Goal: Task Accomplishment & Management: Manage account settings

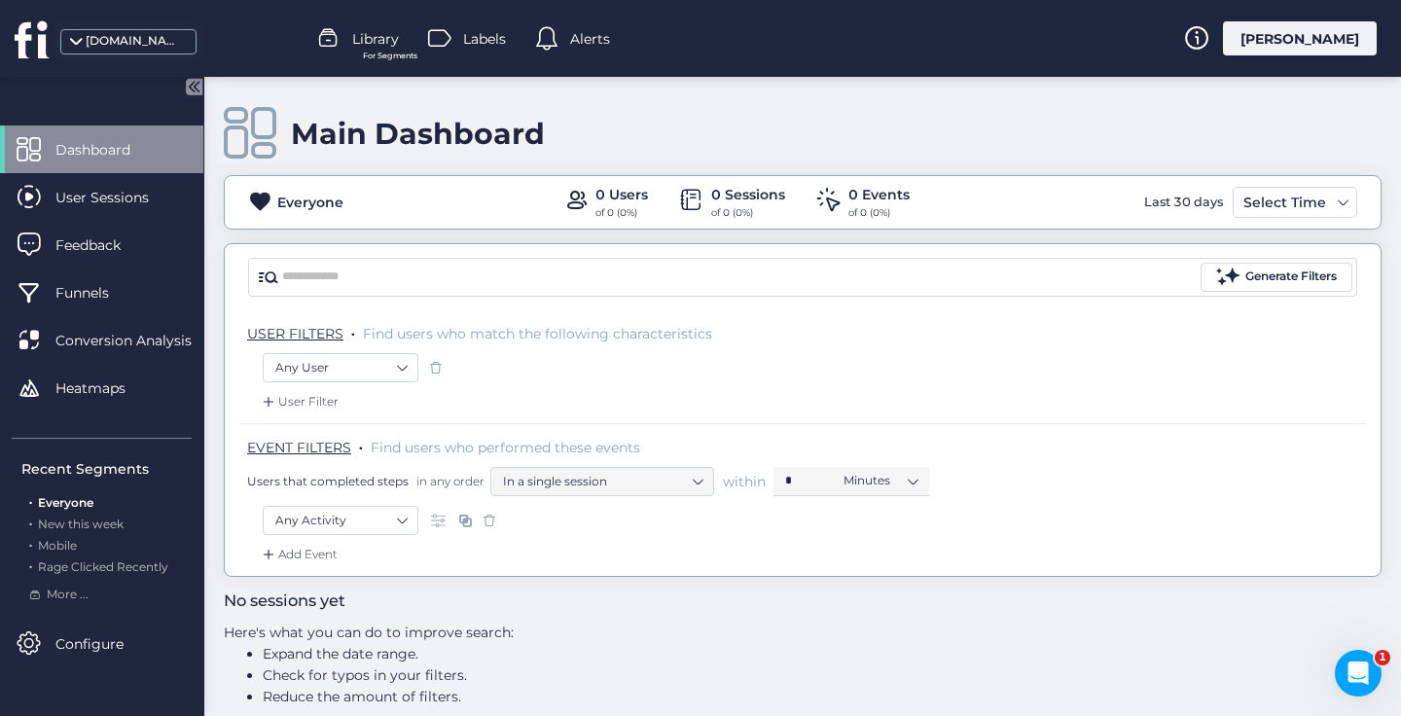
scroll to position [22, 0]
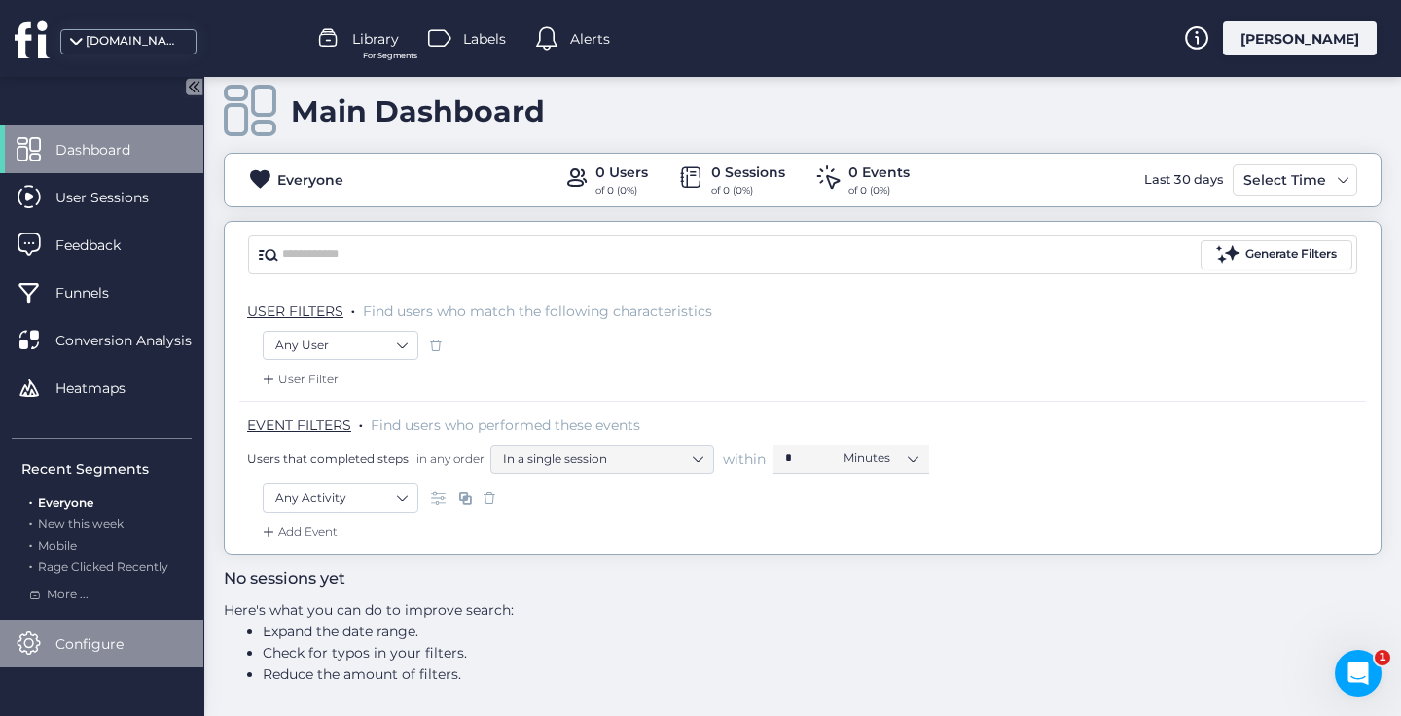
click at [94, 654] on span "Configure" at bounding box center [103, 644] width 97 height 21
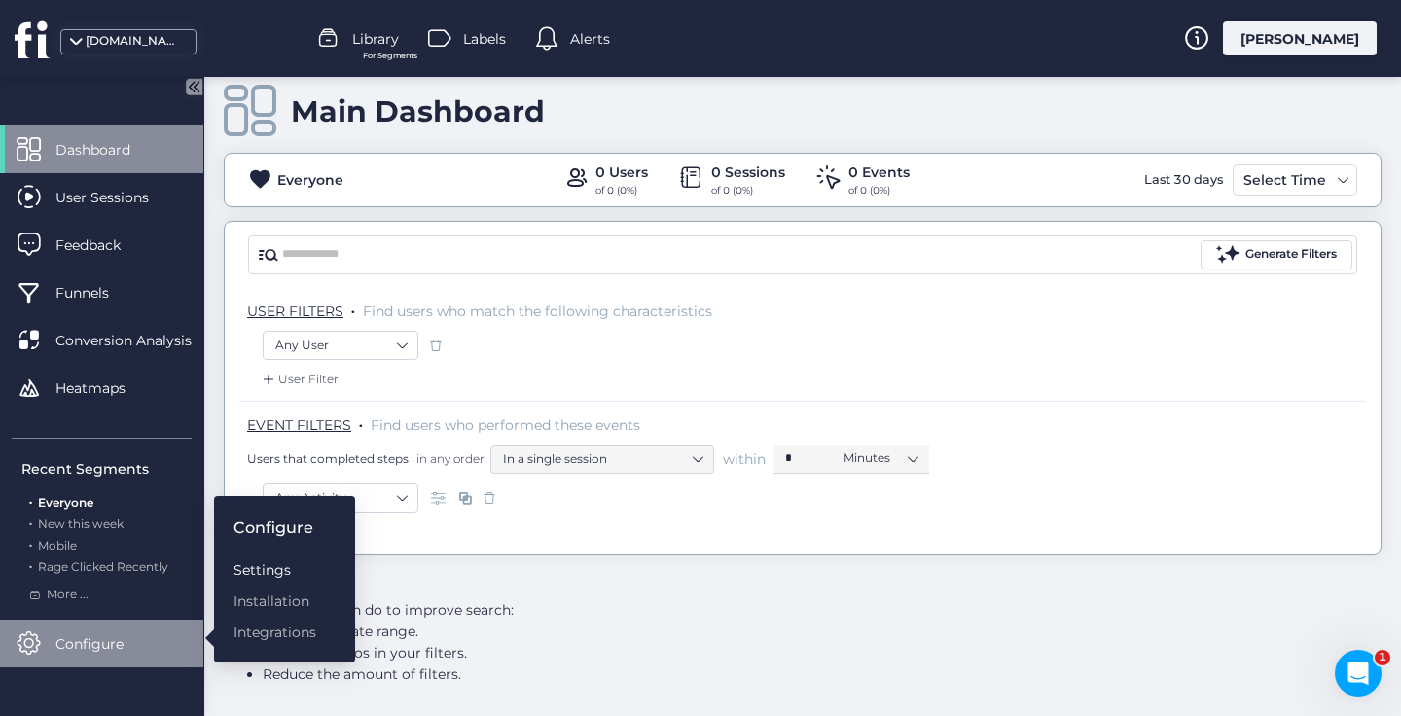
click at [242, 565] on div "Settings" at bounding box center [275, 570] width 83 height 21
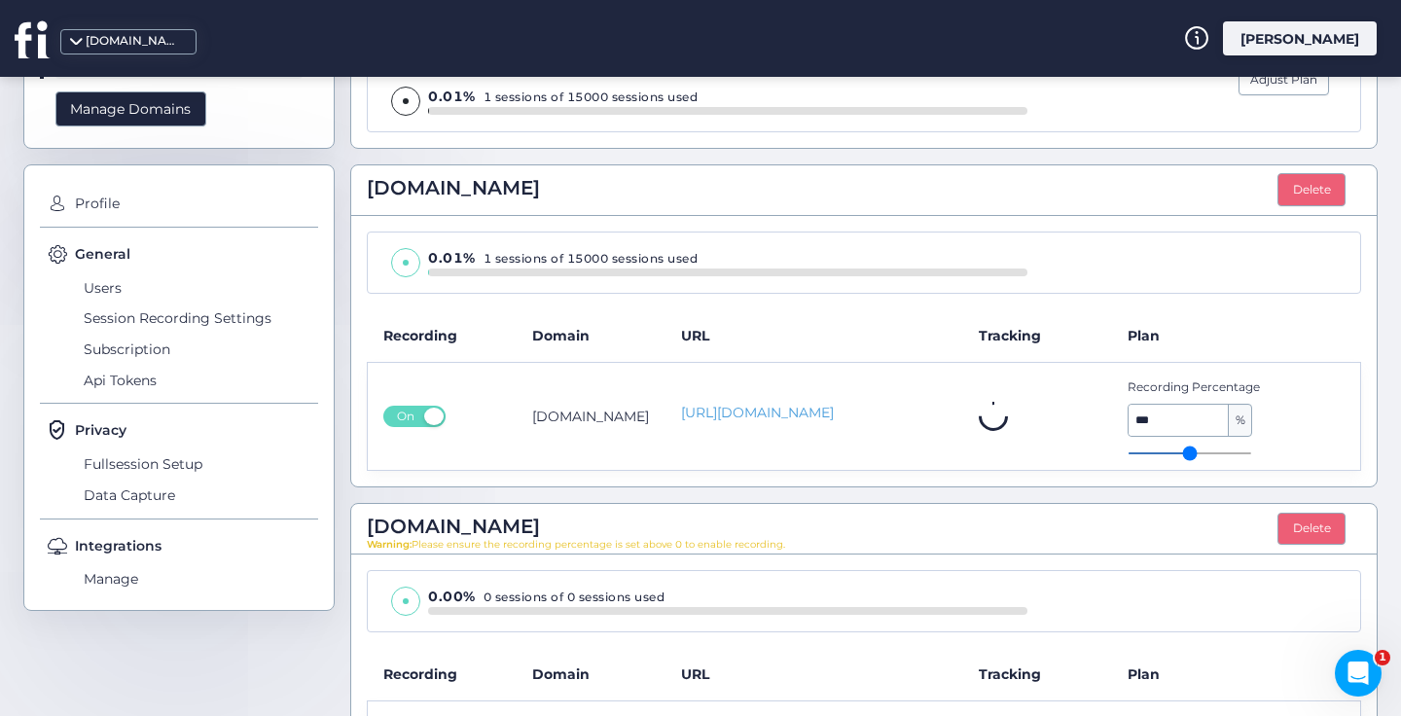
scroll to position [303, 0]
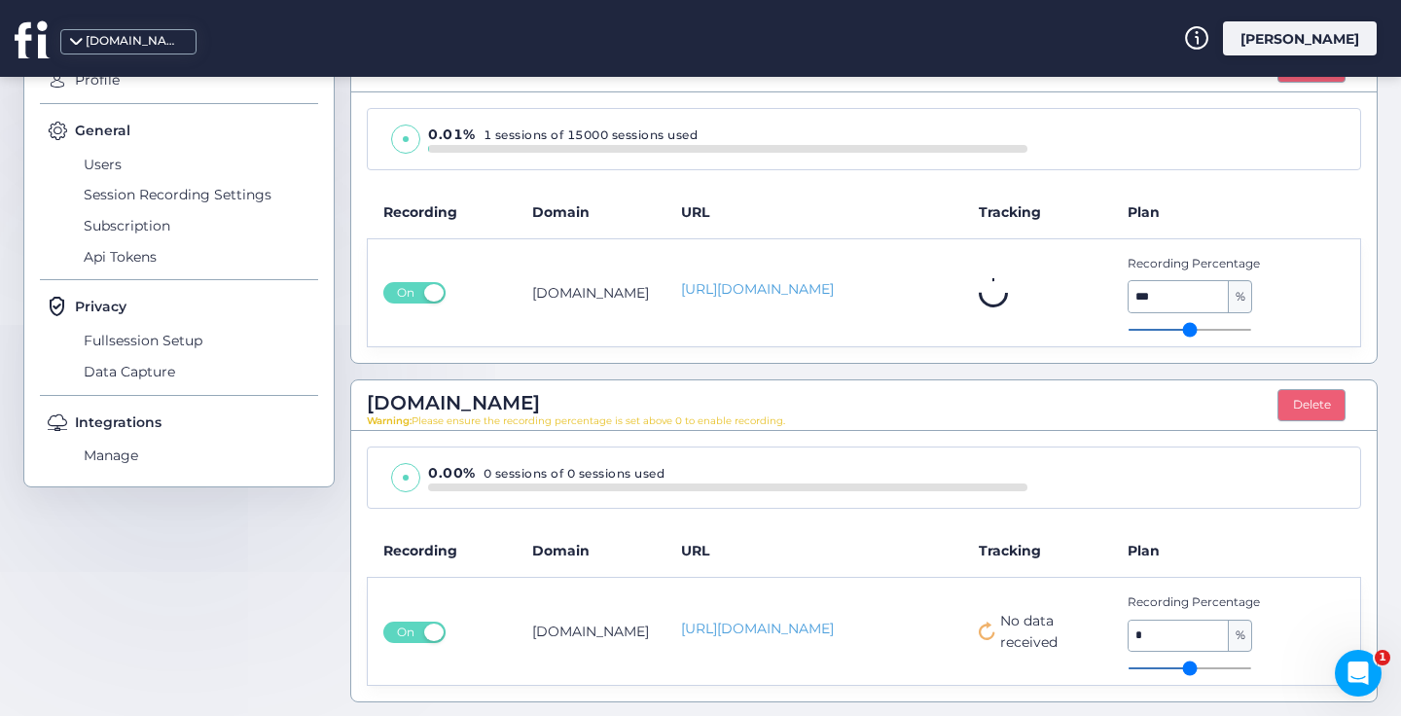
type input "*"
drag, startPoint x: 1134, startPoint y: 664, endPoint x: 1187, endPoint y: 663, distance: 53.5
type input "*"
drag, startPoint x: 1130, startPoint y: 666, endPoint x: 1154, endPoint y: 663, distance: 24.5
click at [1154, 668] on input "range" at bounding box center [1190, 669] width 125 height 2
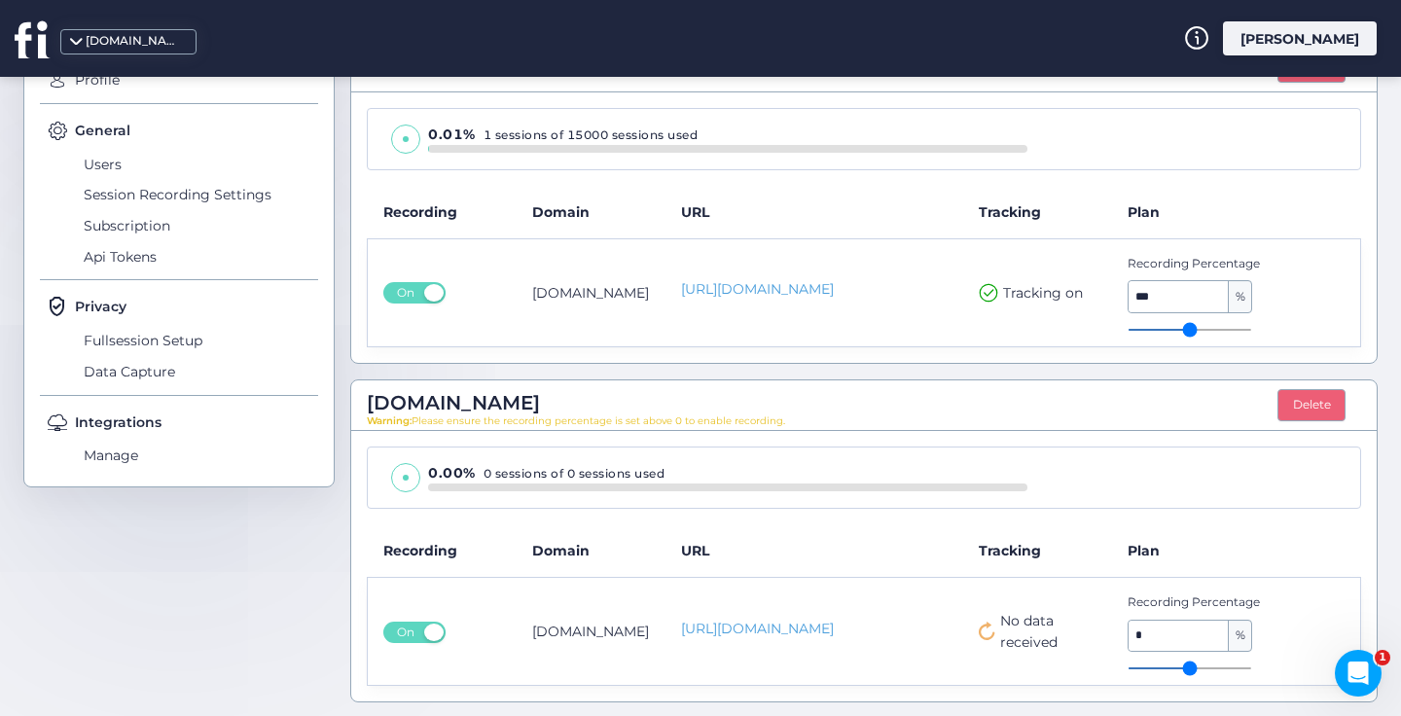
click at [1013, 619] on span "No data received" at bounding box center [1048, 631] width 96 height 43
click at [1186, 635] on input "*" at bounding box center [1179, 636] width 100 height 31
type input "*"
click at [1008, 652] on td "No data received" at bounding box center [1037, 631] width 149 height 108
click at [1010, 632] on span "No data received" at bounding box center [1048, 631] width 96 height 43
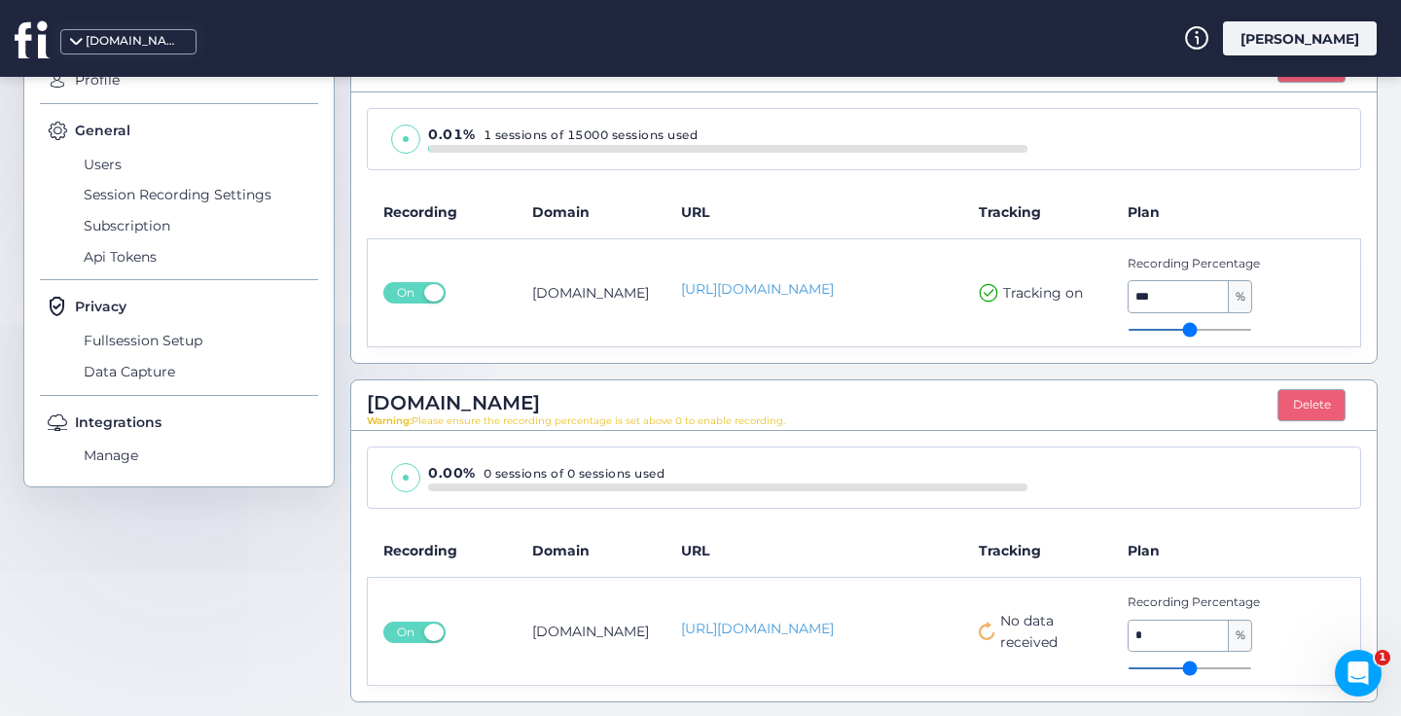
click at [1010, 632] on span "No data received" at bounding box center [1048, 631] width 96 height 43
click at [122, 451] on span "Manage" at bounding box center [198, 456] width 239 height 31
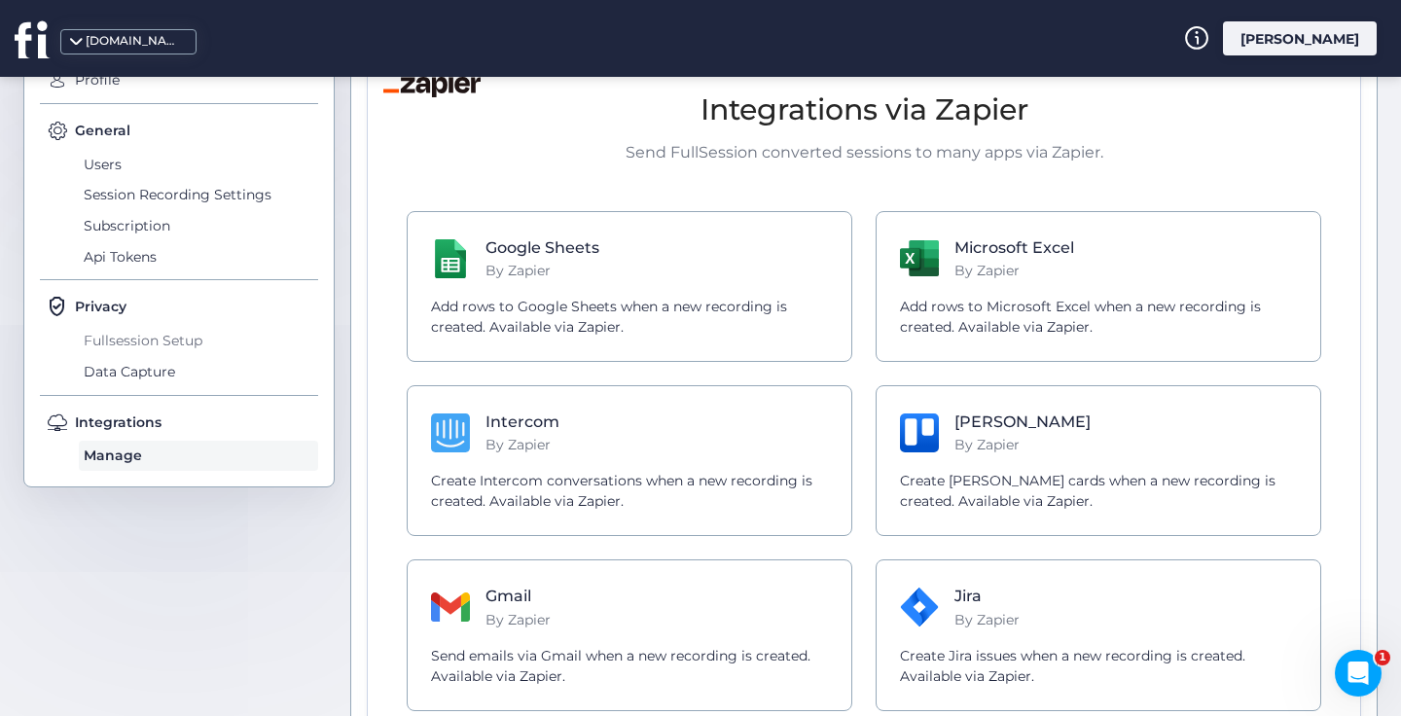
click at [142, 343] on span "Fullsession Setup" at bounding box center [198, 340] width 239 height 31
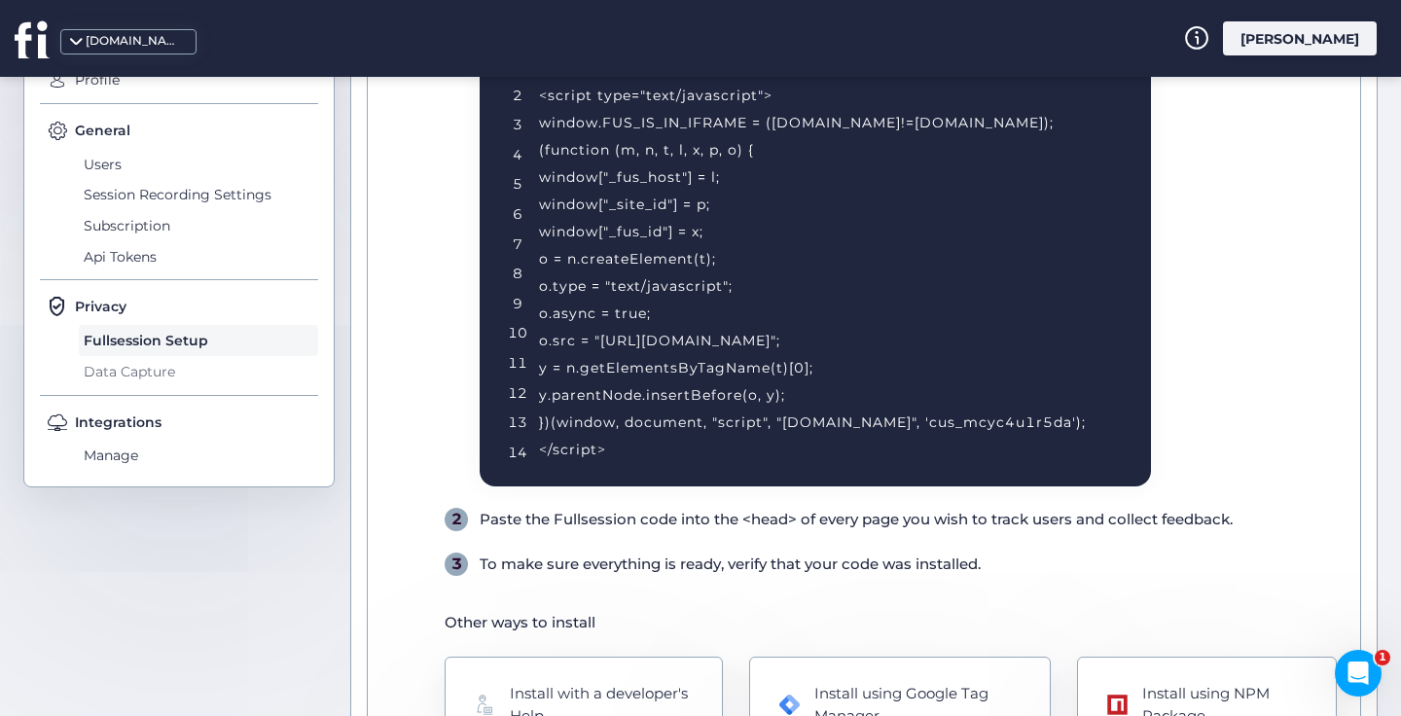
click at [150, 367] on span "Data Capture" at bounding box center [198, 371] width 239 height 31
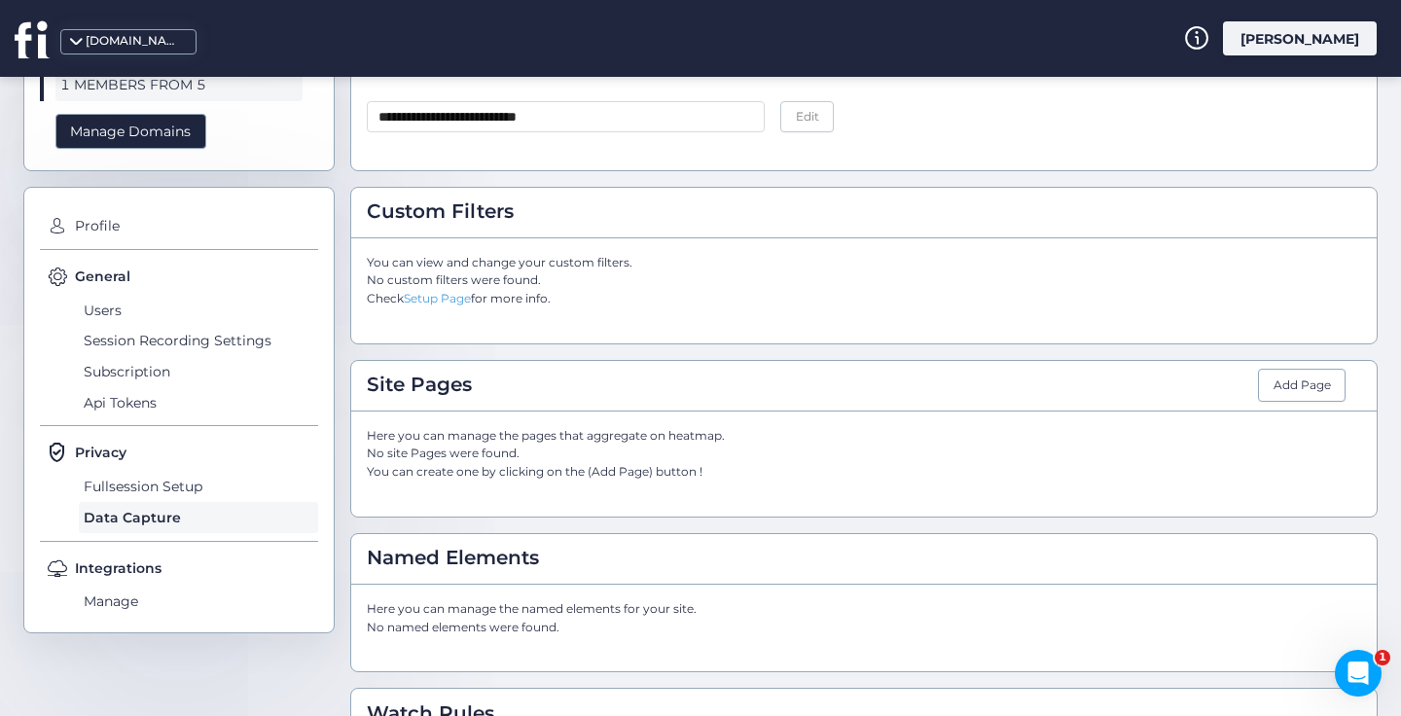
scroll to position [274, 0]
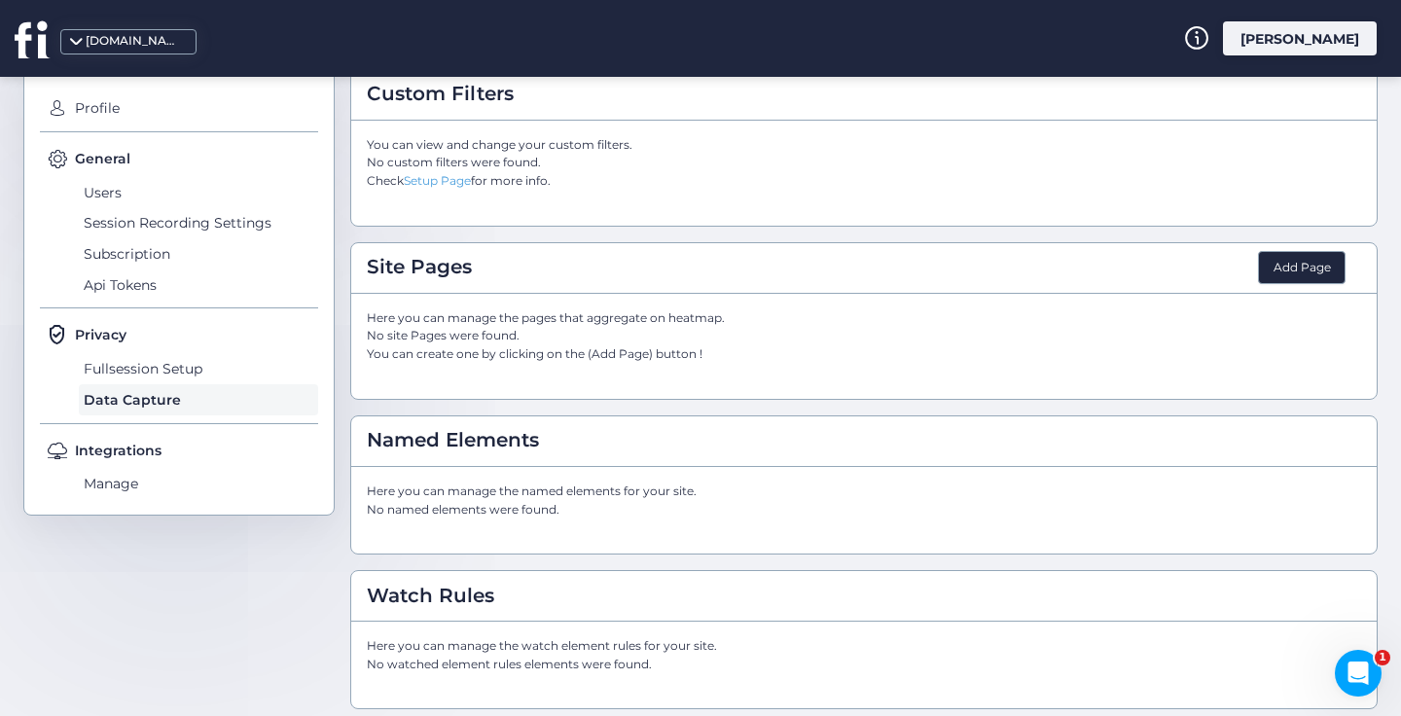
click at [1305, 261] on div "Add Page" at bounding box center [1302, 267] width 88 height 33
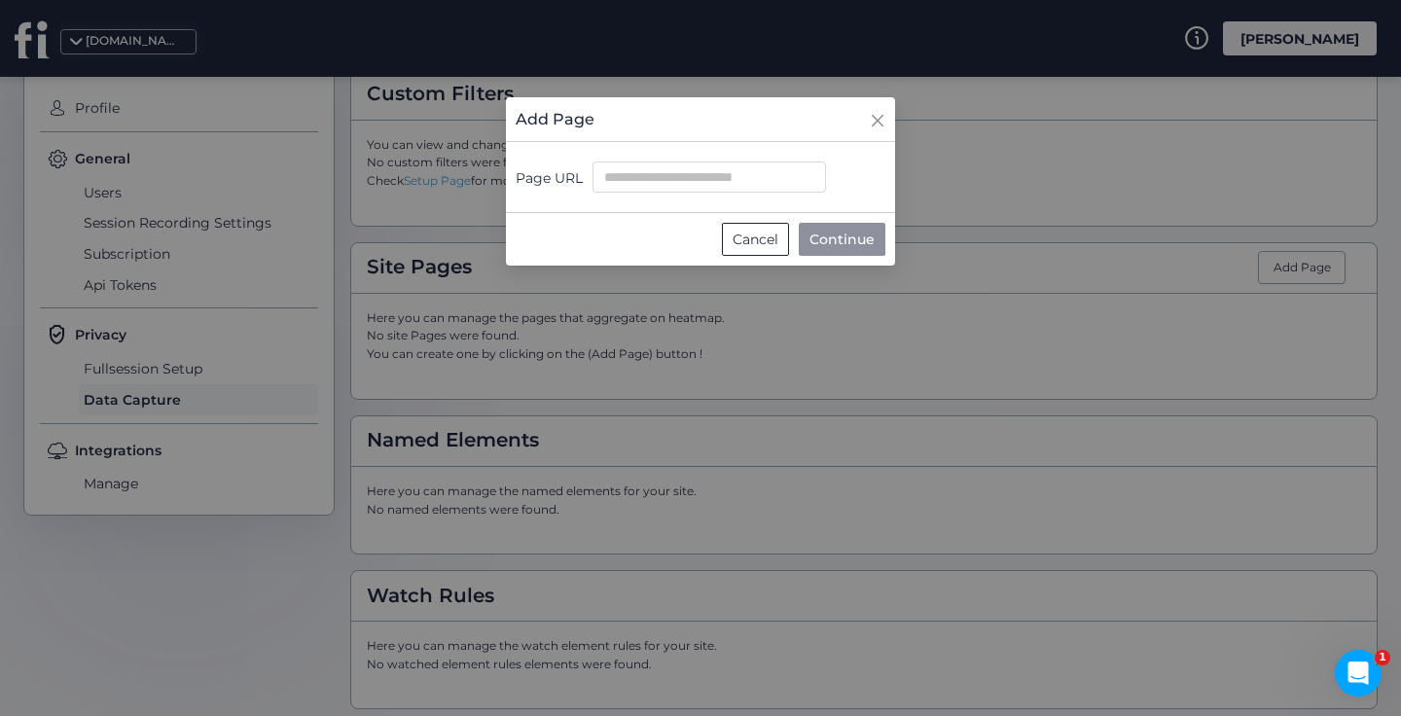
click at [672, 160] on form "Page URL" at bounding box center [700, 177] width 389 height 72
click at [684, 183] on input "Page URL" at bounding box center [710, 177] width 234 height 31
paste input "**********"
type input "**********"
click at [853, 231] on span "Continue" at bounding box center [842, 239] width 65 height 21
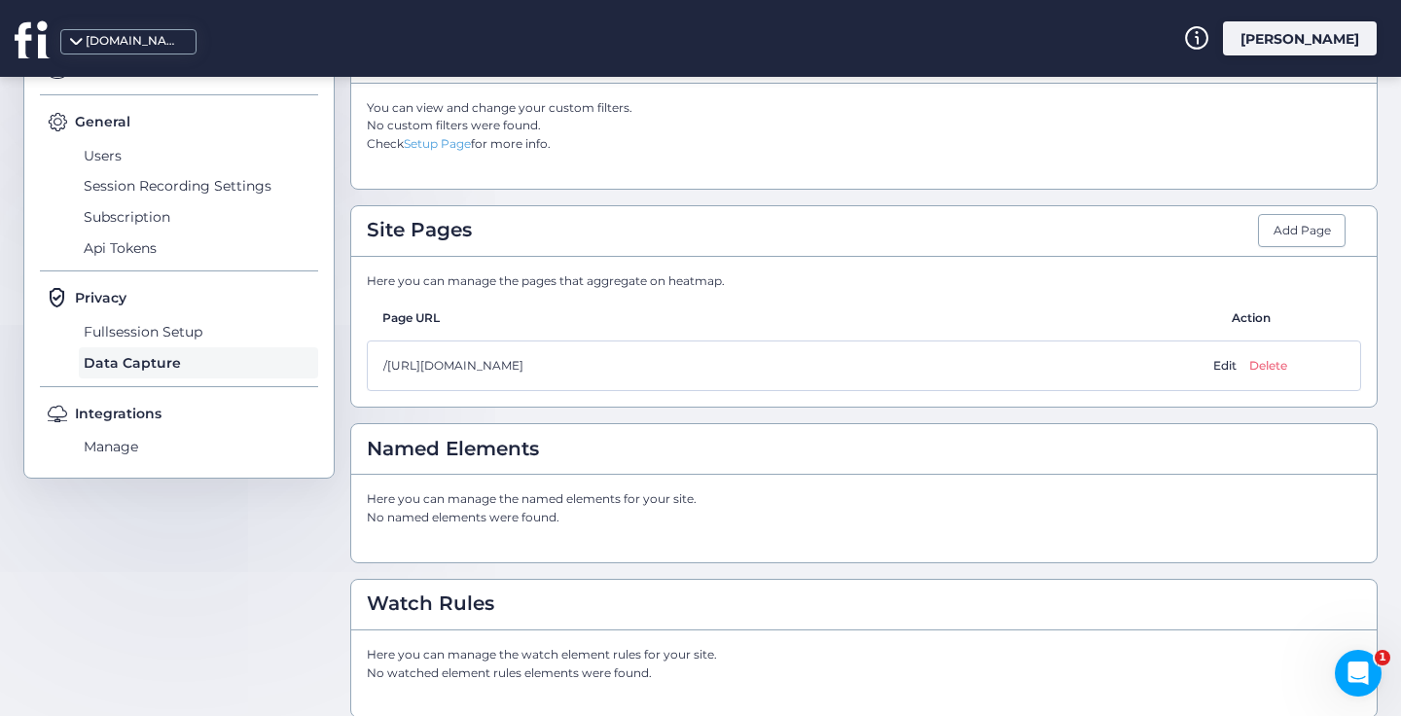
scroll to position [320, 0]
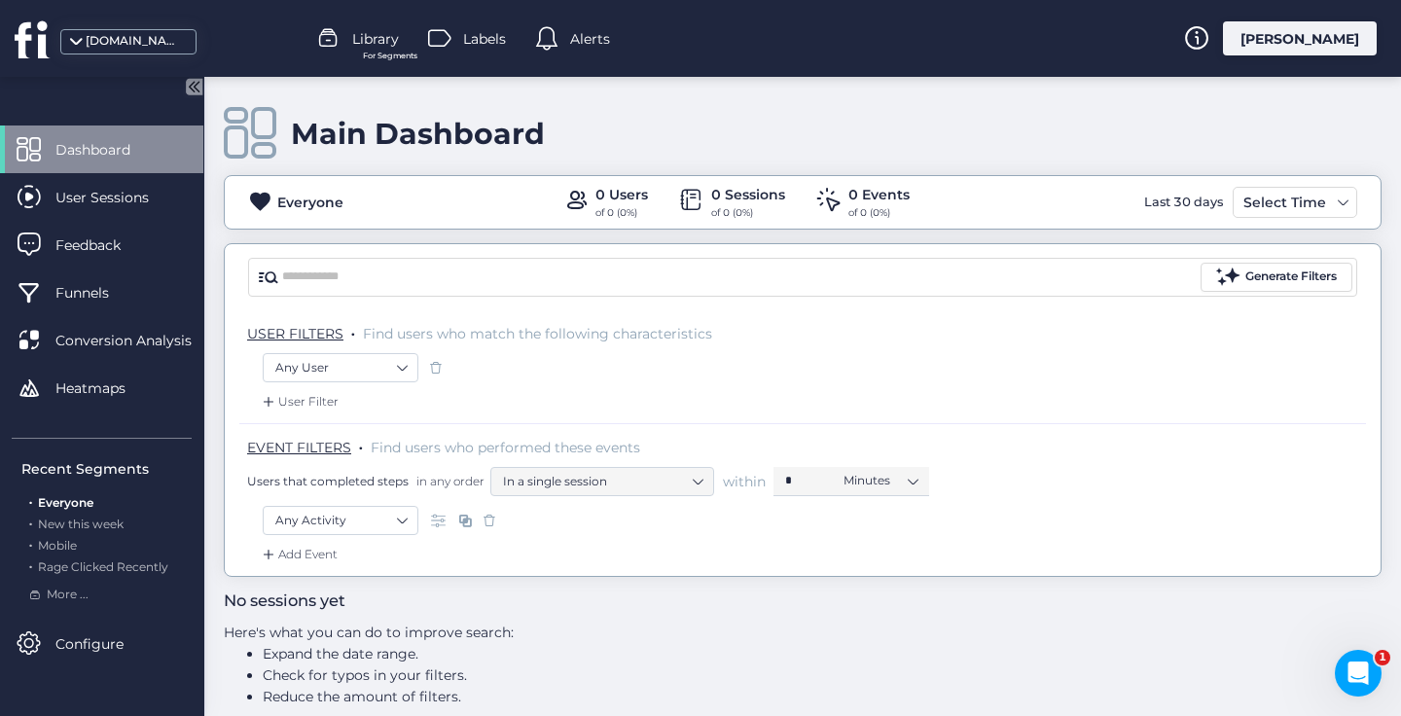
scroll to position [22, 0]
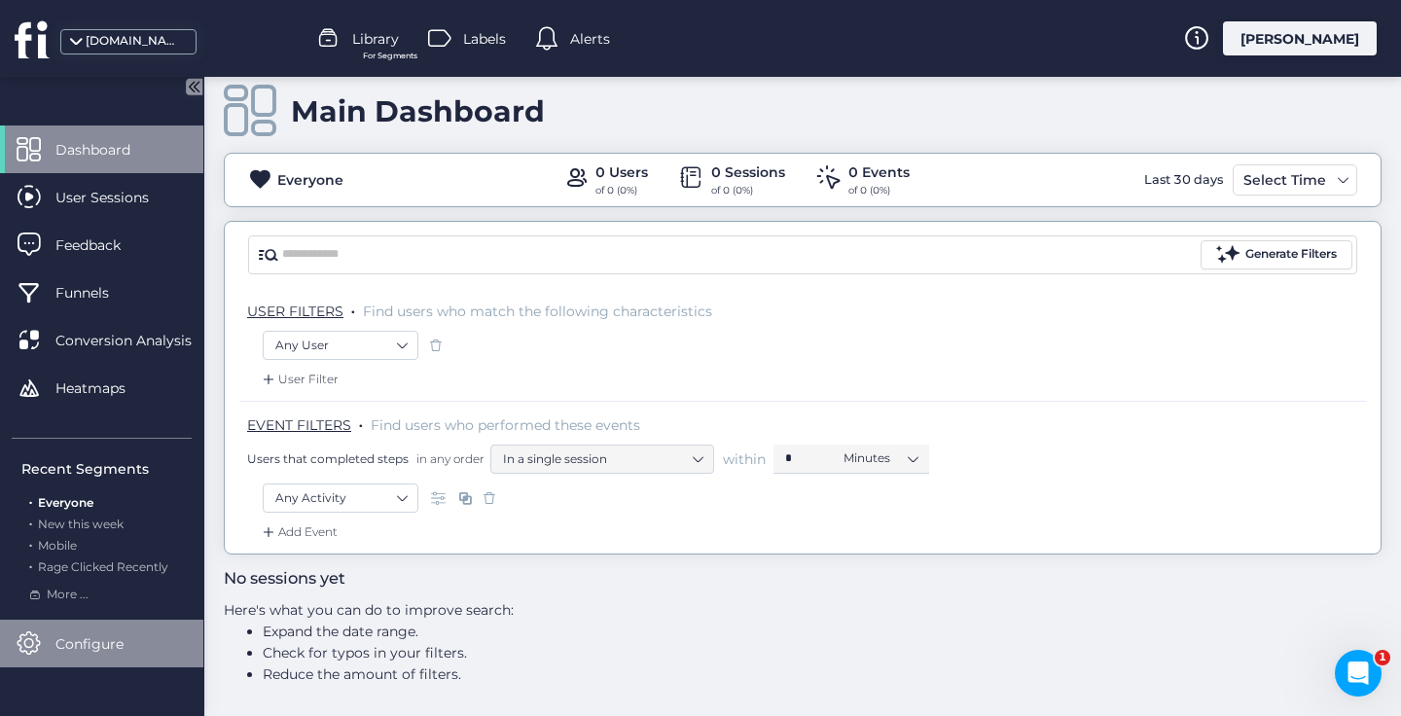
click at [72, 641] on span "Configure" at bounding box center [103, 644] width 97 height 21
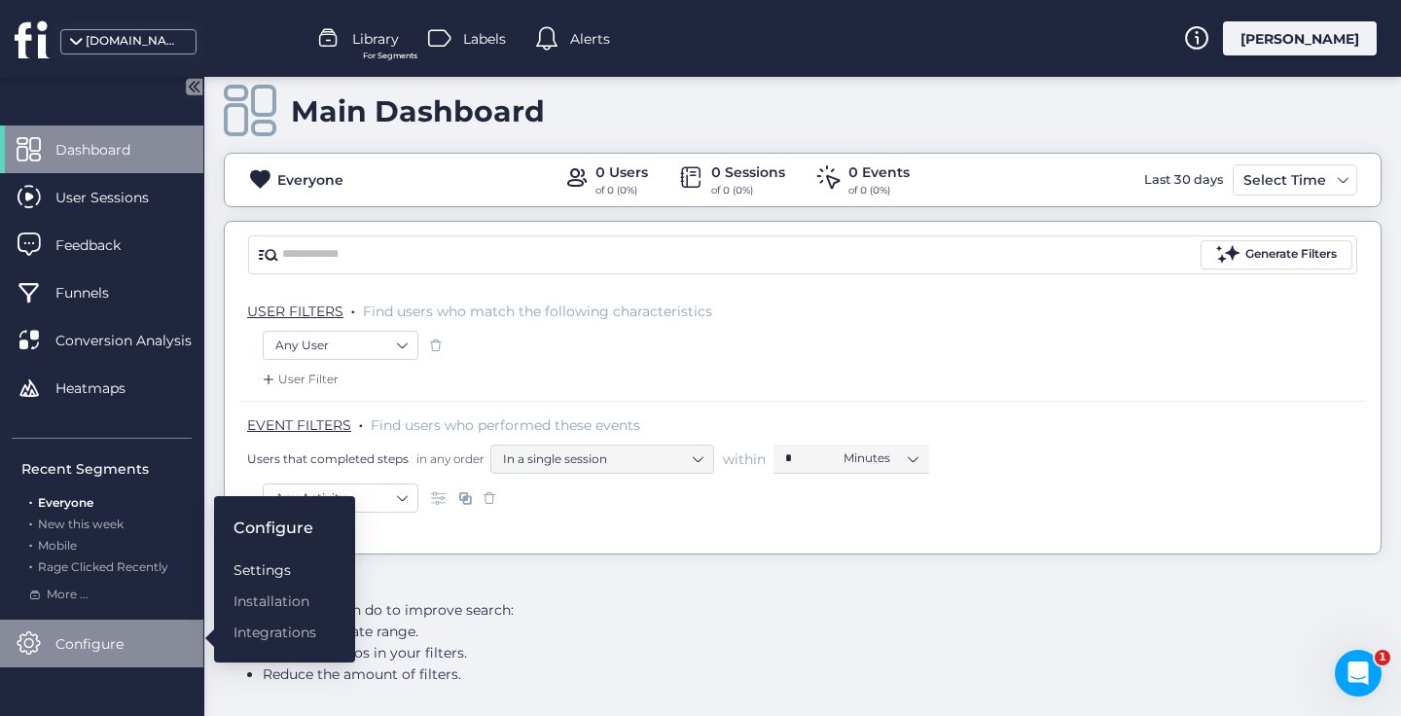
click at [284, 563] on div "Settings" at bounding box center [275, 570] width 83 height 21
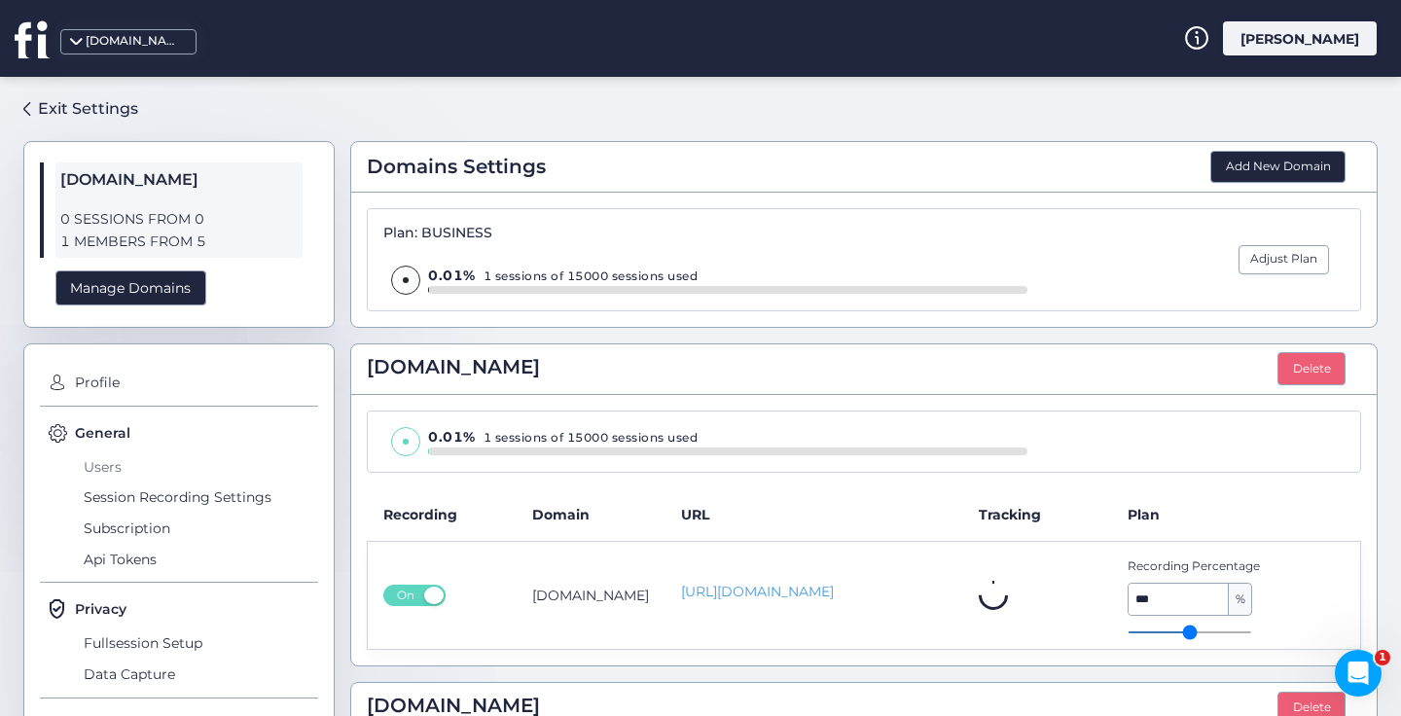
click at [111, 462] on span "Users" at bounding box center [198, 467] width 239 height 31
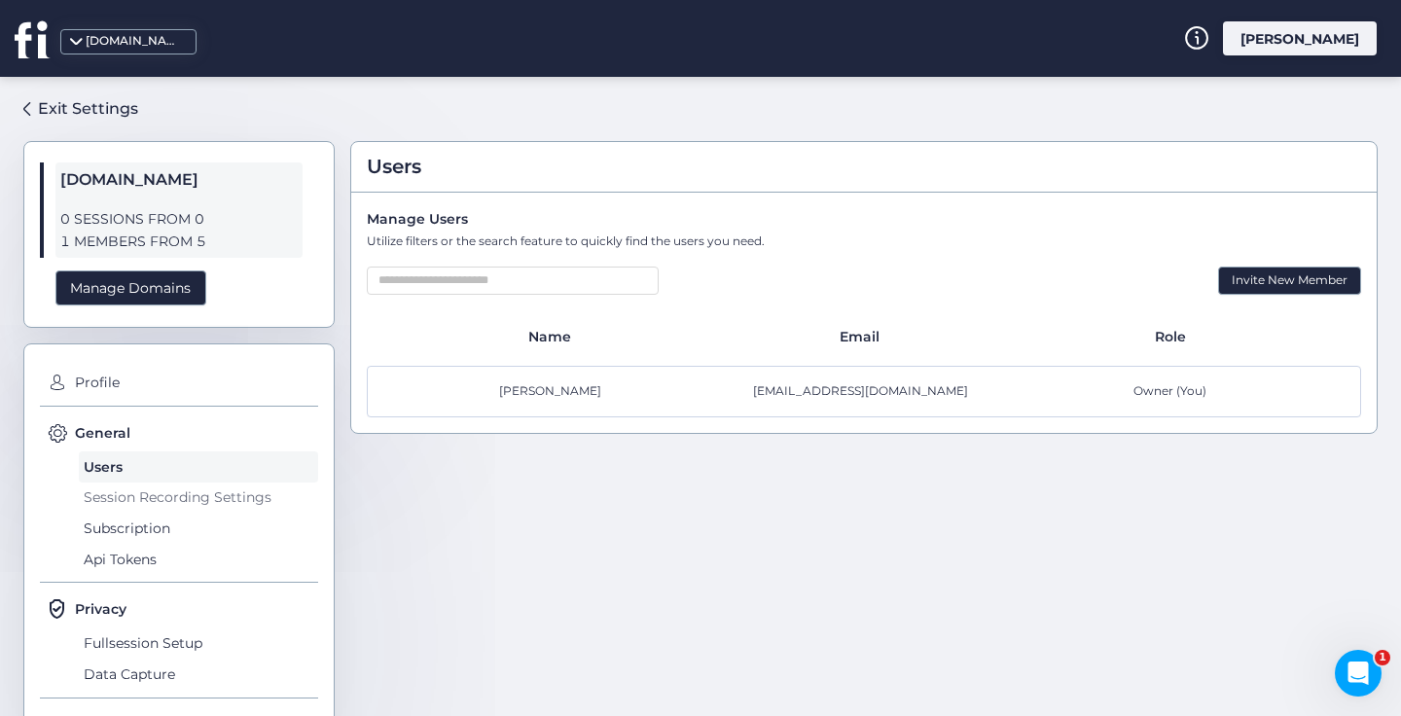
click at [154, 493] on span "Session Recording Settings" at bounding box center [198, 498] width 239 height 31
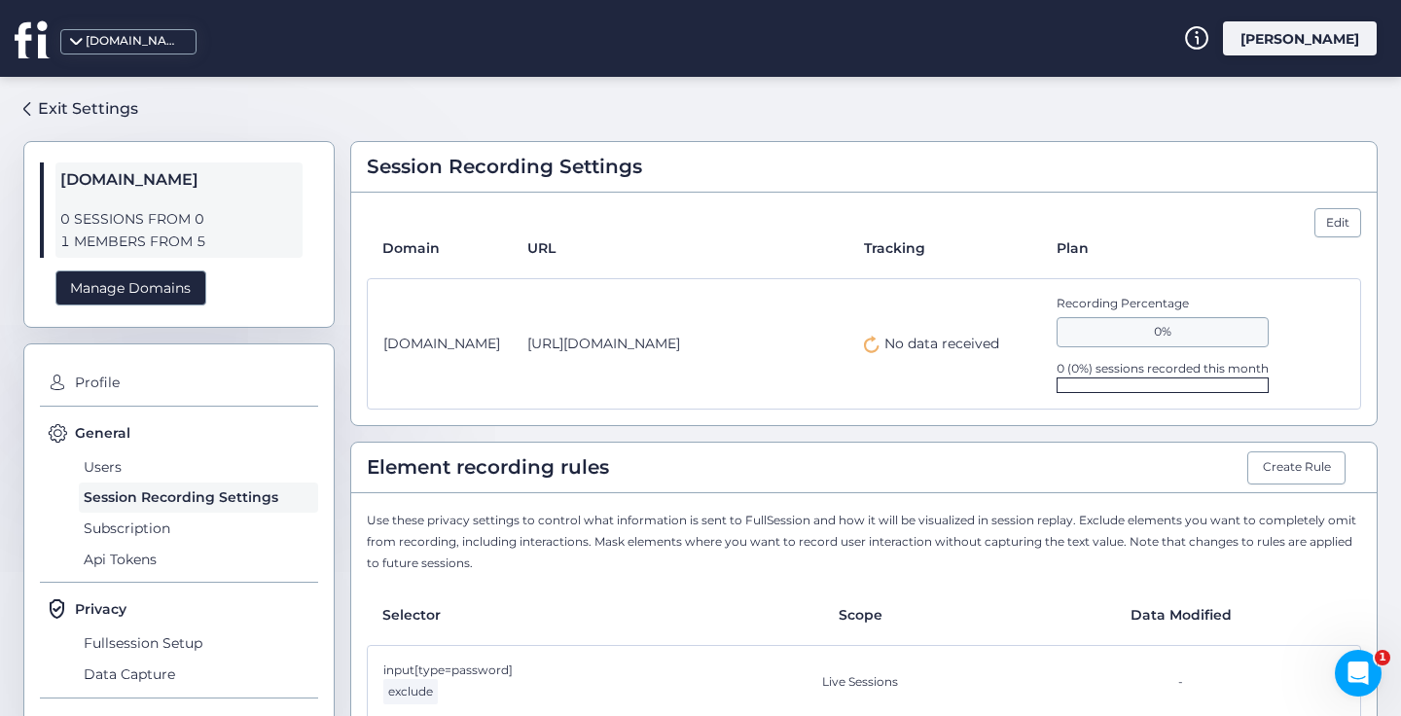
click at [1173, 345] on div "0%" at bounding box center [1163, 331] width 212 height 29
click at [1172, 334] on div "0%" at bounding box center [1163, 331] width 212 height 29
click at [1327, 212] on div "Edit" at bounding box center [1338, 222] width 47 height 29
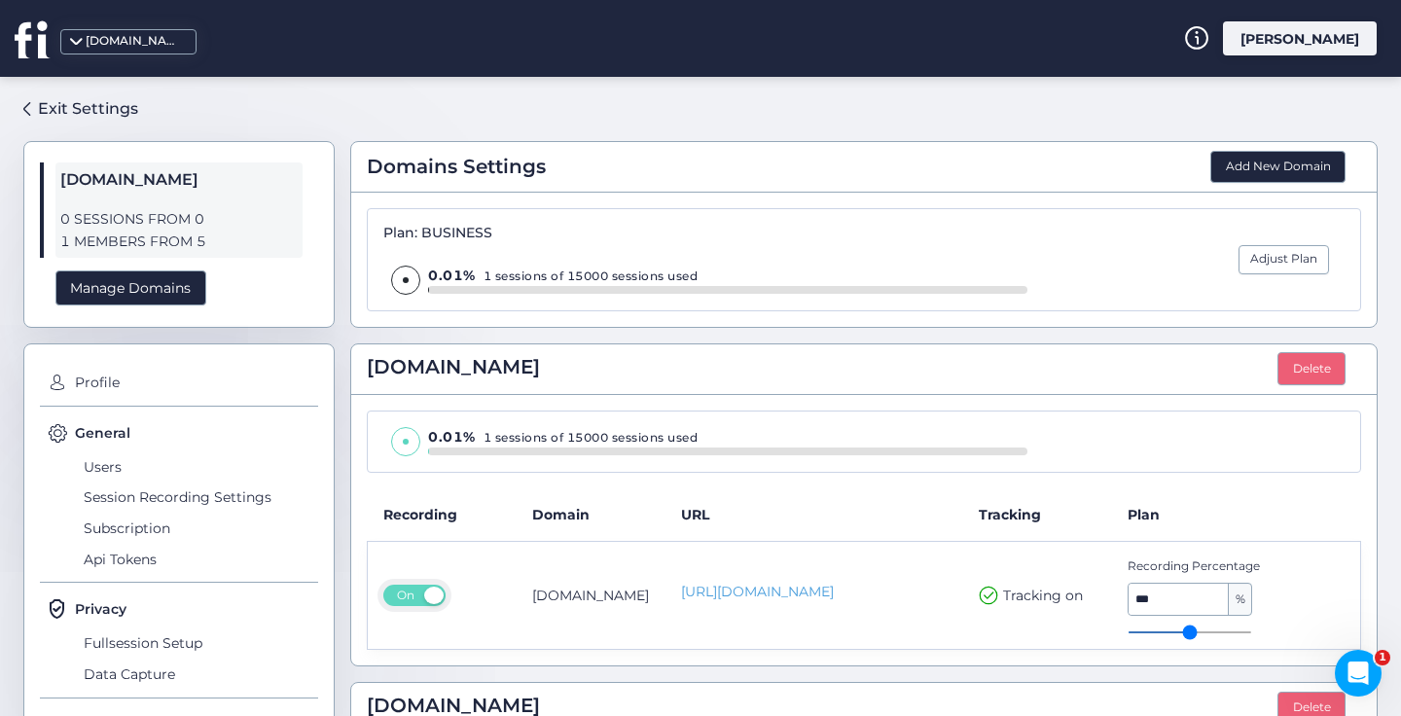
scroll to position [303, 0]
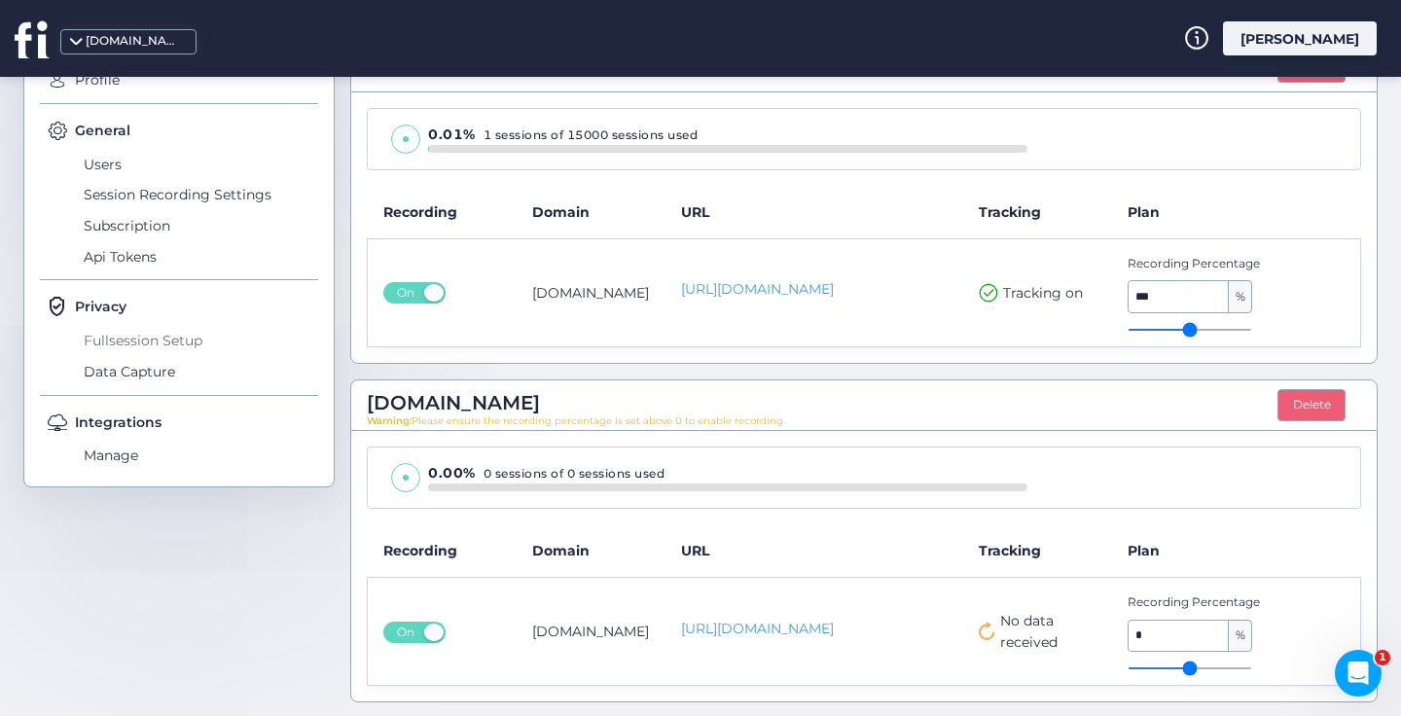
click at [137, 343] on span "Fullsession Setup" at bounding box center [198, 340] width 239 height 31
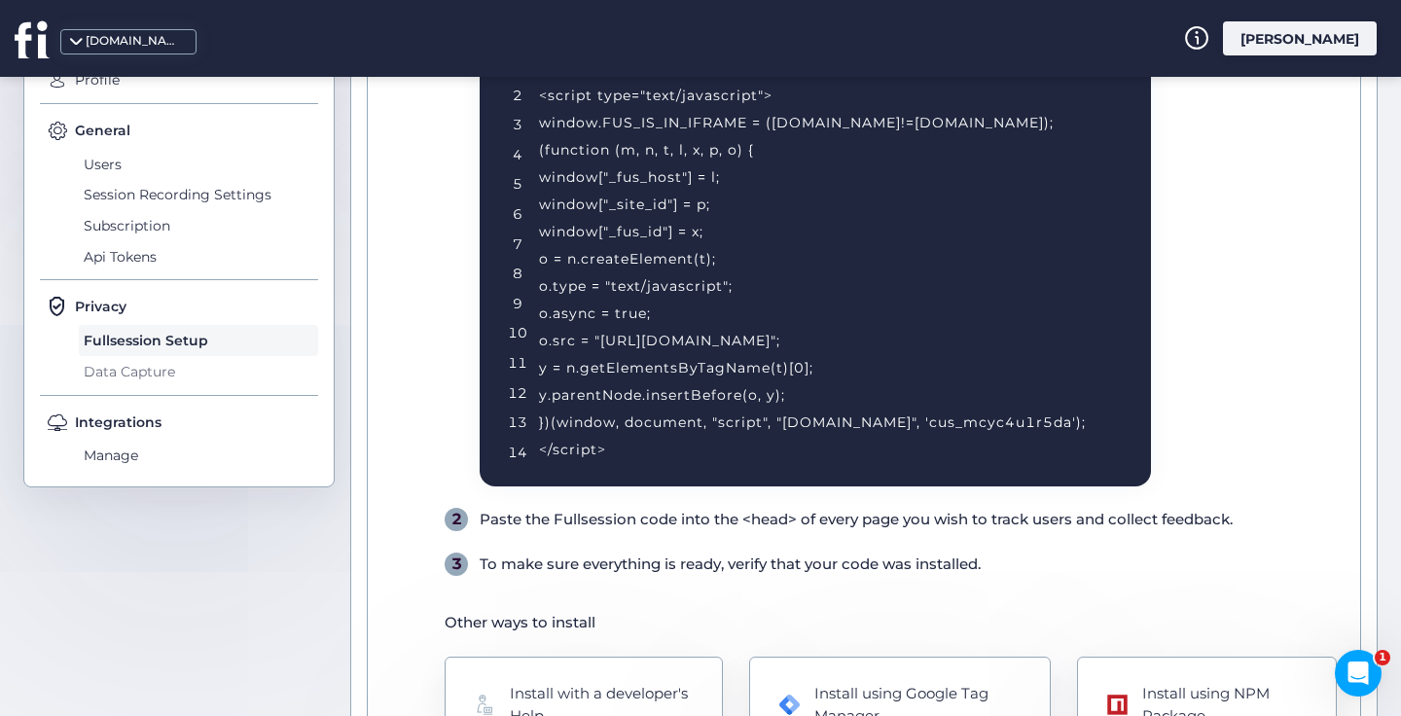
click at [175, 363] on span "Data Capture" at bounding box center [198, 371] width 239 height 31
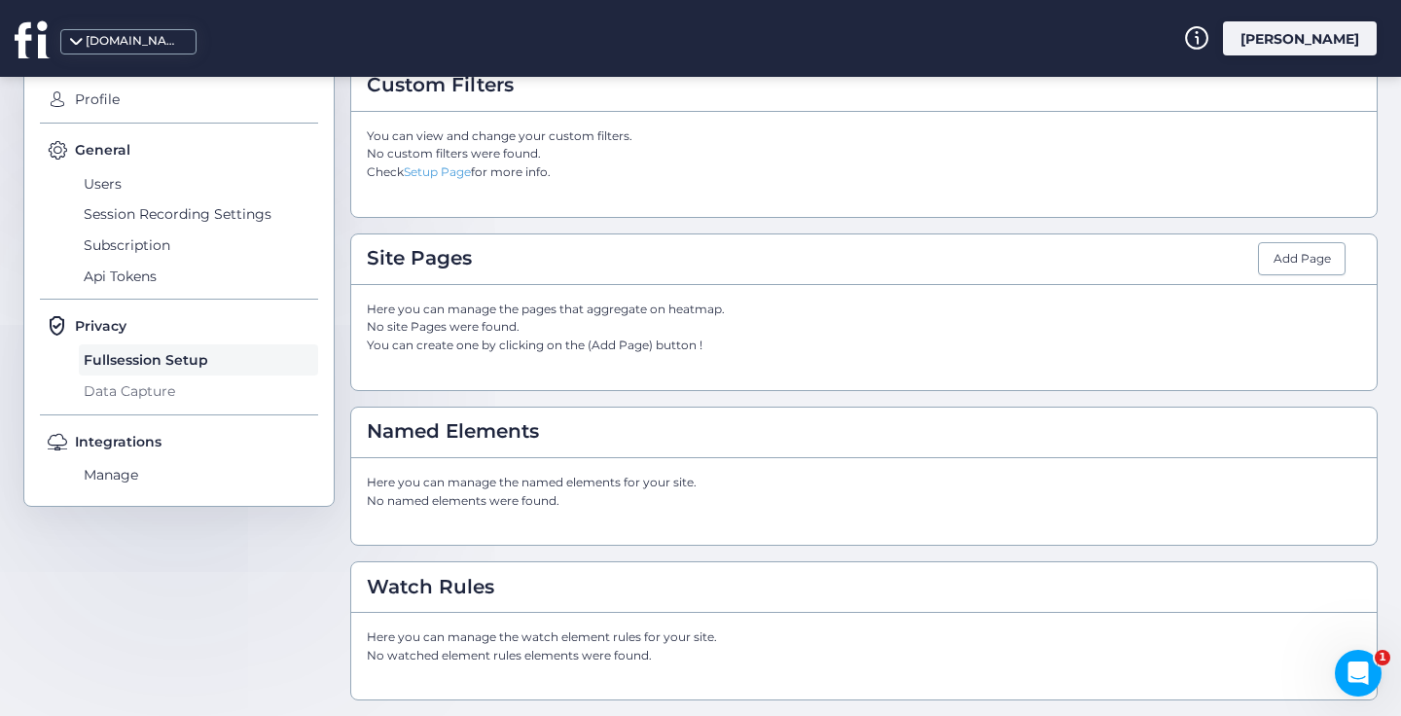
scroll to position [274, 0]
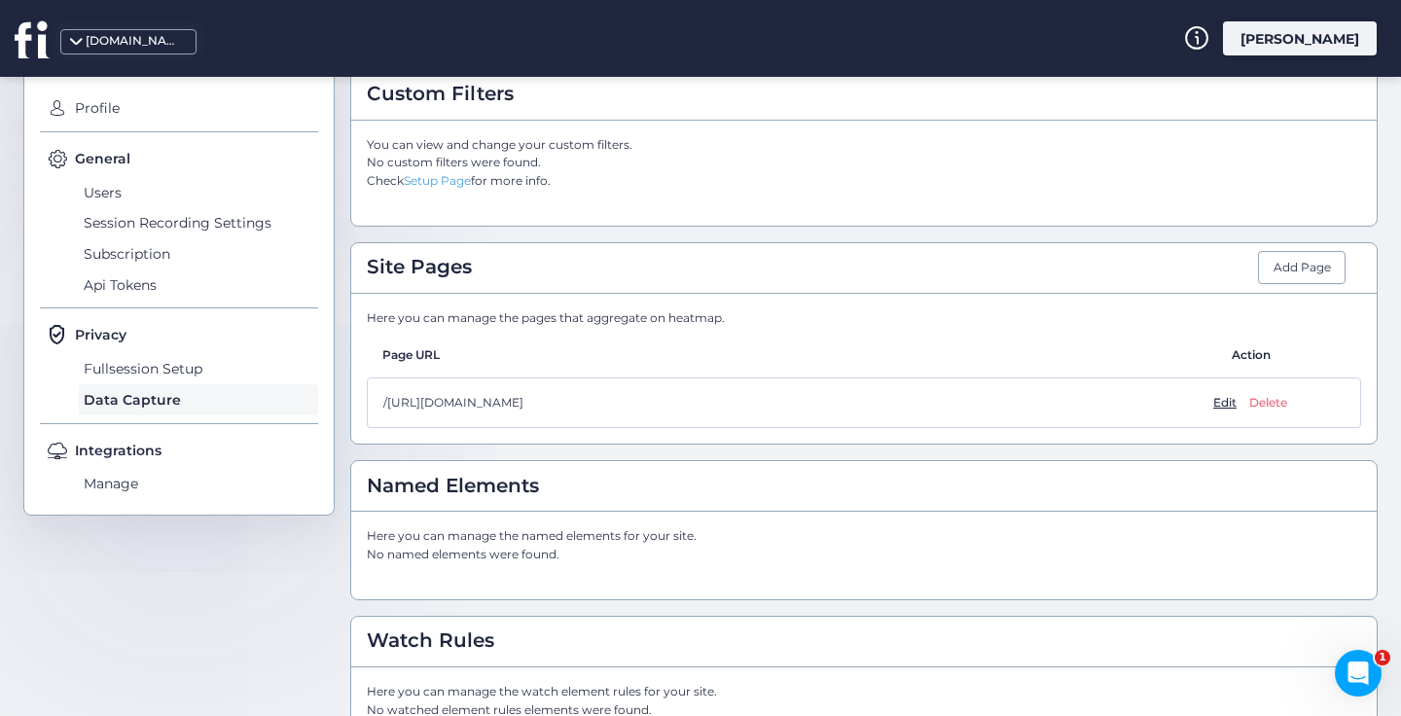
click at [1214, 397] on span "Edit" at bounding box center [1225, 403] width 23 height 18
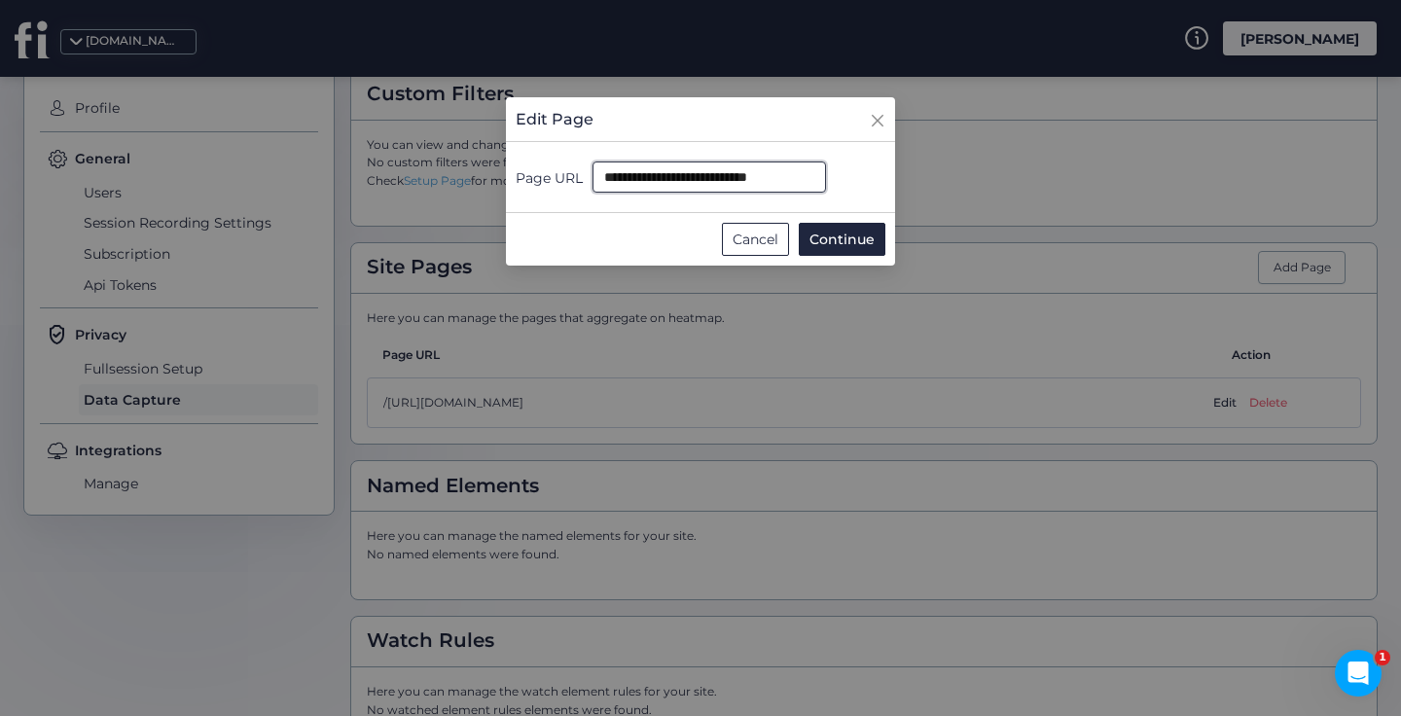
click at [796, 175] on input "**********" at bounding box center [710, 177] width 234 height 31
paste input "text"
type input "**********"
click at [841, 236] on span "Continue" at bounding box center [842, 239] width 65 height 21
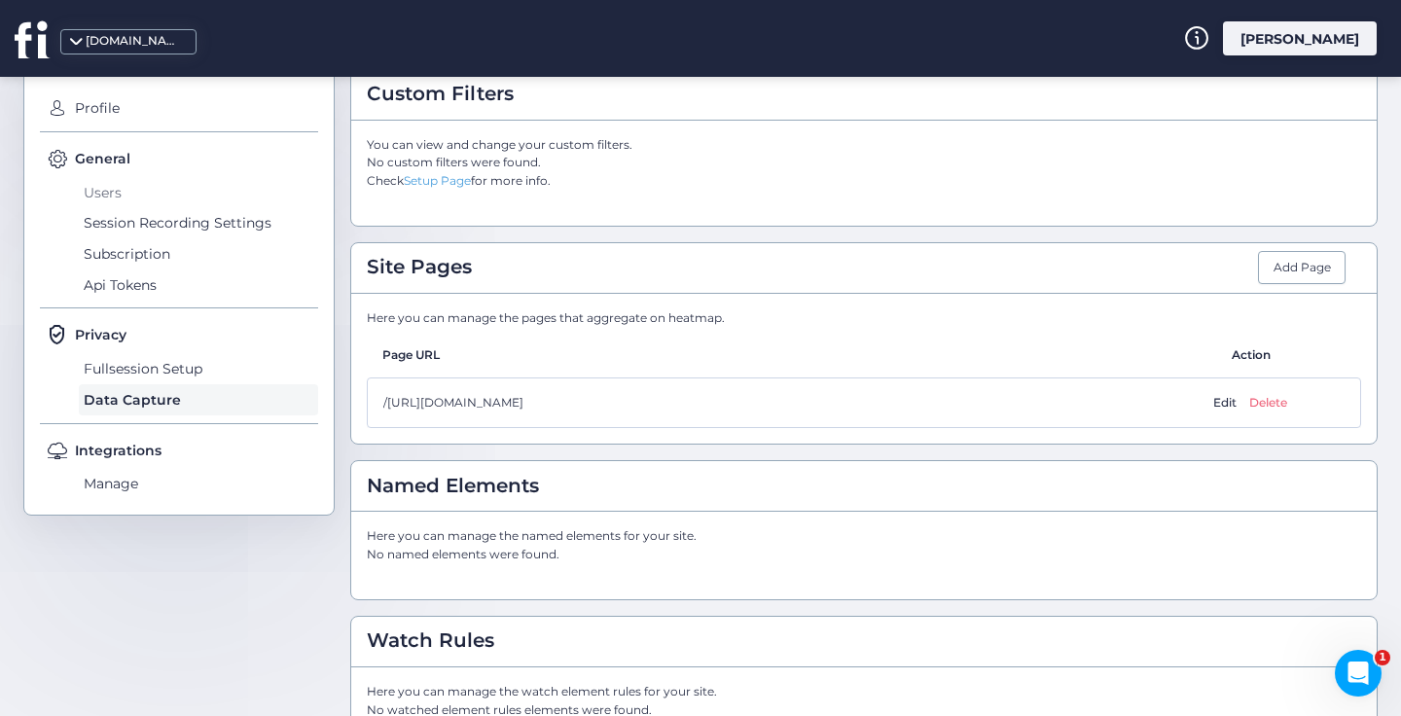
click at [98, 190] on span "Users" at bounding box center [198, 192] width 239 height 31
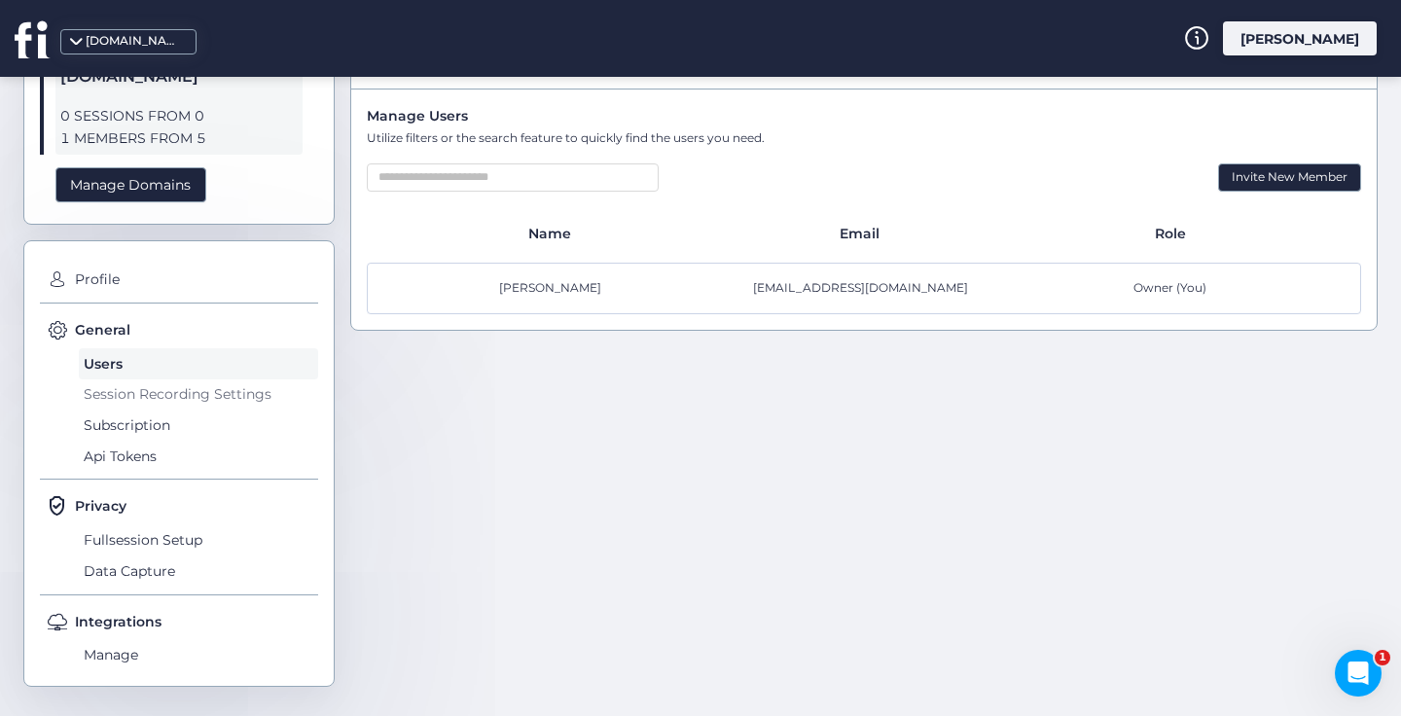
click at [94, 387] on span "Session Recording Settings" at bounding box center [198, 395] width 239 height 31
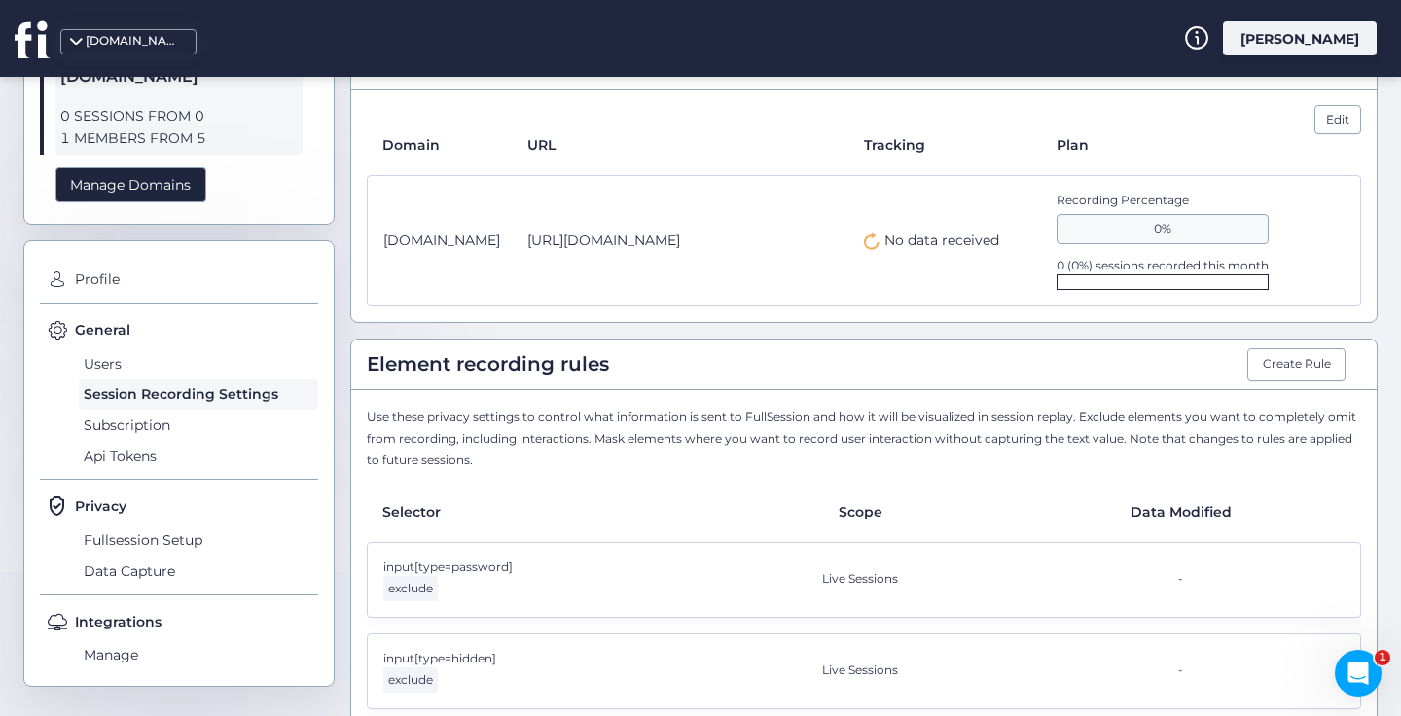
click at [935, 224] on div "[DOMAIN_NAME] [URL][DOMAIN_NAME] No data received Recording Percentage 0% 0 (0%…" at bounding box center [864, 241] width 995 height 132
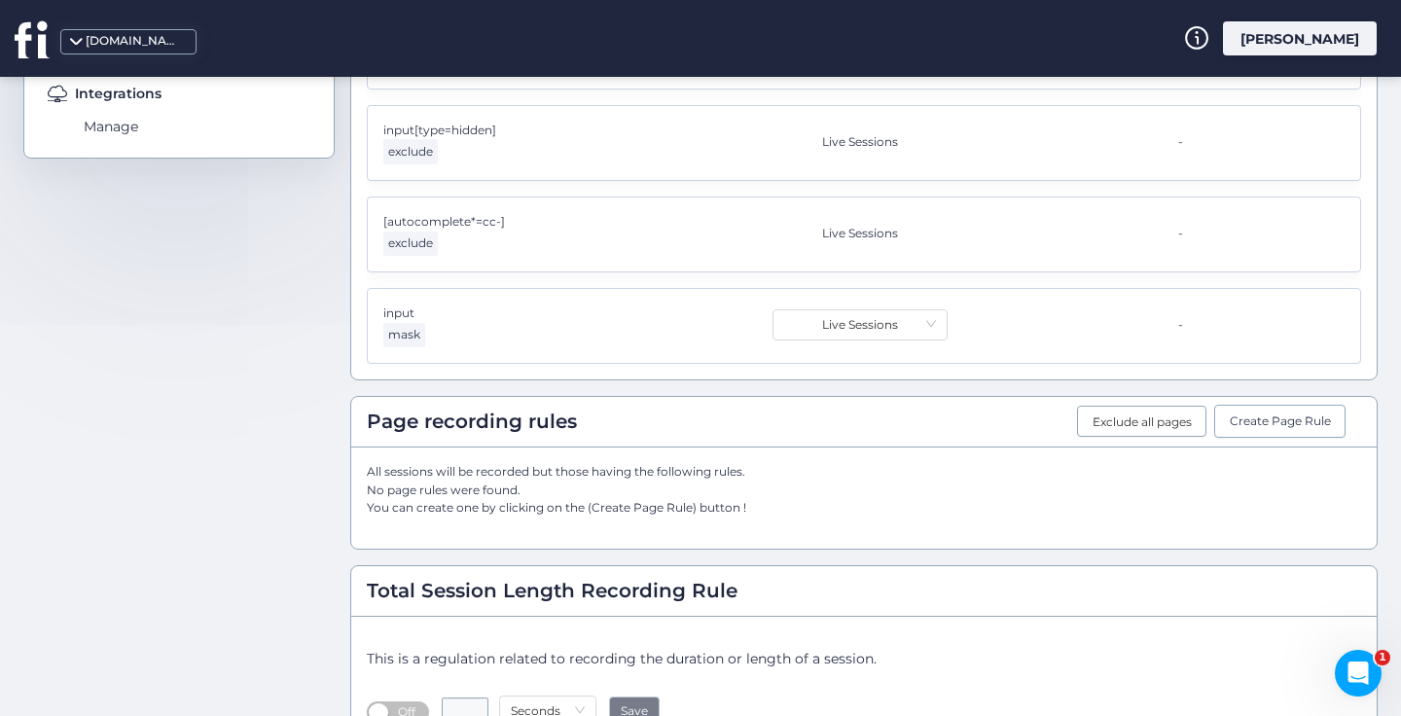
scroll to position [692, 0]
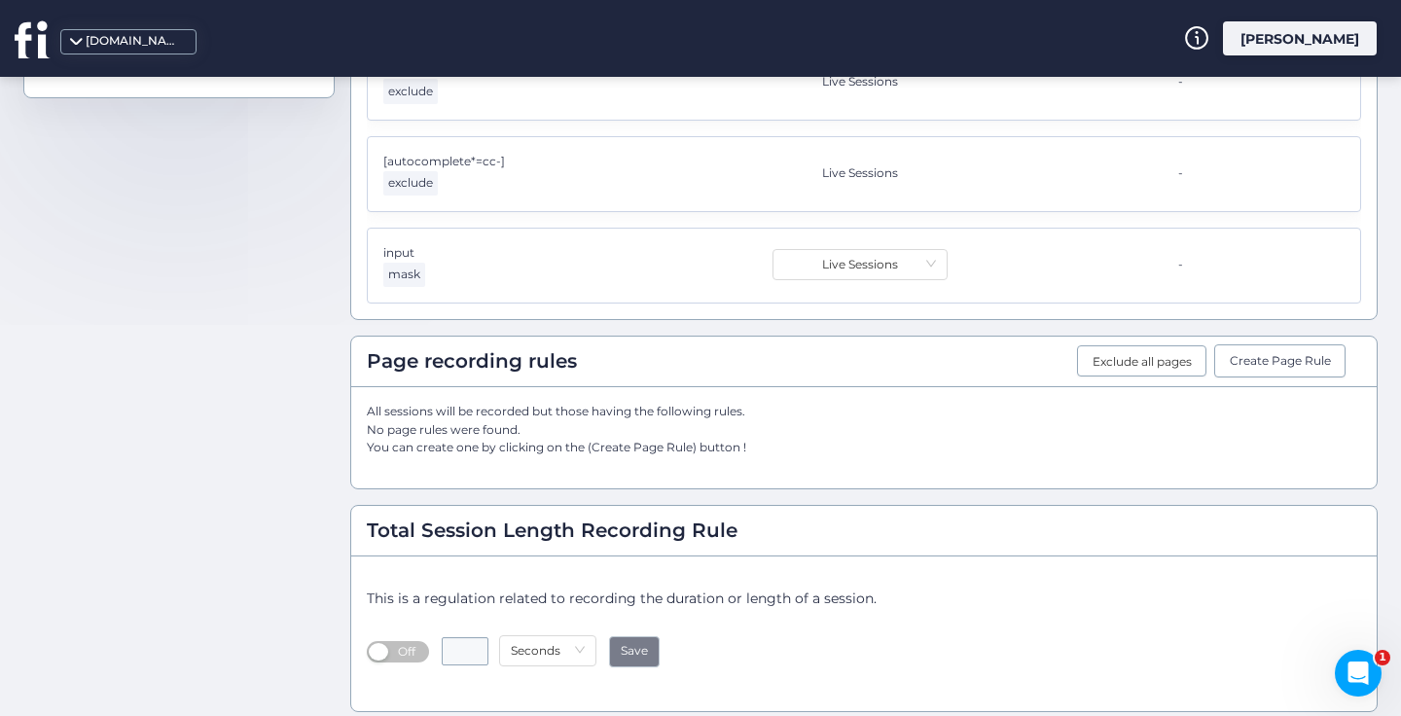
type input "*"
click at [483, 637] on input "*" at bounding box center [465, 651] width 47 height 28
click at [631, 642] on span "Save" at bounding box center [634, 651] width 27 height 18
click at [632, 642] on span "Save" at bounding box center [634, 651] width 27 height 18
click at [1269, 359] on button "Create Page Rule" at bounding box center [1280, 361] width 131 height 33
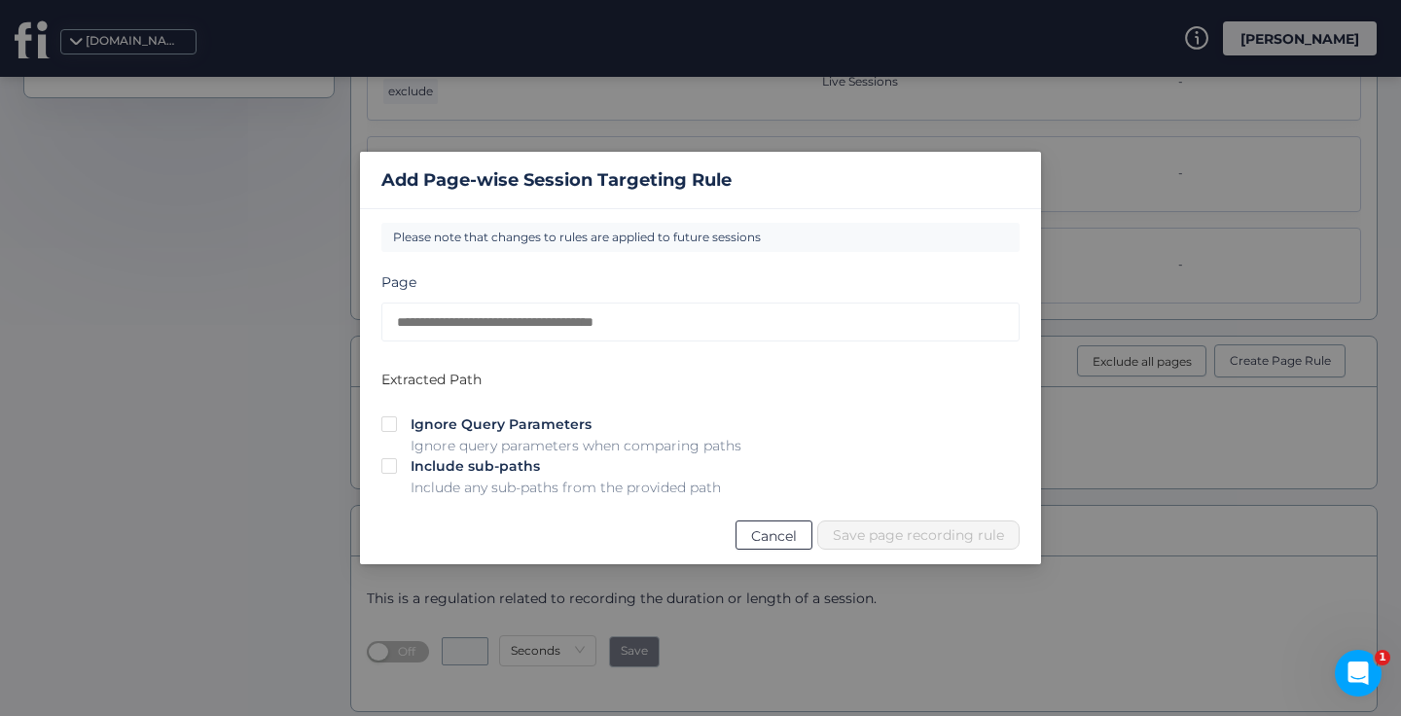
click at [760, 531] on span "Cancel" at bounding box center [774, 536] width 46 height 21
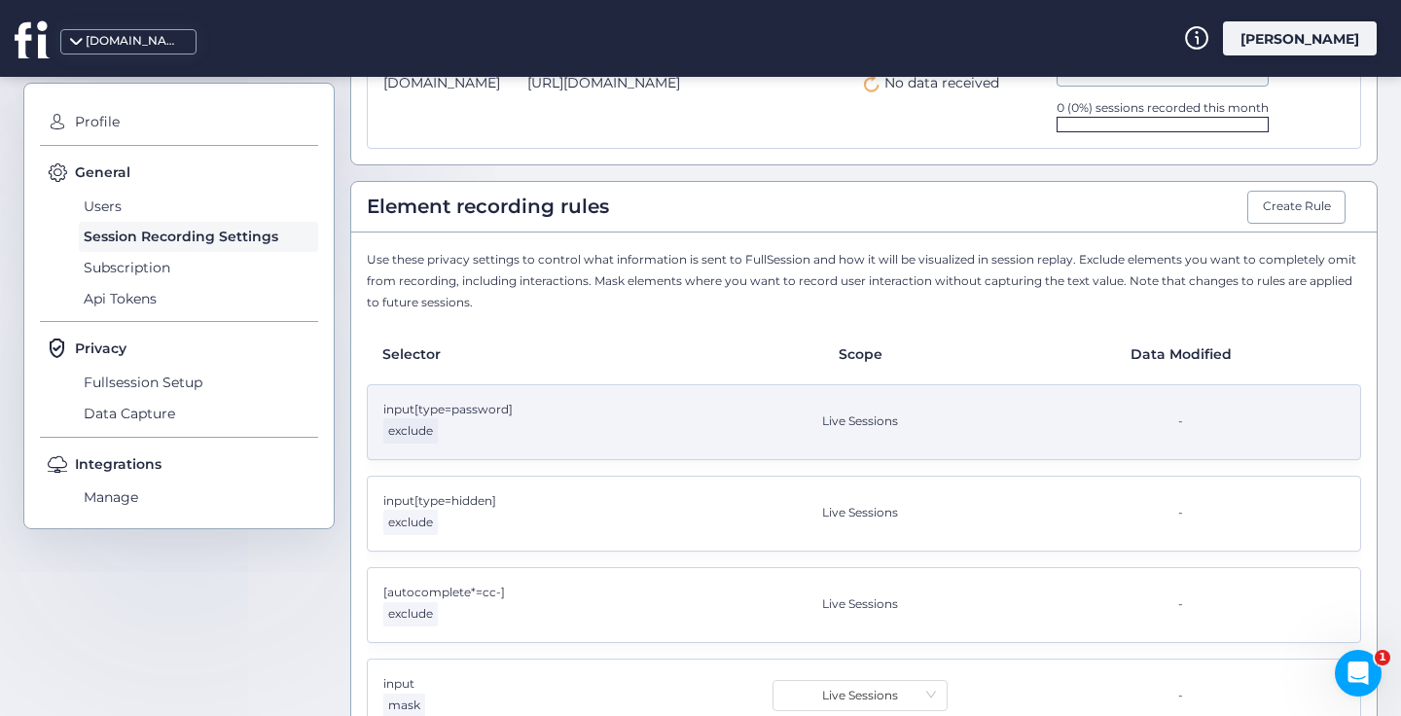
scroll to position [257, 0]
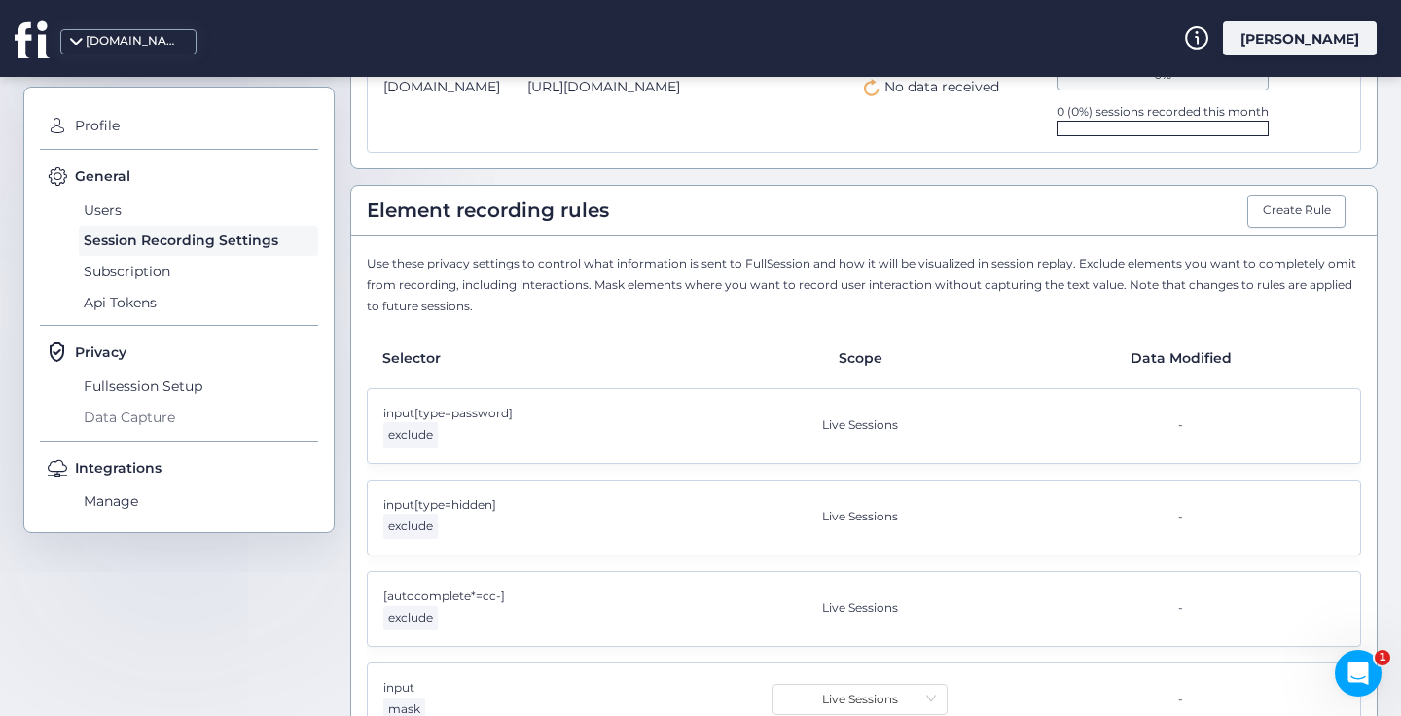
click at [135, 419] on span "Data Capture" at bounding box center [198, 417] width 239 height 31
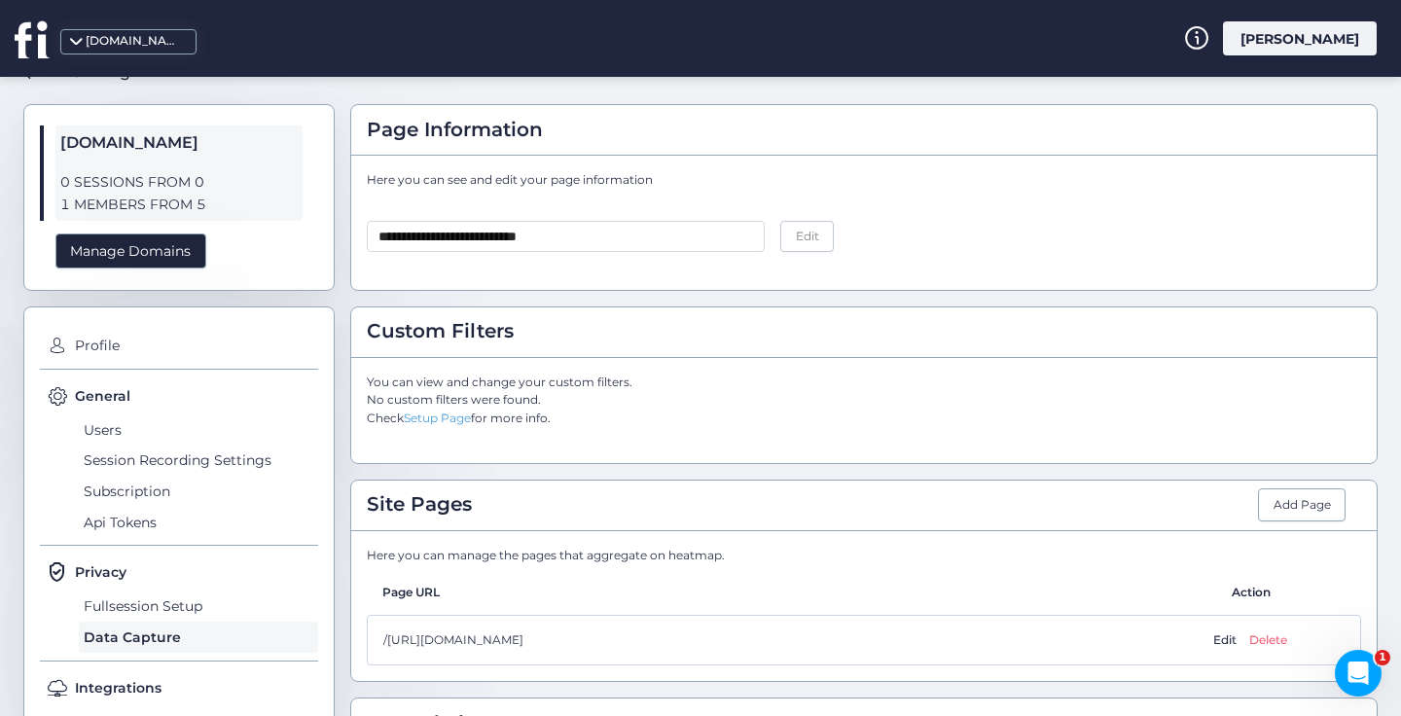
scroll to position [320, 0]
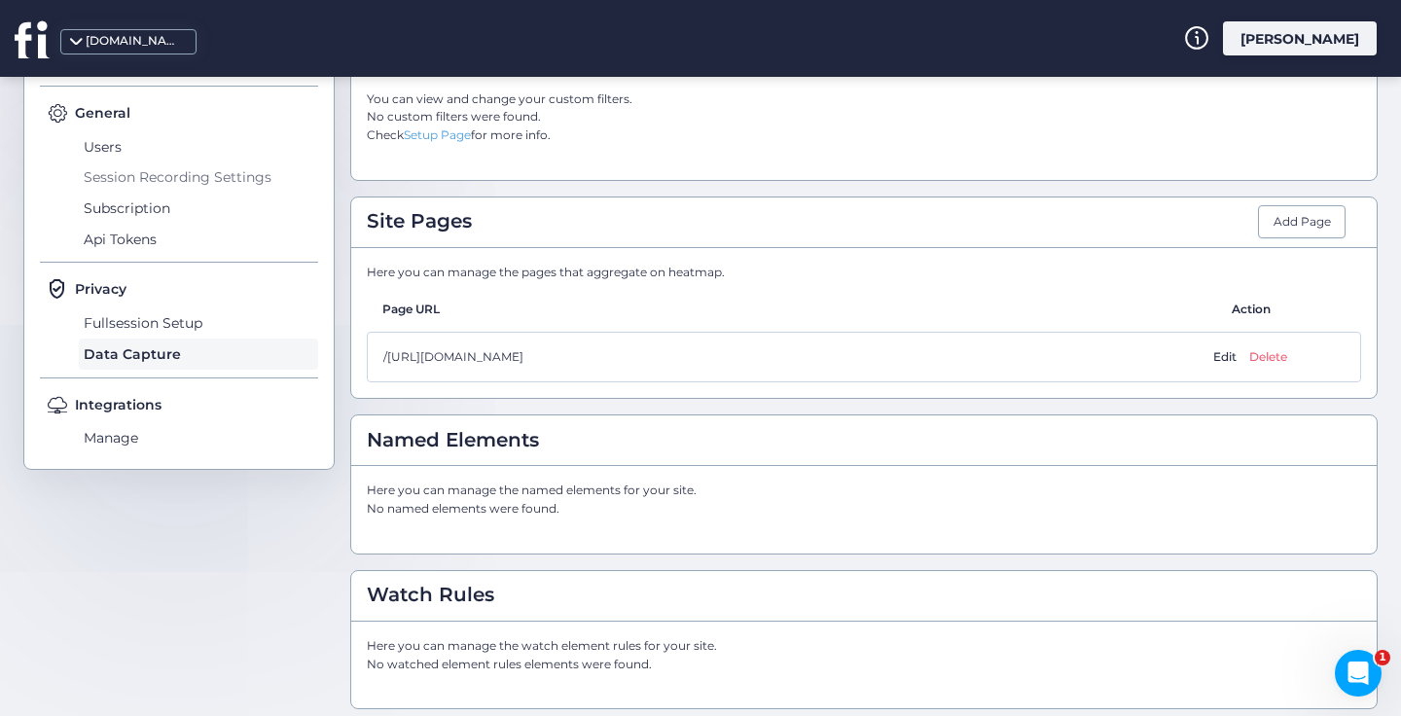
click at [193, 171] on span "Session Recording Settings" at bounding box center [198, 178] width 239 height 31
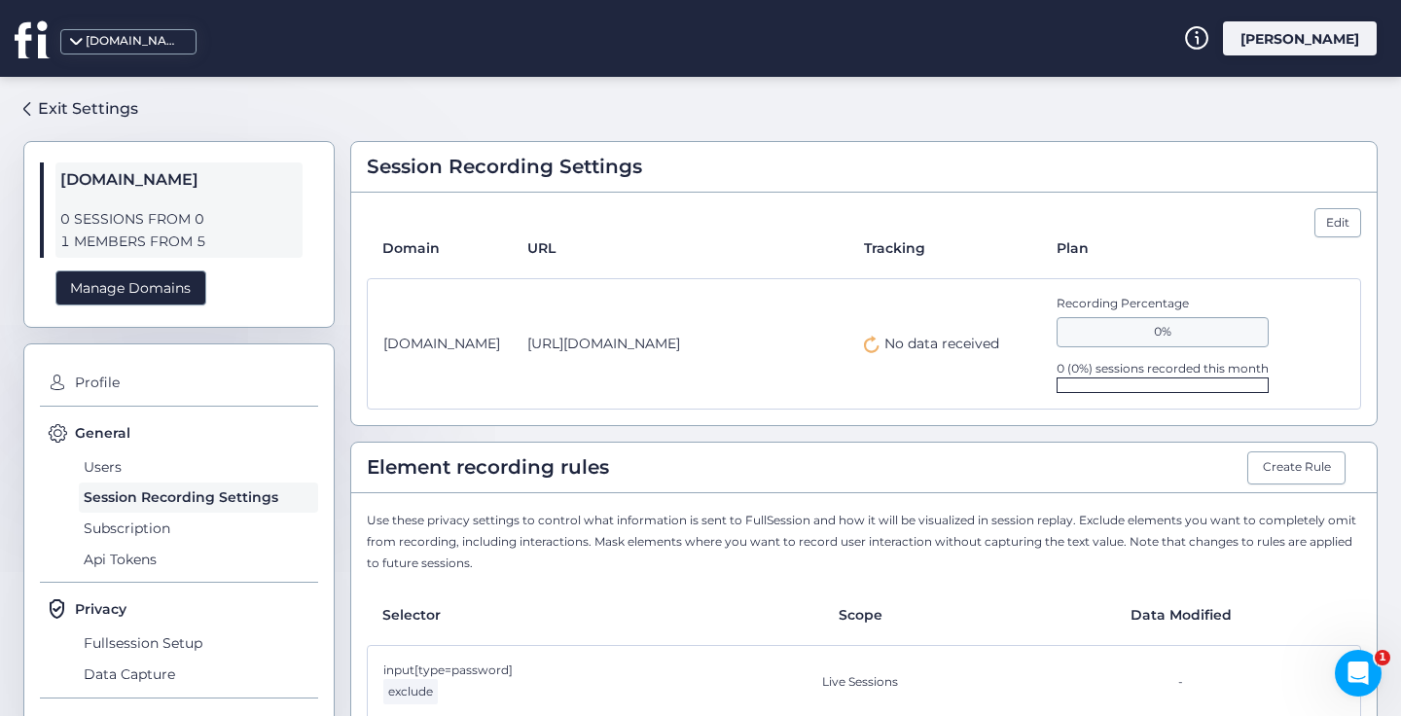
click at [1142, 329] on div "0%" at bounding box center [1163, 331] width 212 height 29
click at [1322, 223] on div "Edit" at bounding box center [1338, 222] width 47 height 29
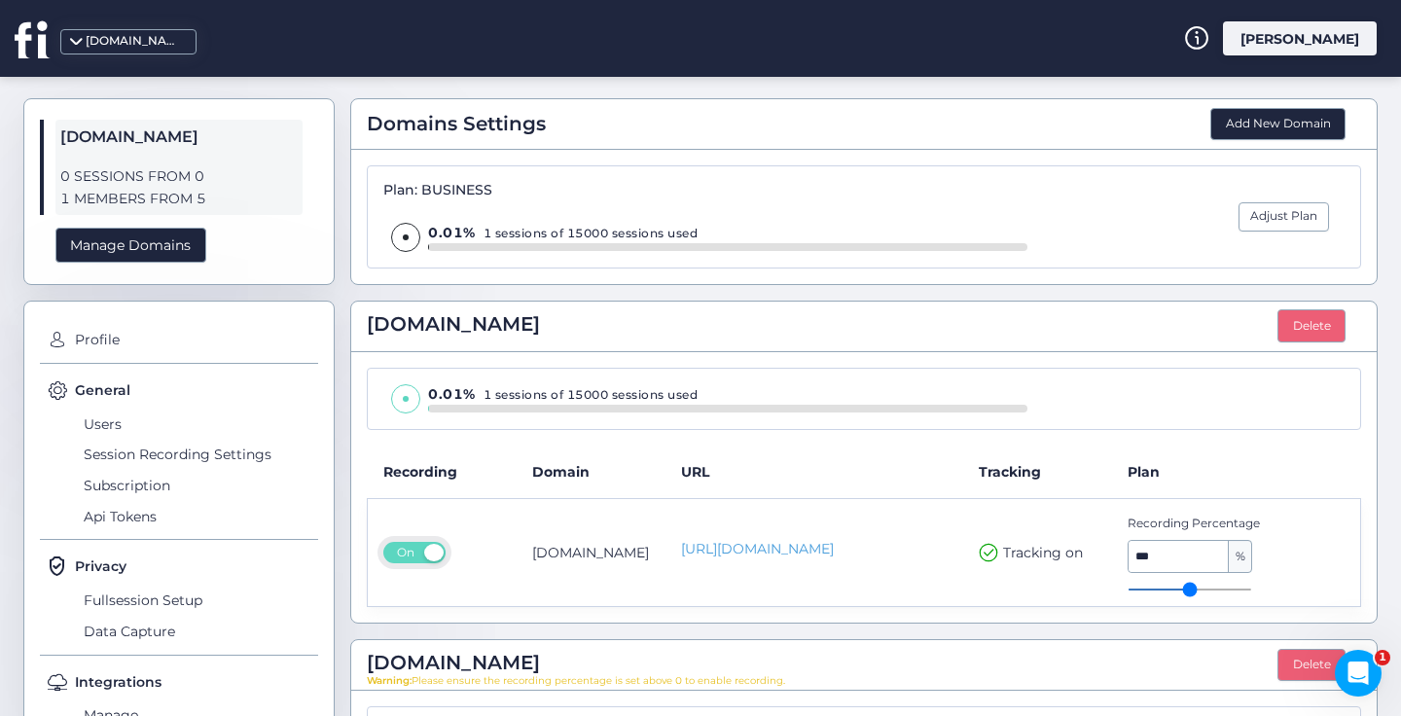
scroll to position [303, 0]
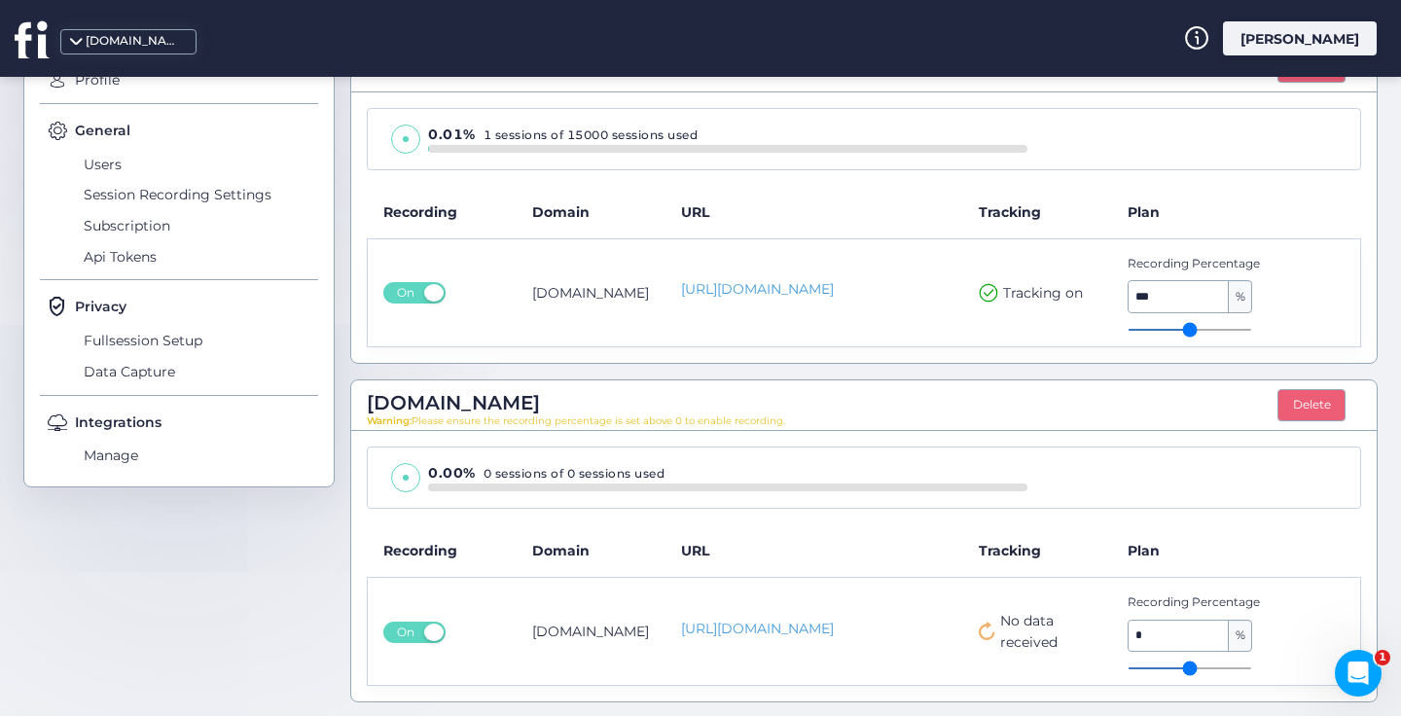
click at [983, 641] on fs-reload at bounding box center [987, 636] width 17 height 18
click at [406, 474] on span at bounding box center [405, 477] width 29 height 29
click at [401, 628] on span "On" at bounding box center [405, 632] width 31 height 21
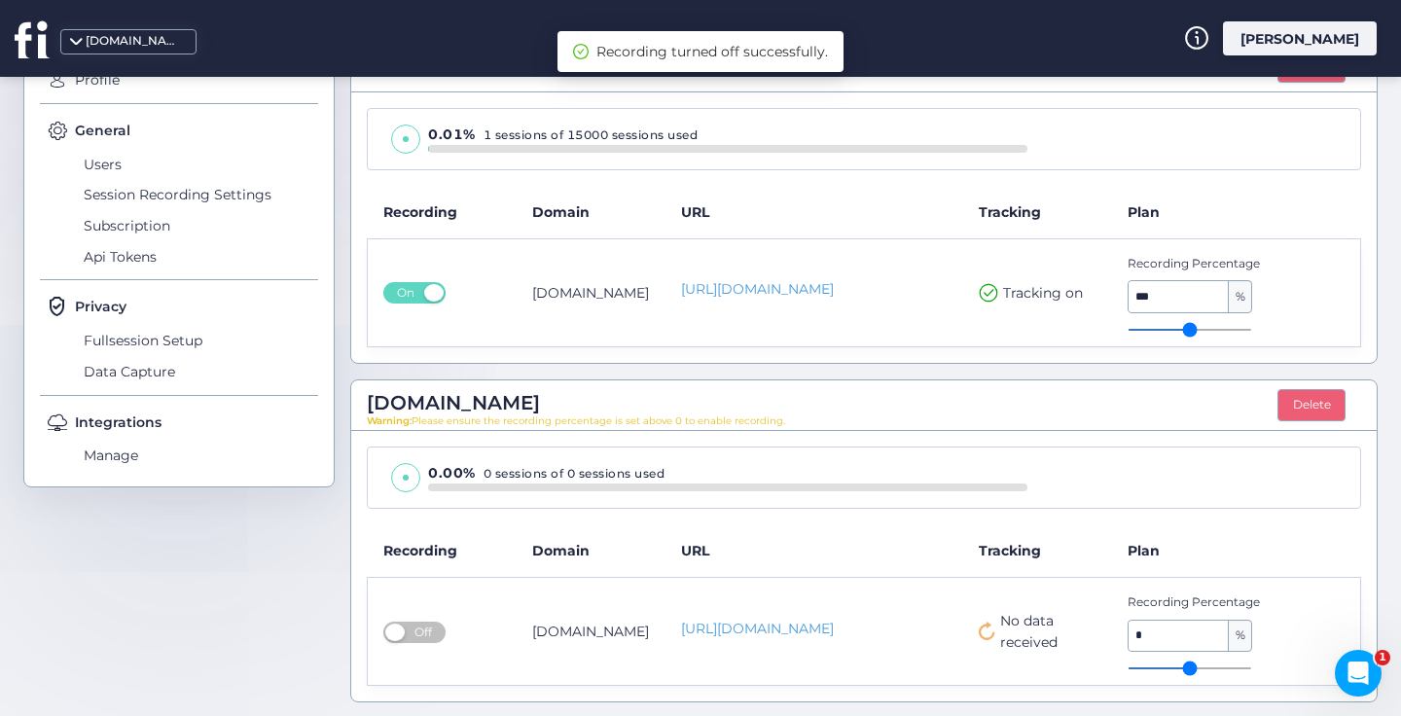
click at [1154, 635] on input "*" at bounding box center [1179, 636] width 100 height 31
type input "*"
drag, startPoint x: 1194, startPoint y: 661, endPoint x: 1219, endPoint y: 661, distance: 25.3
click at [1219, 668] on input "range" at bounding box center [1190, 669] width 125 height 2
click at [419, 637] on span "Off" at bounding box center [423, 632] width 31 height 21
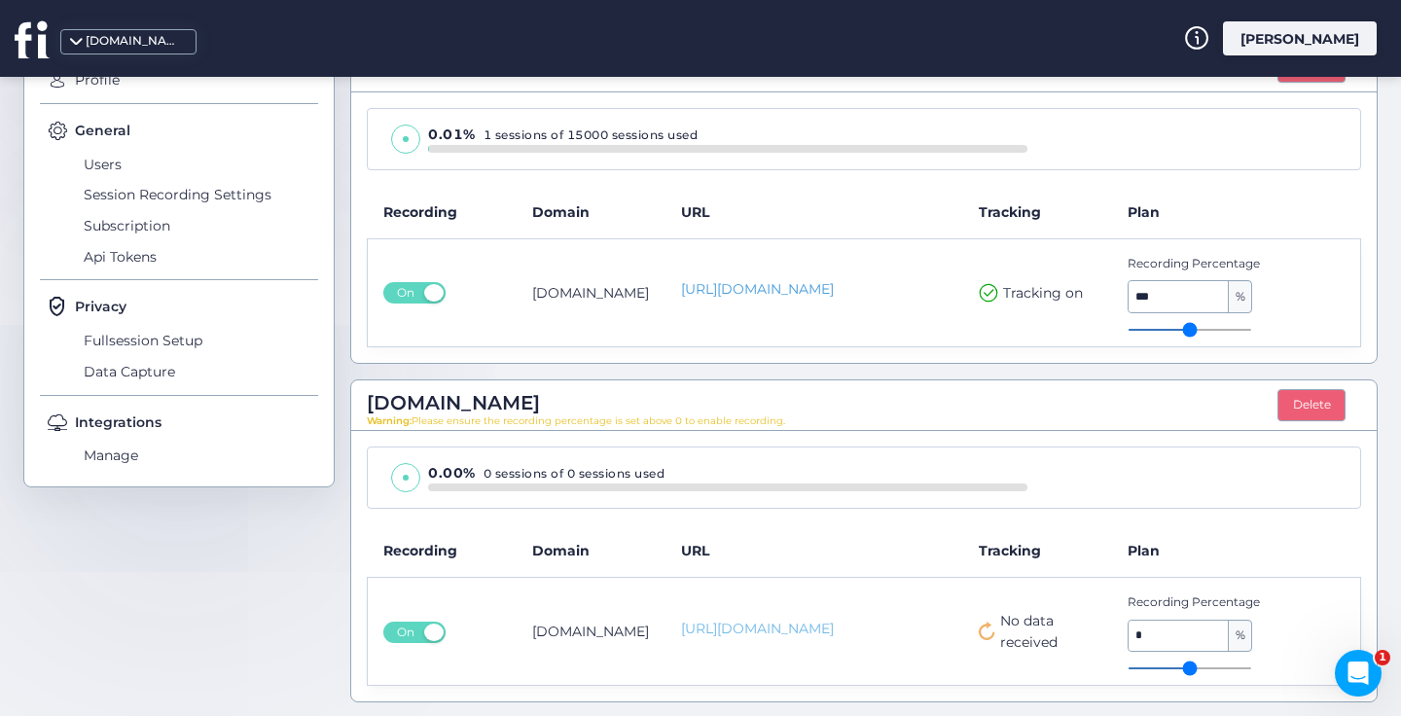
click at [855, 632] on link "[URL][DOMAIN_NAME]" at bounding box center [814, 629] width 267 height 20
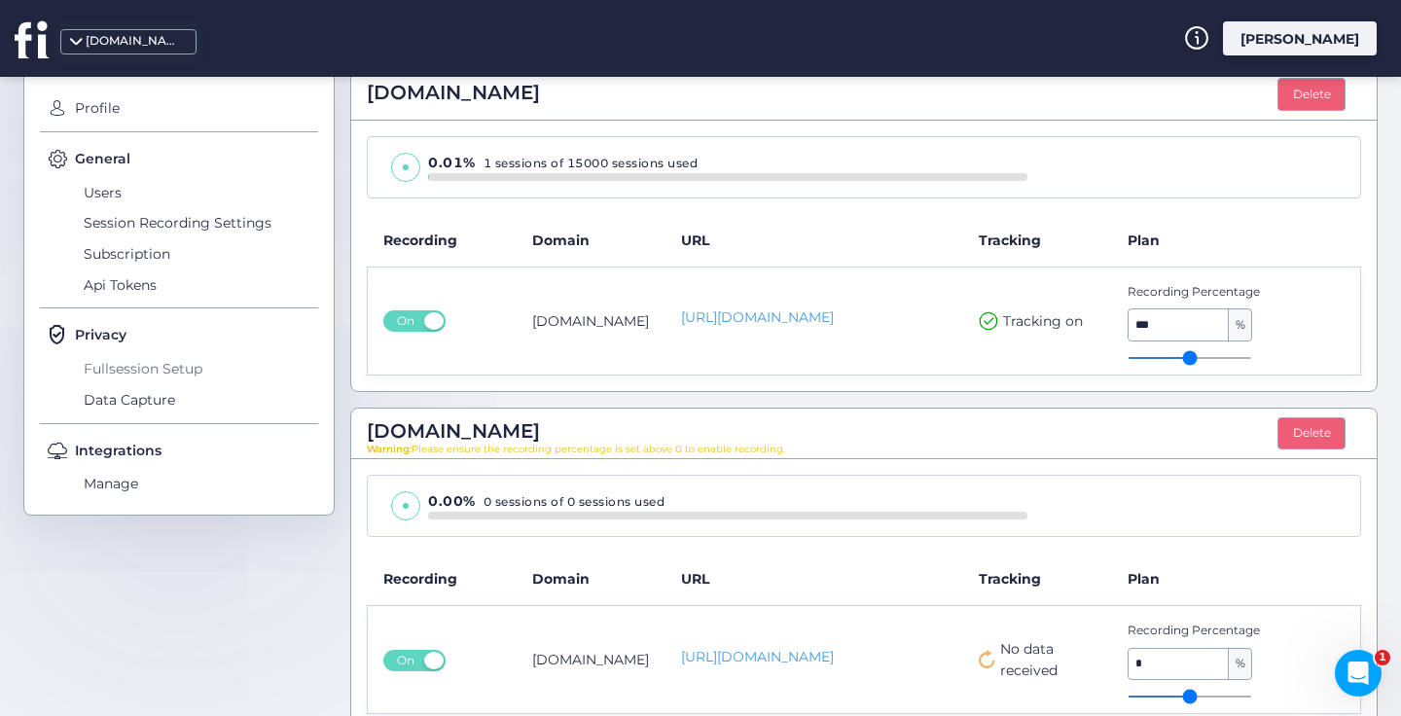
scroll to position [0, 0]
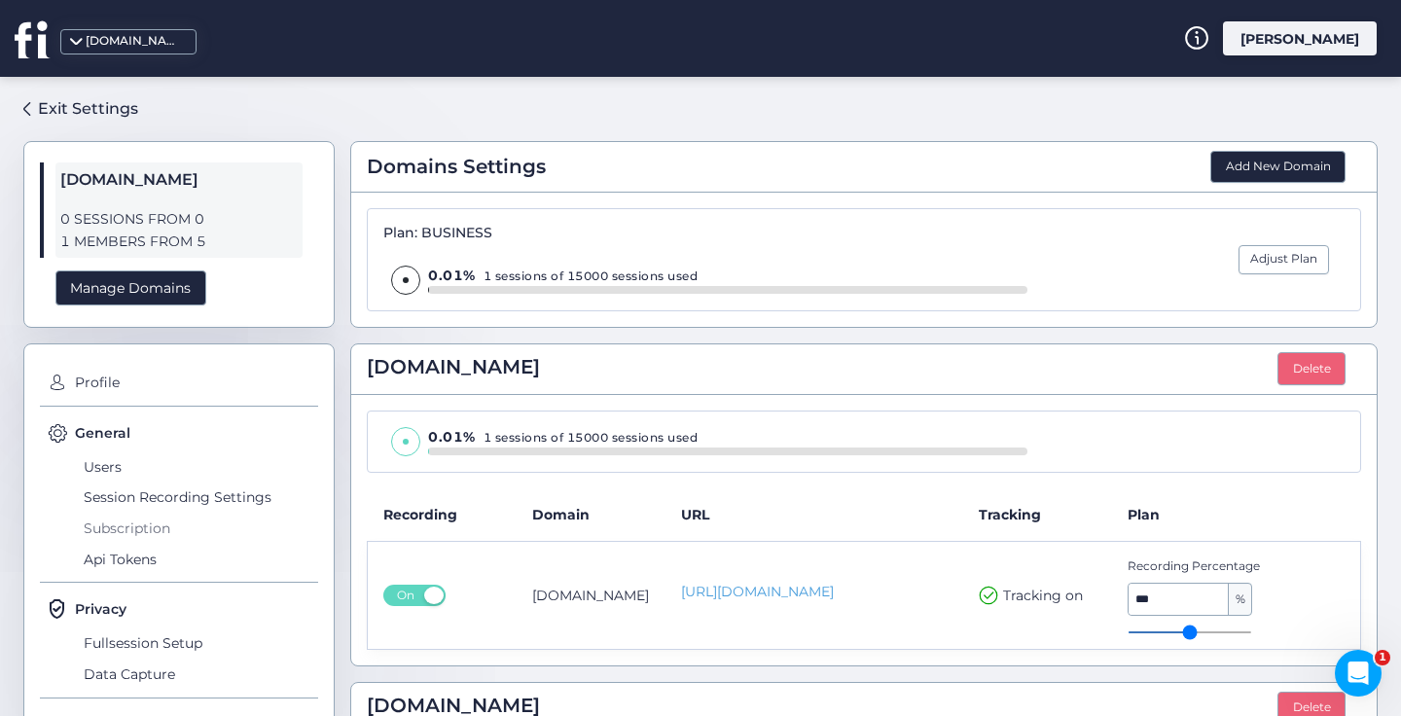
click at [122, 526] on span "Subscription" at bounding box center [198, 528] width 239 height 31
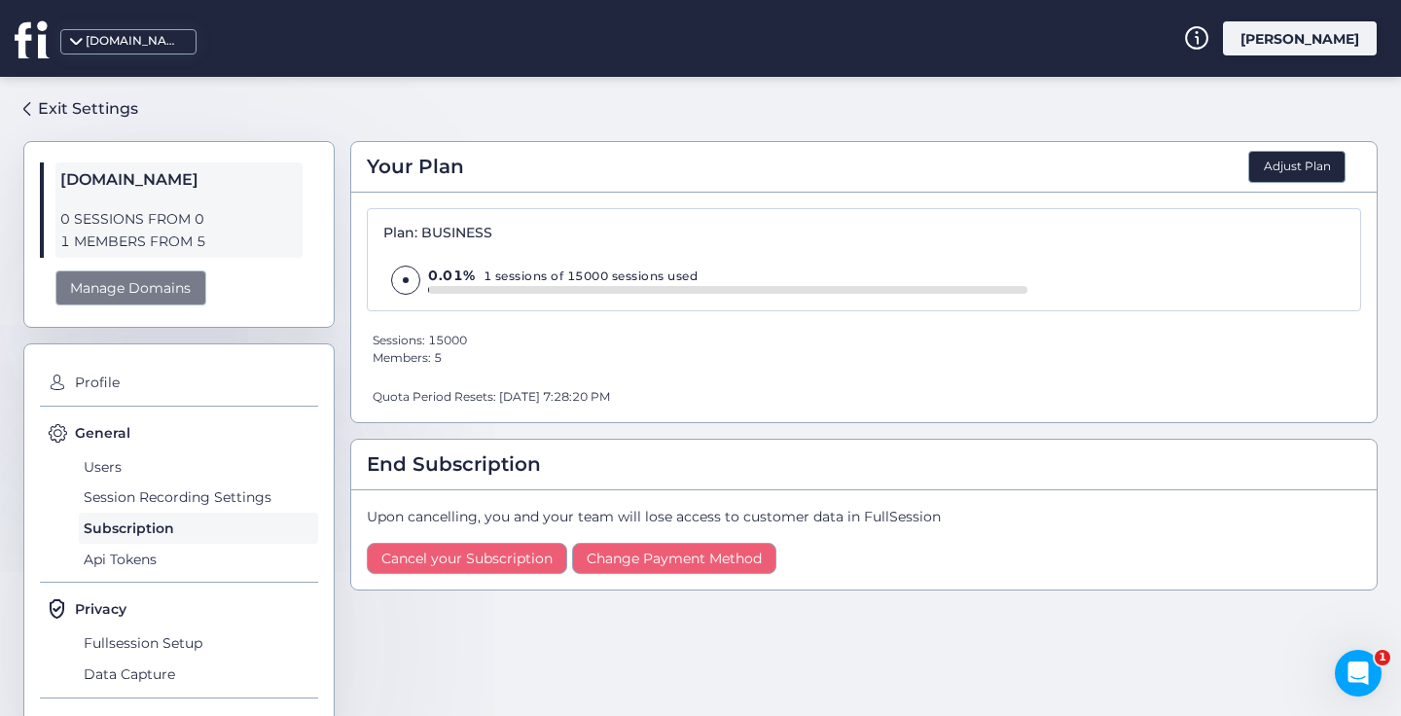
click at [153, 285] on div "Manage Domains" at bounding box center [130, 289] width 151 height 36
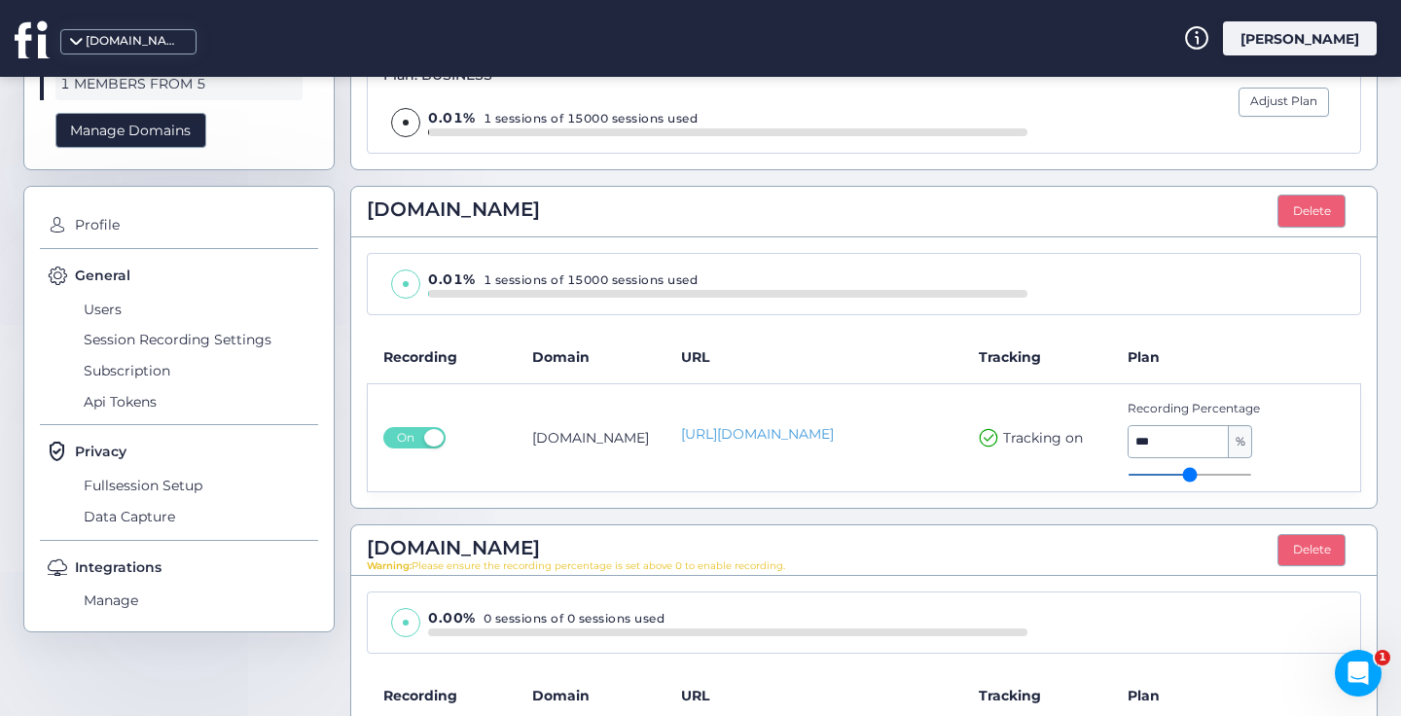
scroll to position [303, 0]
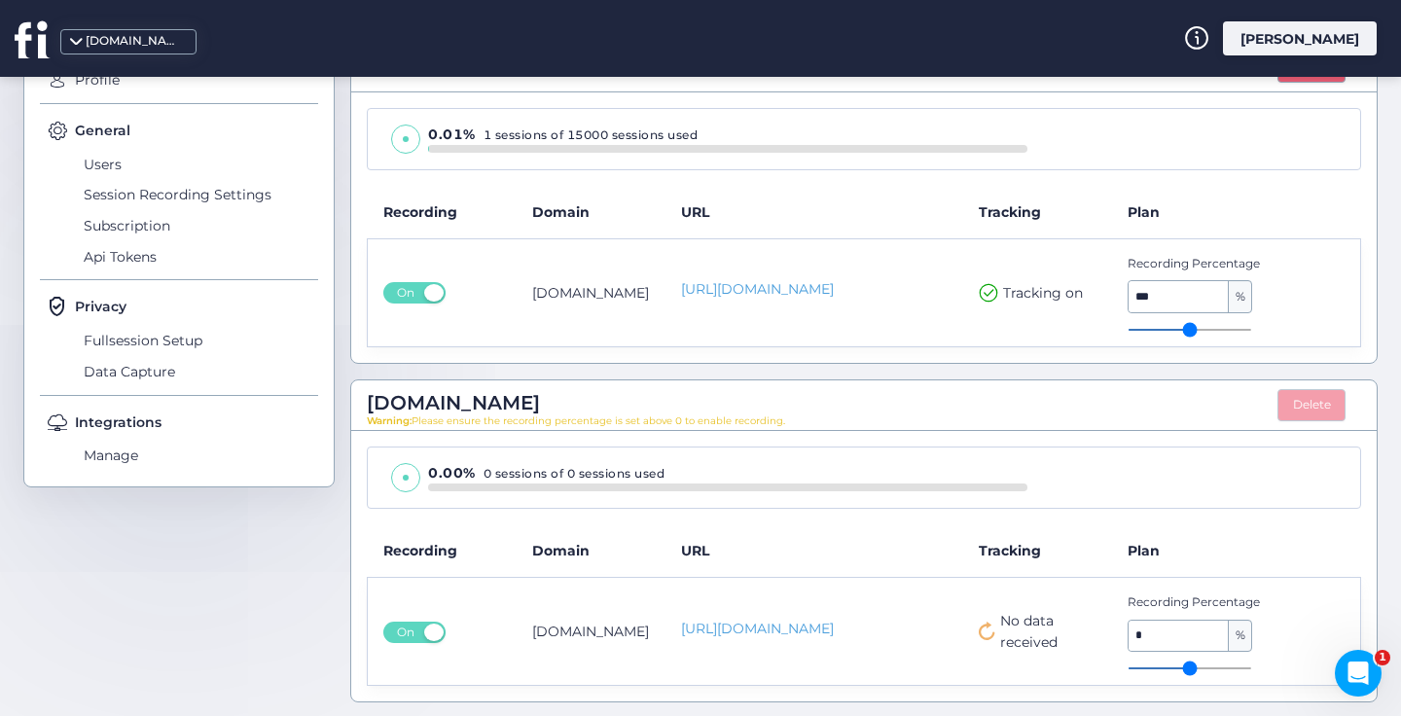
click at [1304, 402] on button "Delete" at bounding box center [1312, 405] width 68 height 33
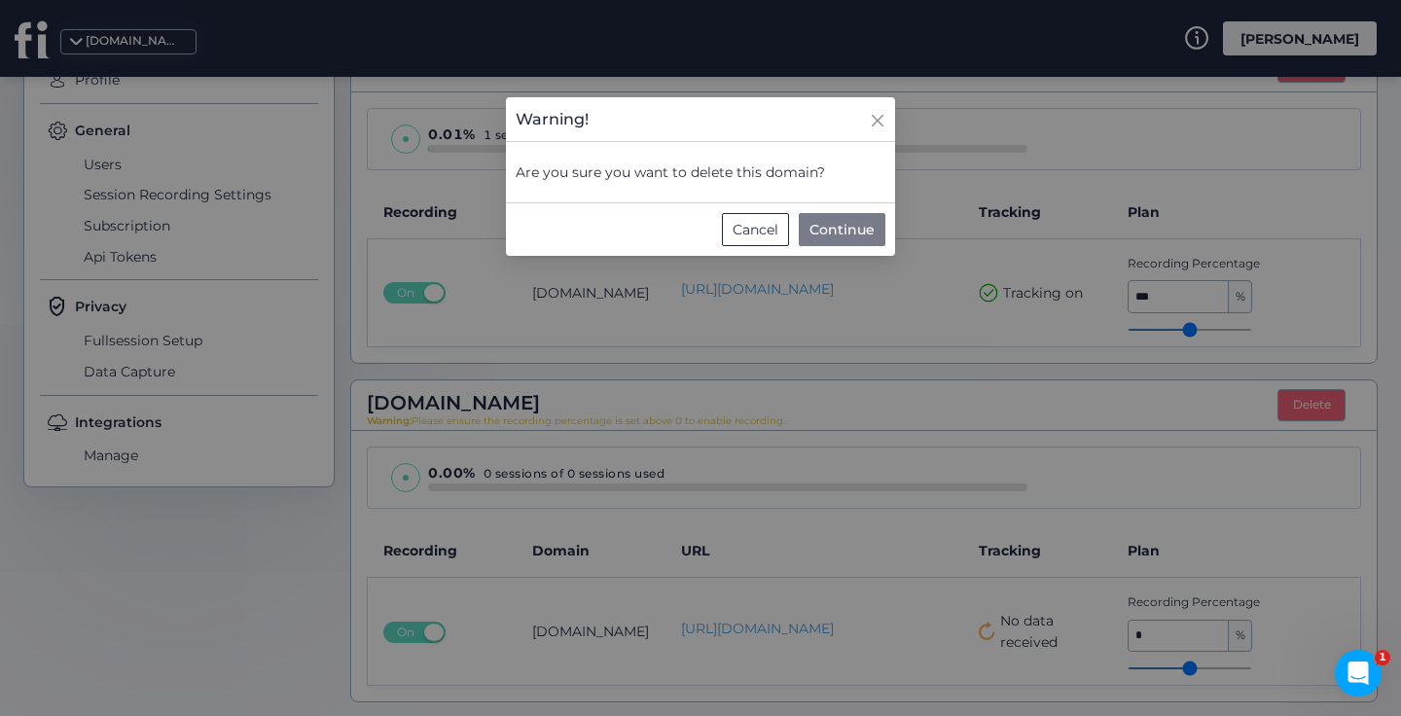
click at [868, 235] on span "Continue" at bounding box center [842, 229] width 65 height 21
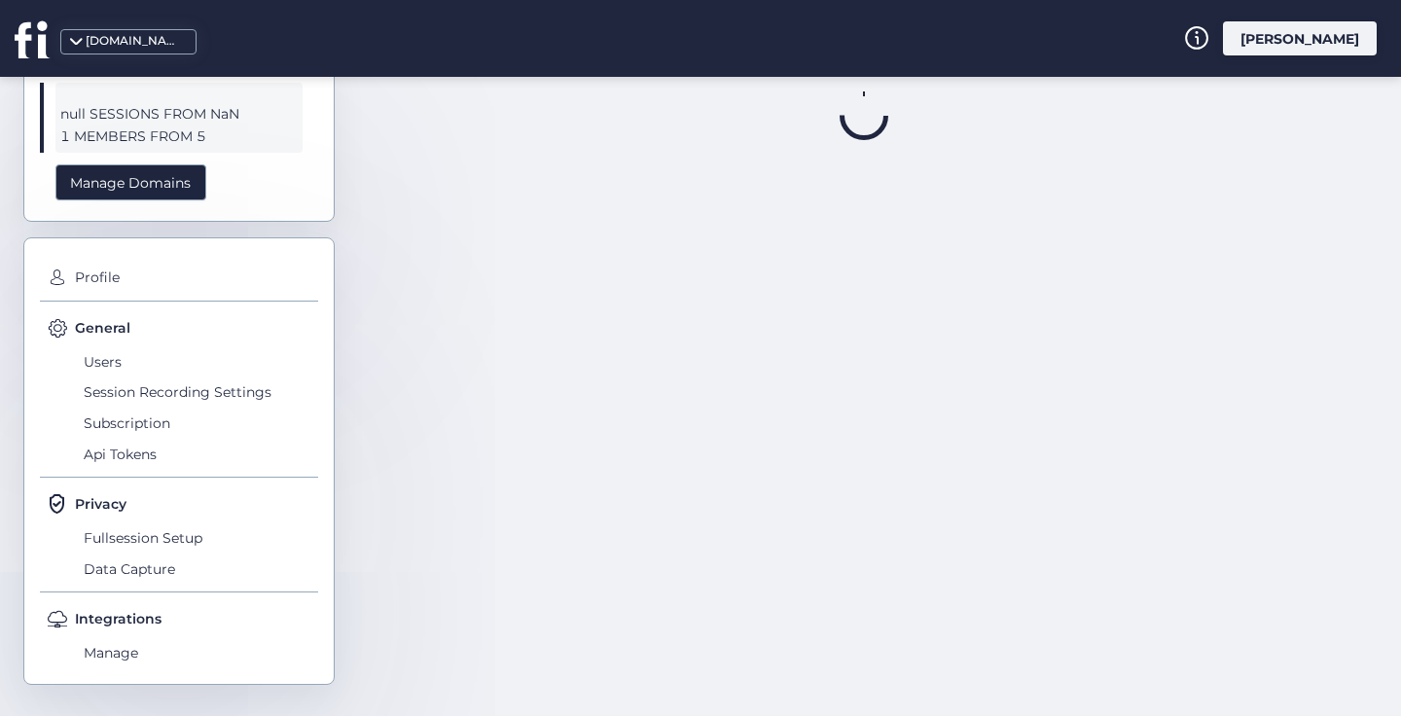
scroll to position [78, 0]
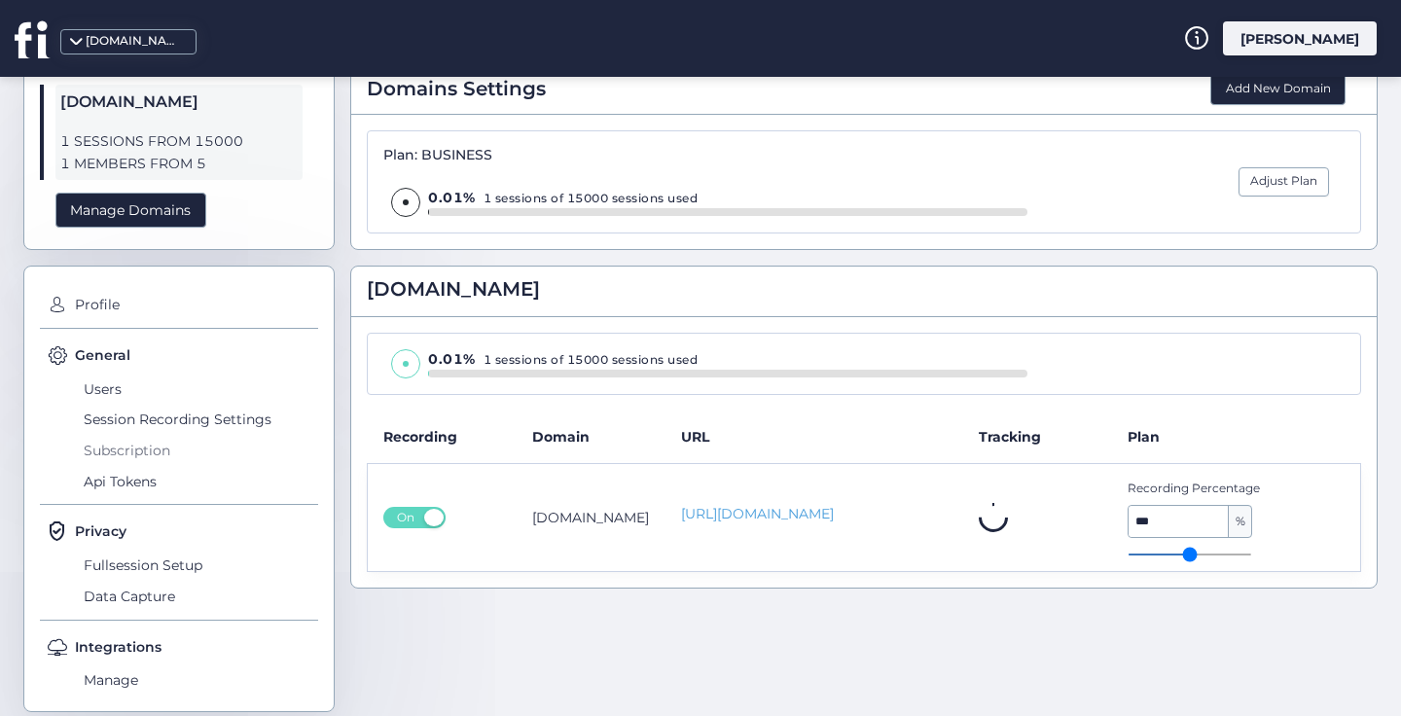
click at [141, 447] on span "Subscription" at bounding box center [198, 450] width 239 height 31
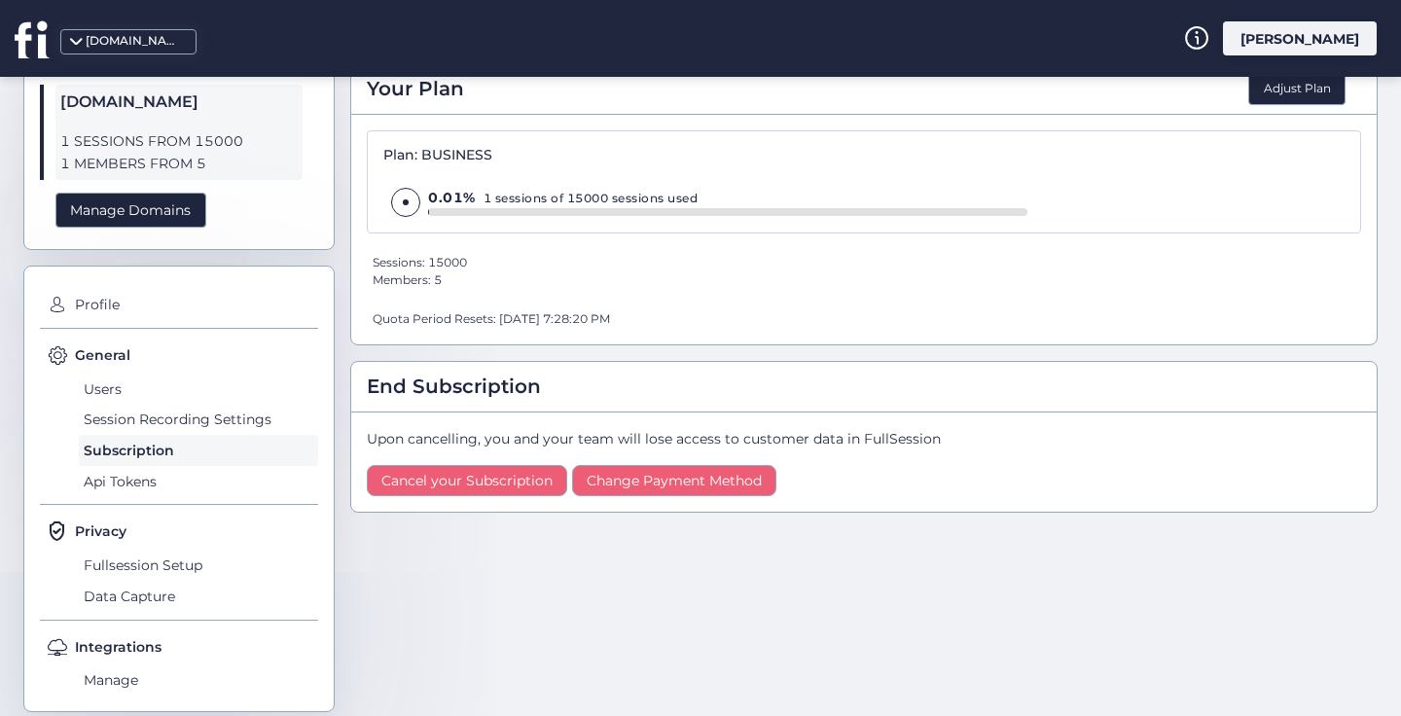
scroll to position [44, 0]
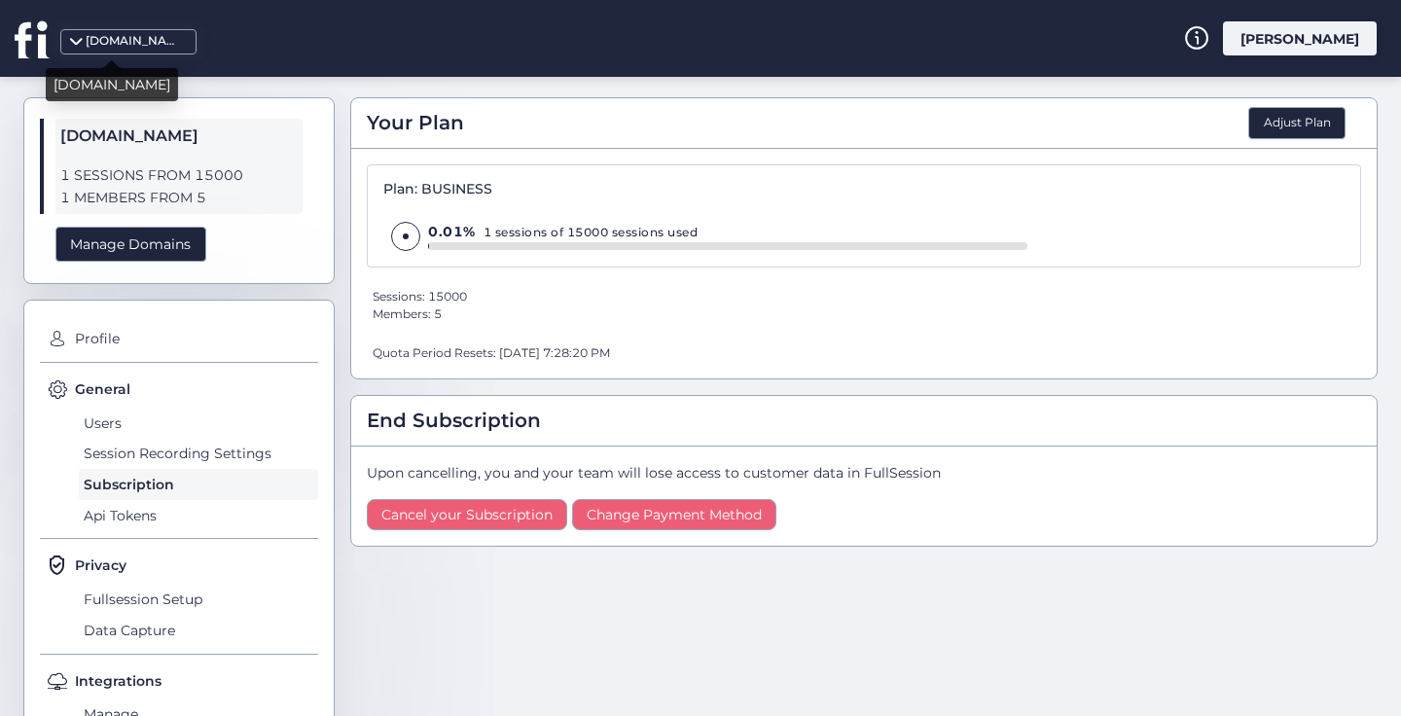
click at [180, 30] on div "[DOMAIN_NAME]" at bounding box center [128, 41] width 136 height 25
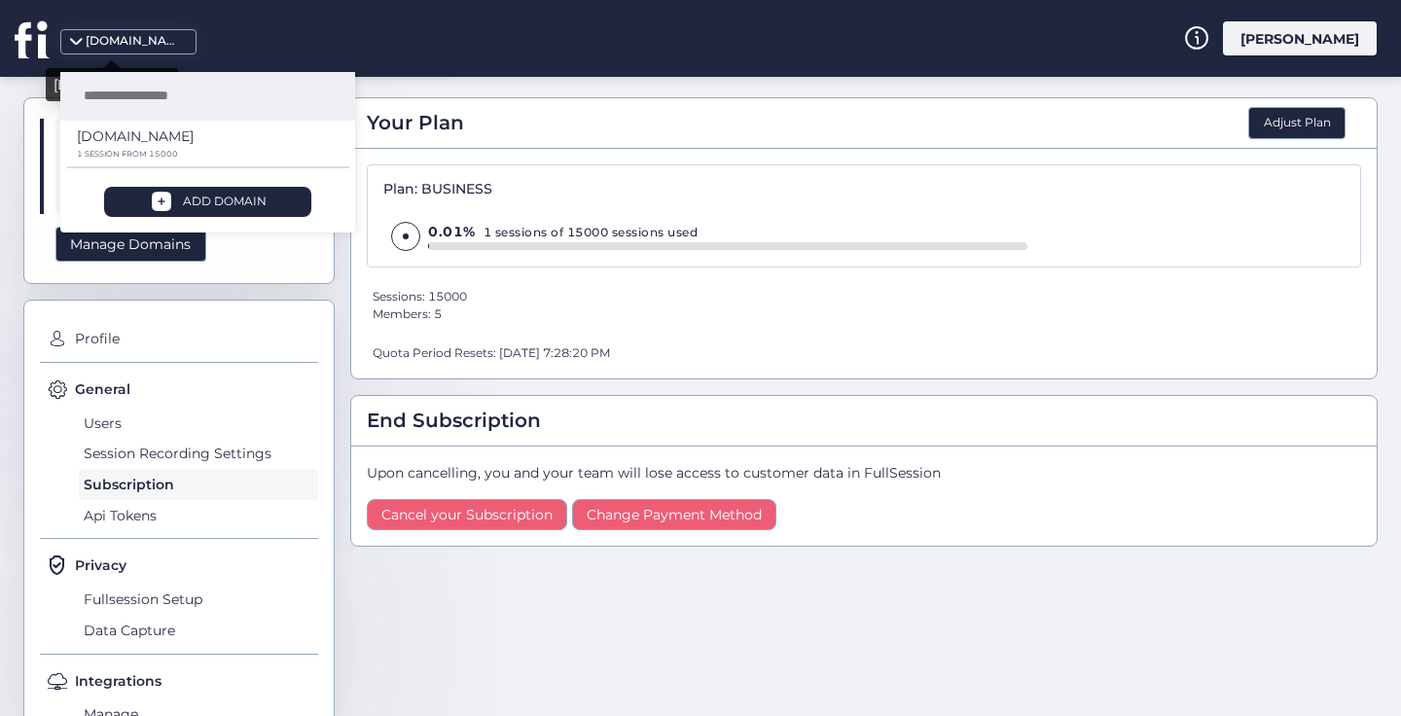
click at [178, 34] on div "[DOMAIN_NAME]" at bounding box center [134, 41] width 97 height 18
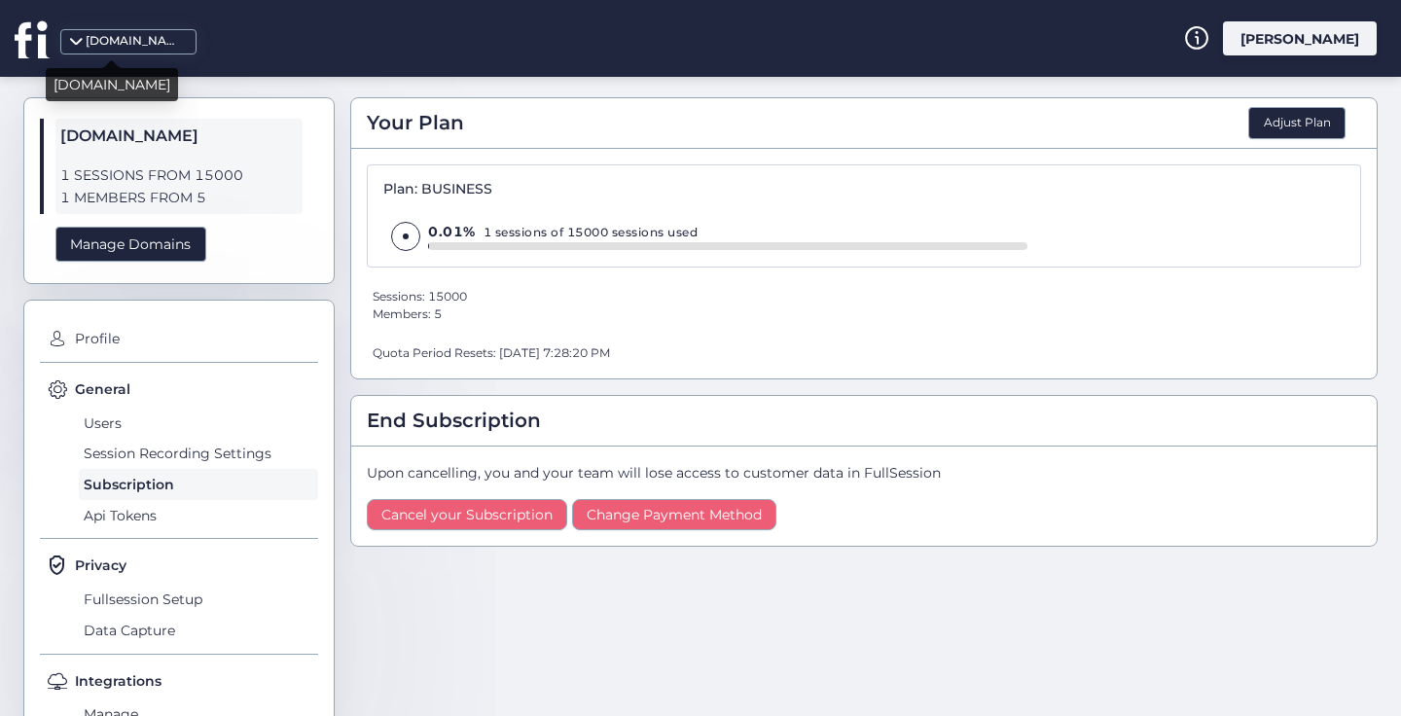
click at [178, 34] on div "[DOMAIN_NAME]" at bounding box center [134, 41] width 97 height 18
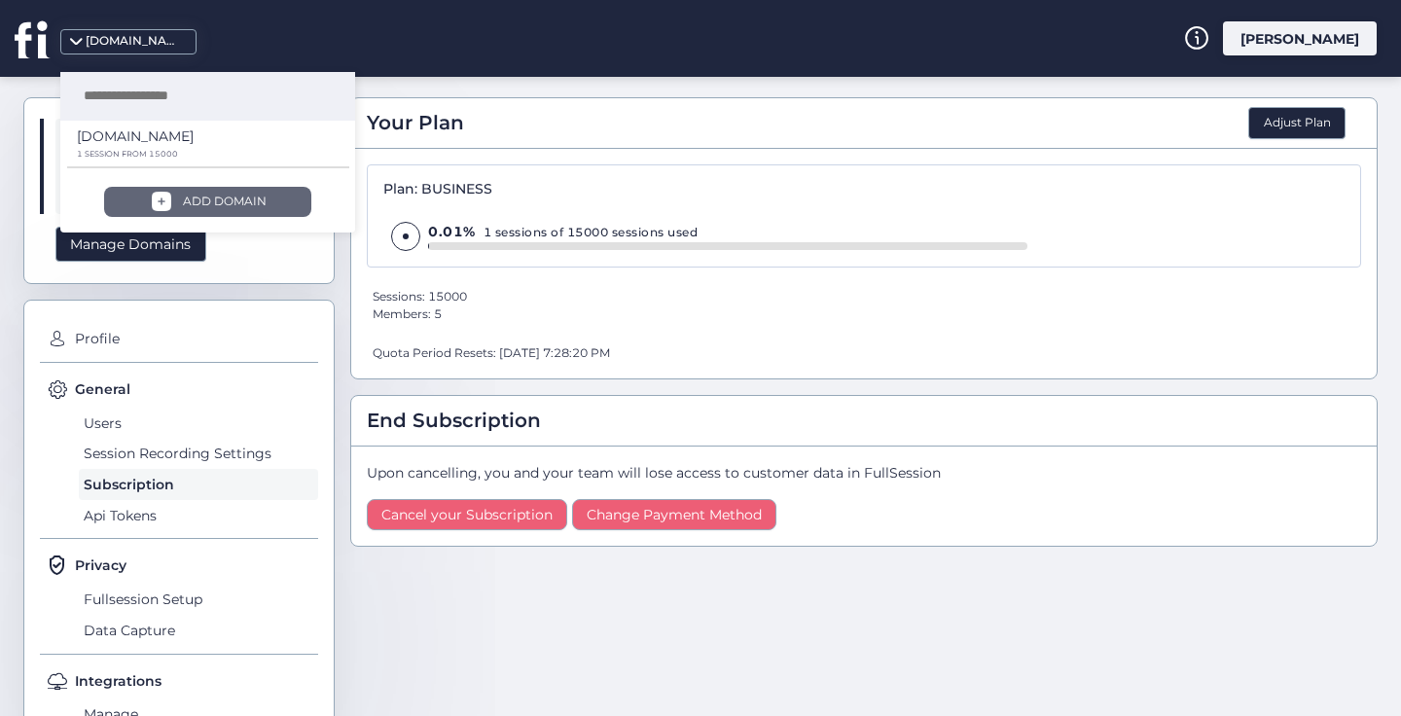
click at [295, 197] on div "ADD DOMAIN" at bounding box center [207, 202] width 206 height 30
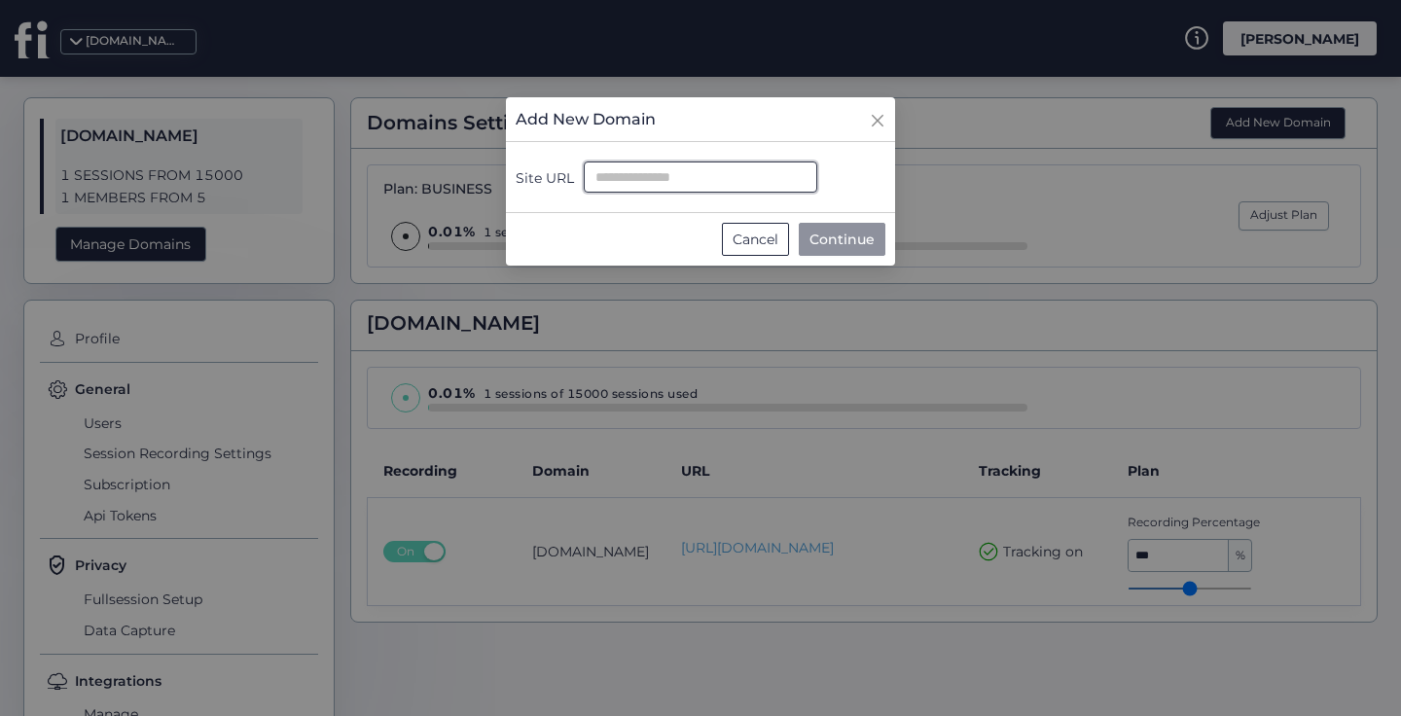
click at [738, 185] on input "Site URL" at bounding box center [701, 177] width 234 height 31
paste input "**********"
type input "**********"
click at [830, 237] on span "Continue" at bounding box center [842, 239] width 65 height 21
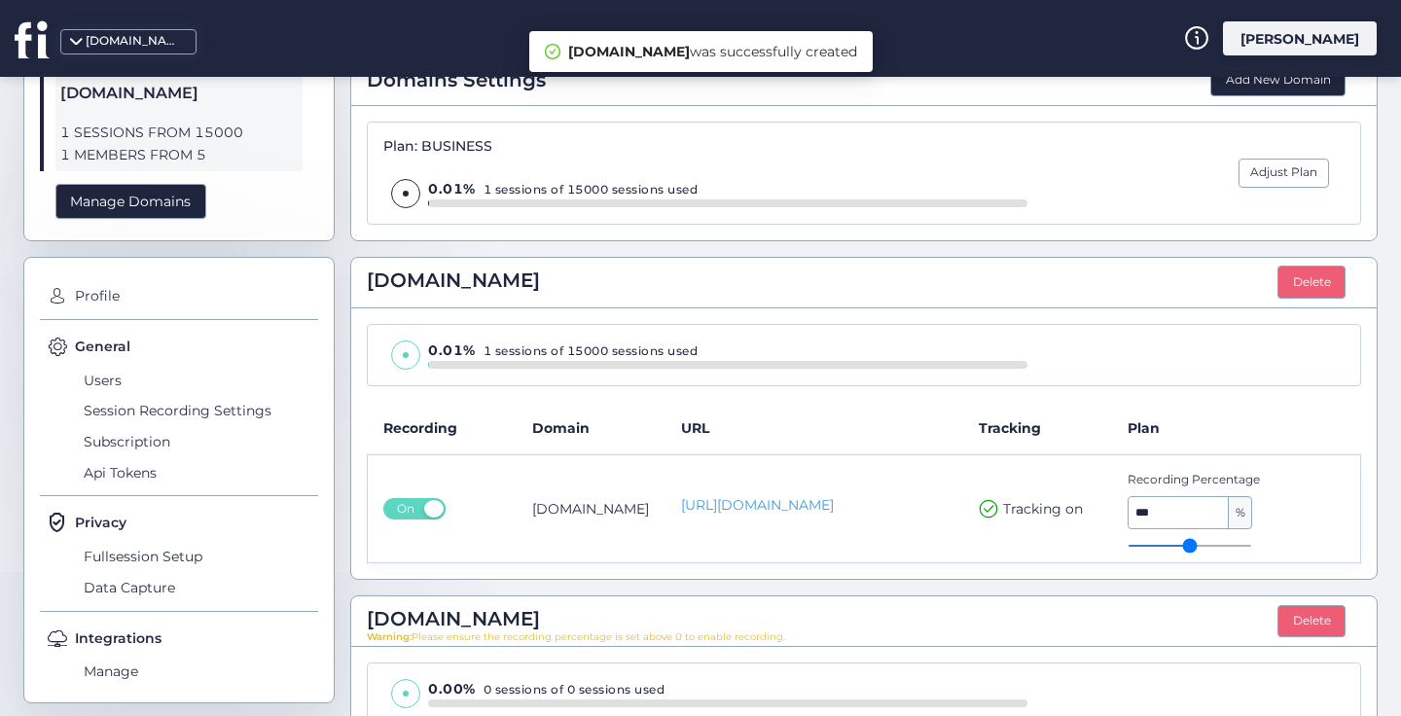
scroll to position [303, 0]
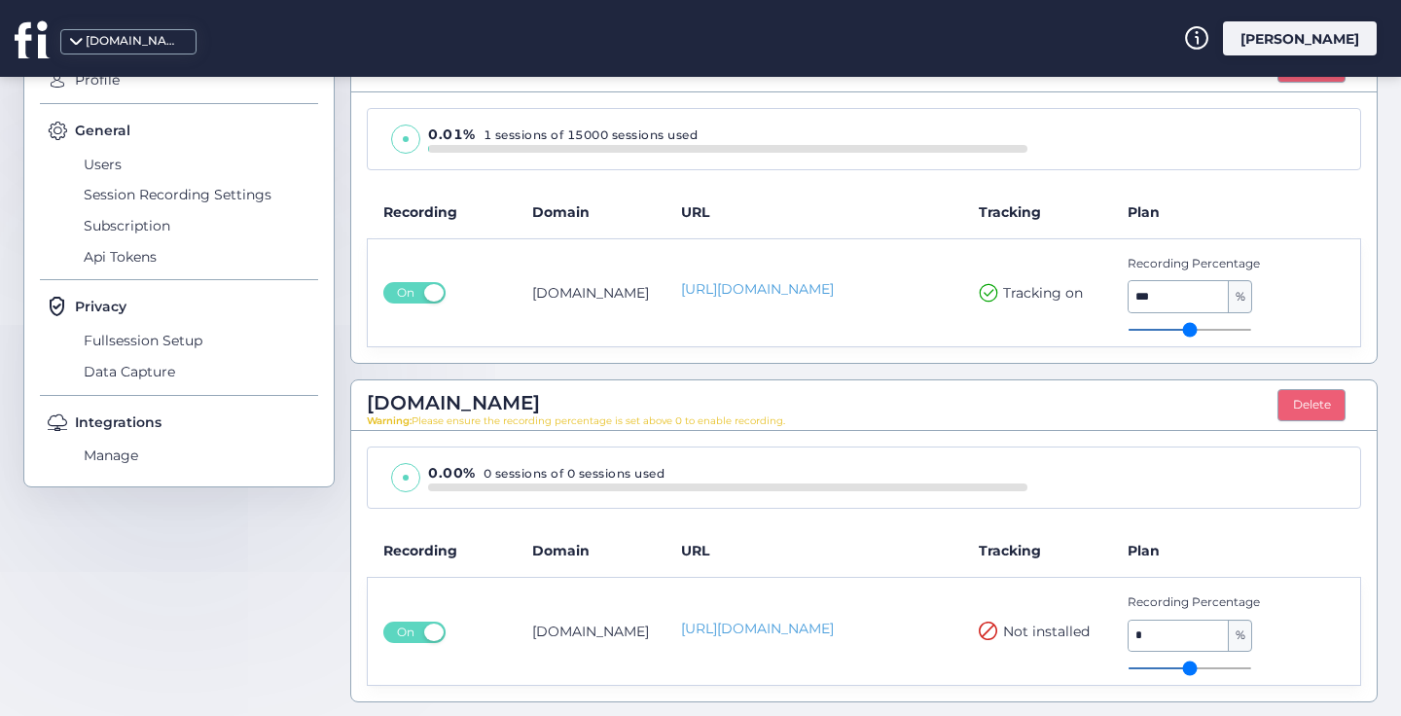
type input "*"
drag, startPoint x: 1123, startPoint y: 668, endPoint x: 1177, endPoint y: 663, distance: 53.7
click at [1177, 668] on input "range" at bounding box center [1190, 669] width 125 height 2
click at [1147, 628] on input "*" at bounding box center [1179, 636] width 100 height 31
click at [790, 629] on link "[URL][DOMAIN_NAME]" at bounding box center [814, 629] width 267 height 20
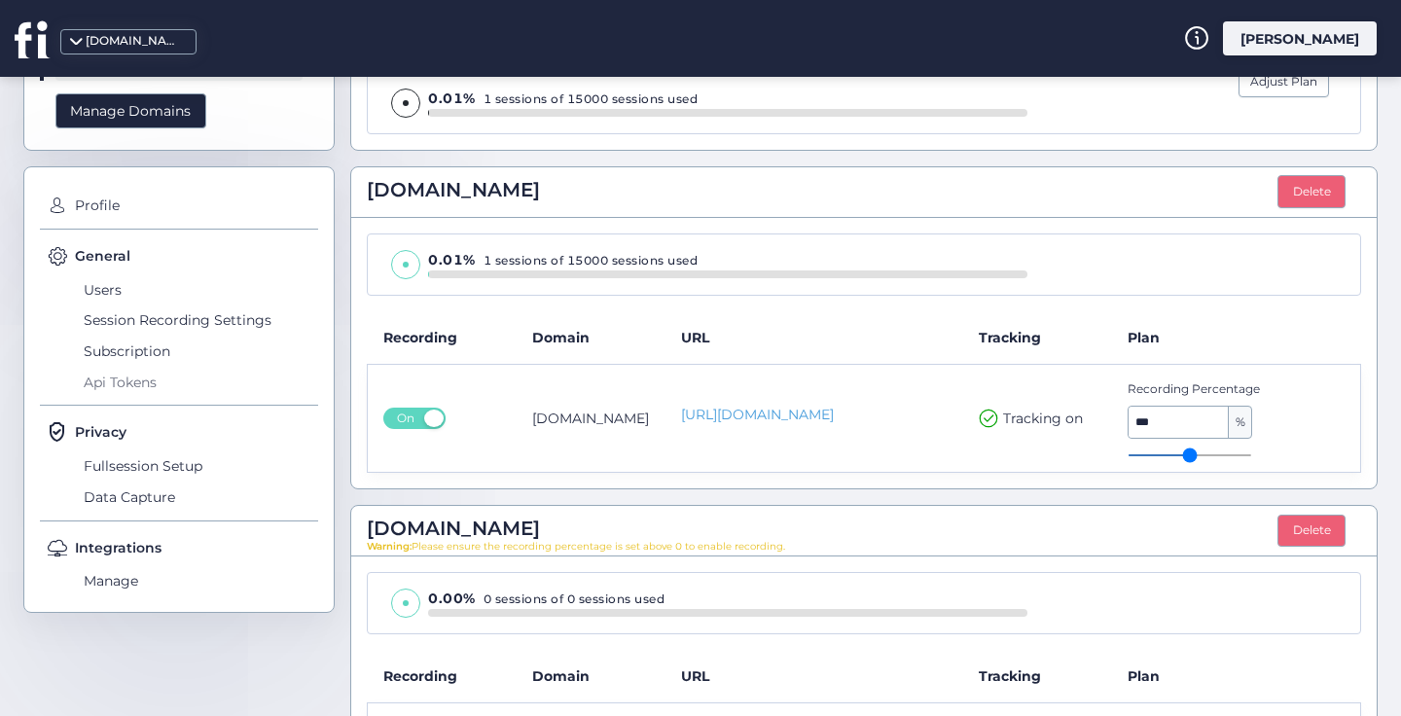
scroll to position [0, 0]
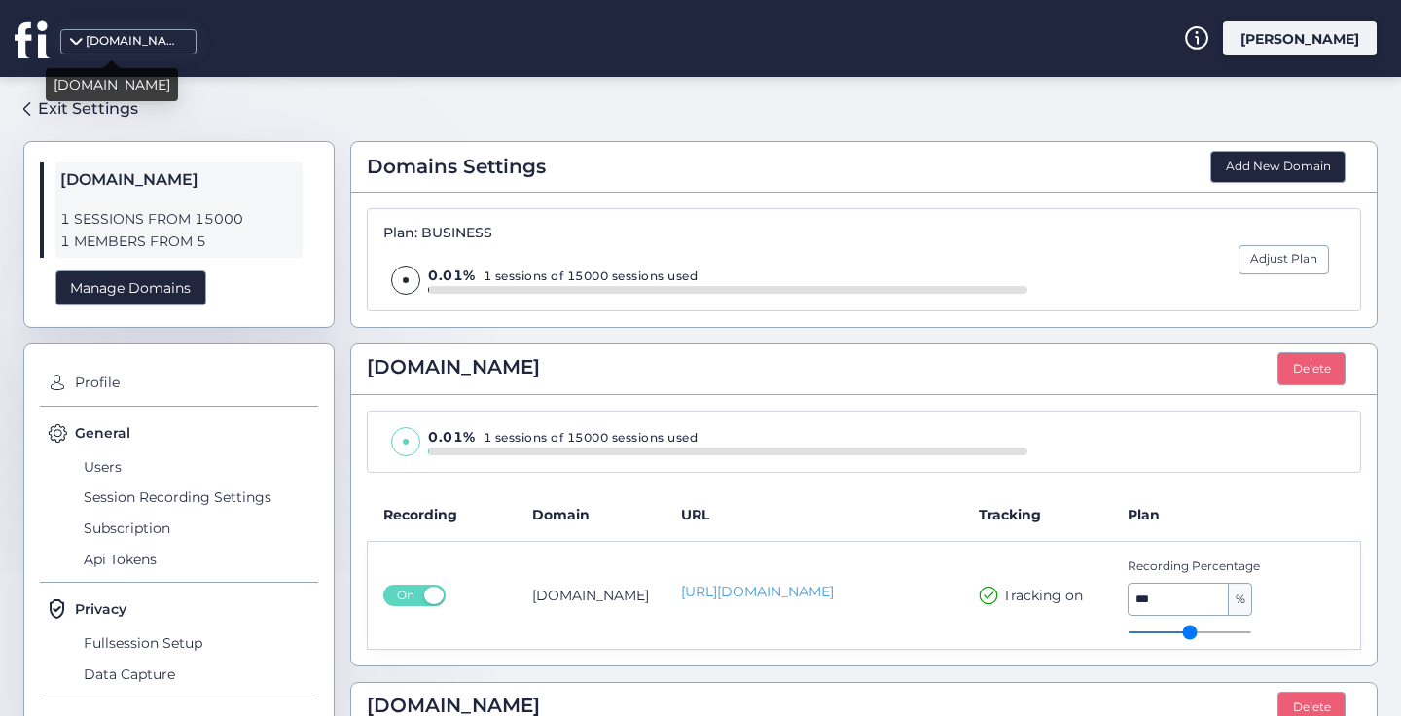
click at [139, 31] on div "[DOMAIN_NAME]" at bounding box center [128, 41] width 136 height 25
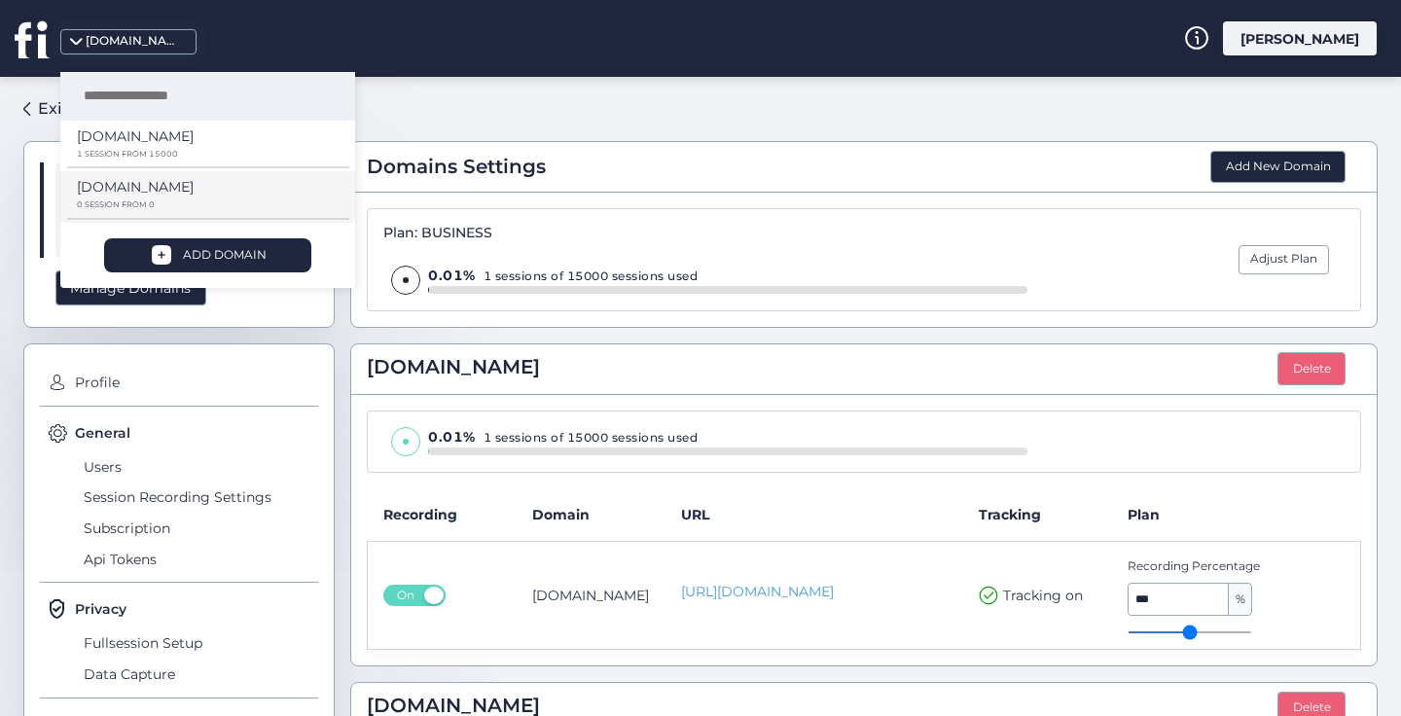
click at [114, 147] on p "[DOMAIN_NAME]" at bounding box center [135, 136] width 117 height 21
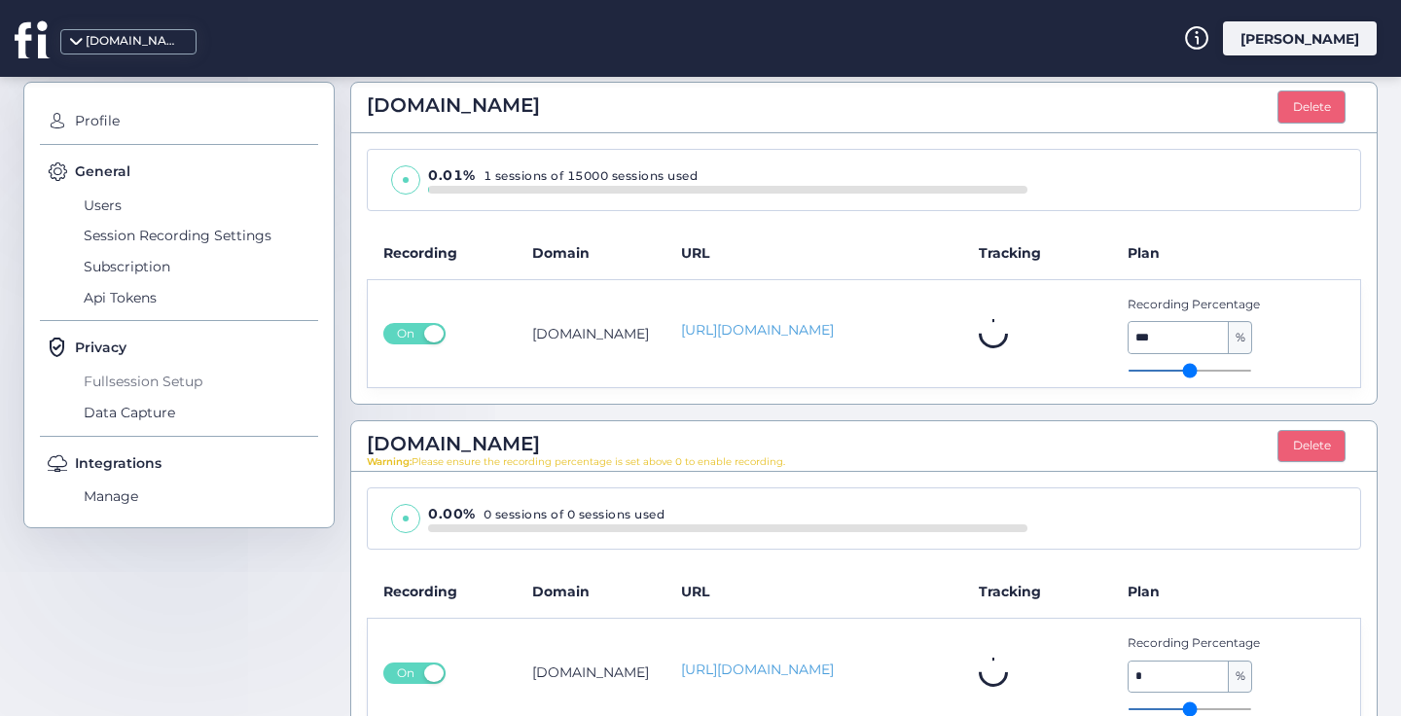
scroll to position [99, 0]
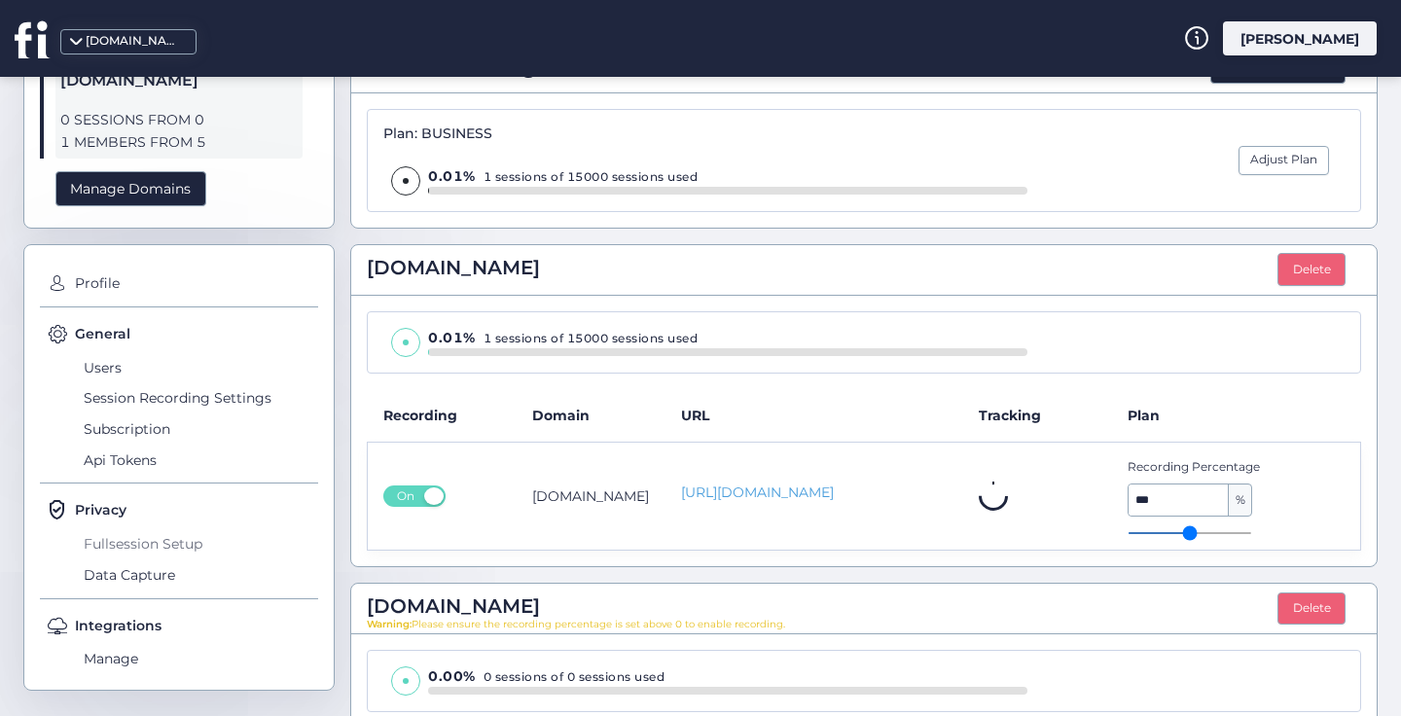
click at [154, 540] on span "Fullsession Setup" at bounding box center [198, 543] width 239 height 31
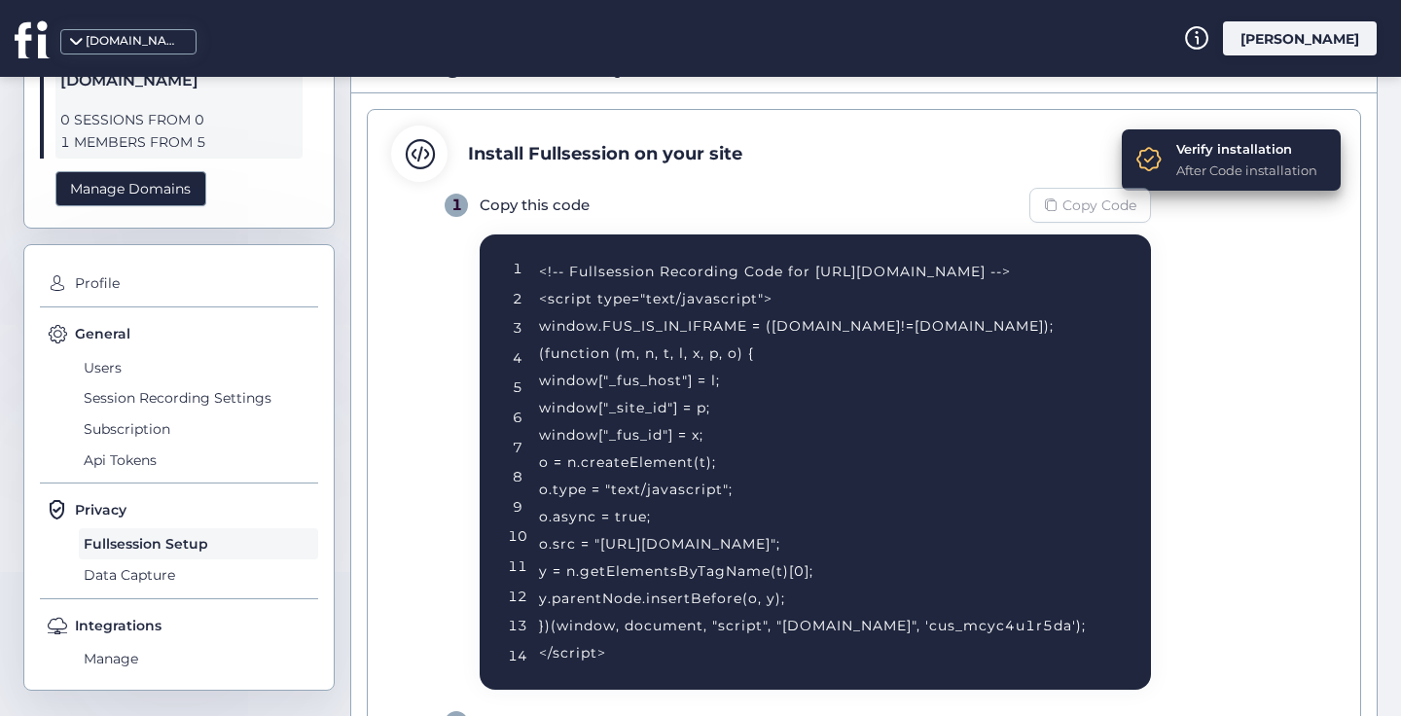
click at [1079, 206] on span "Copy Code" at bounding box center [1100, 205] width 74 height 21
click at [118, 187] on div "Manage Domains" at bounding box center [130, 189] width 151 height 36
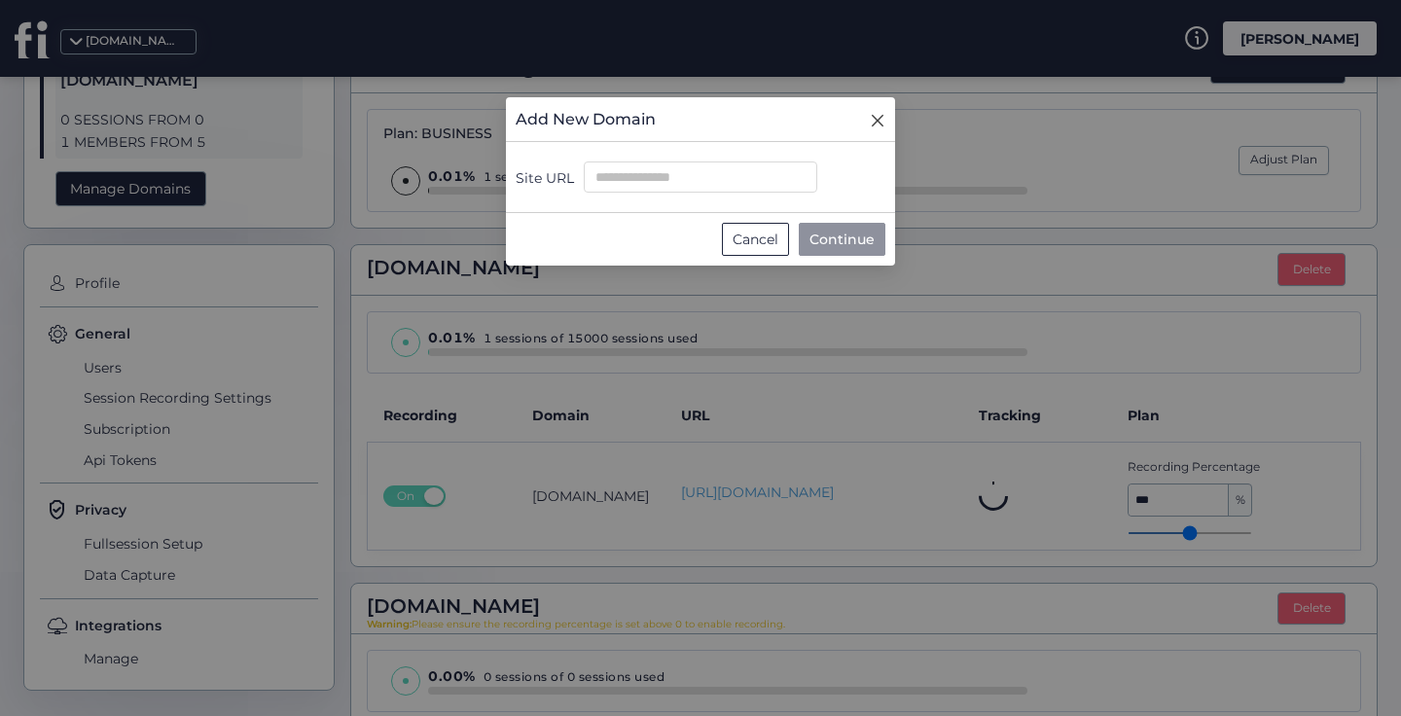
click at [884, 115] on icon "Close" at bounding box center [878, 121] width 16 height 16
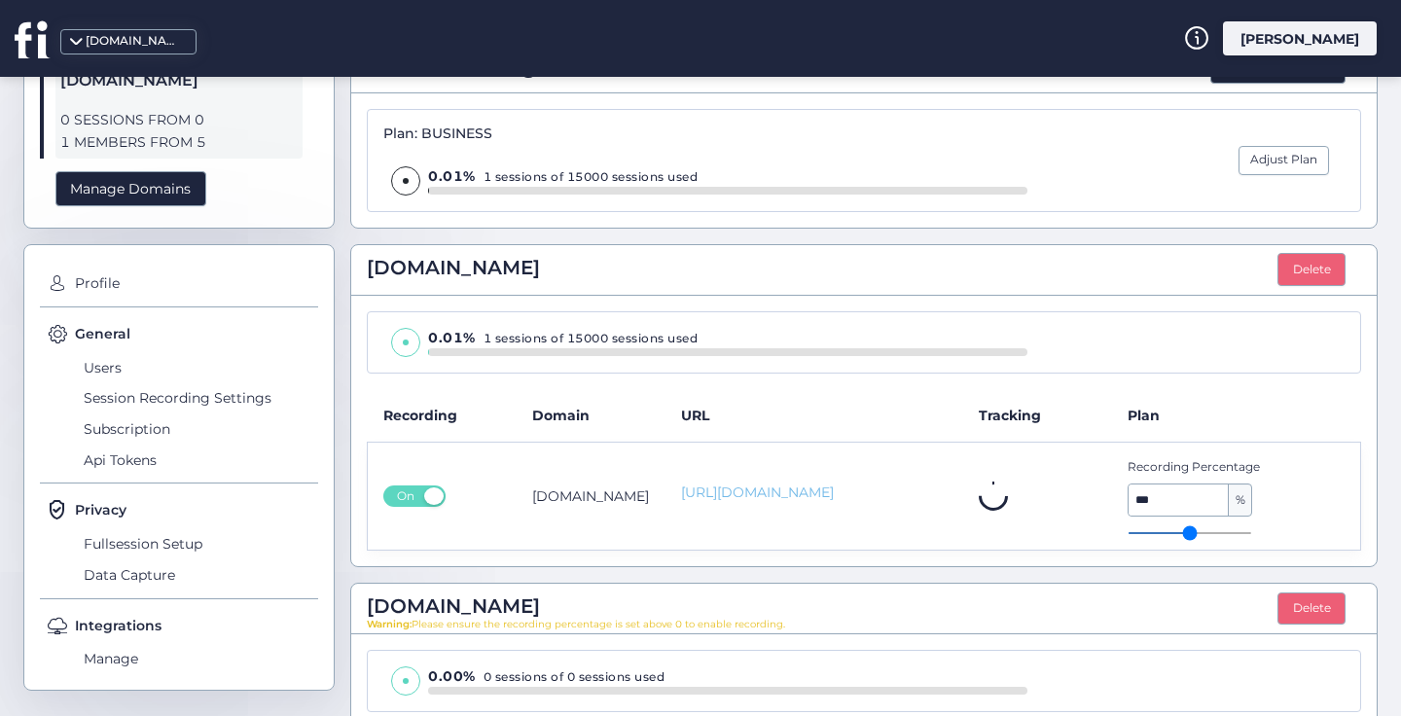
scroll to position [303, 0]
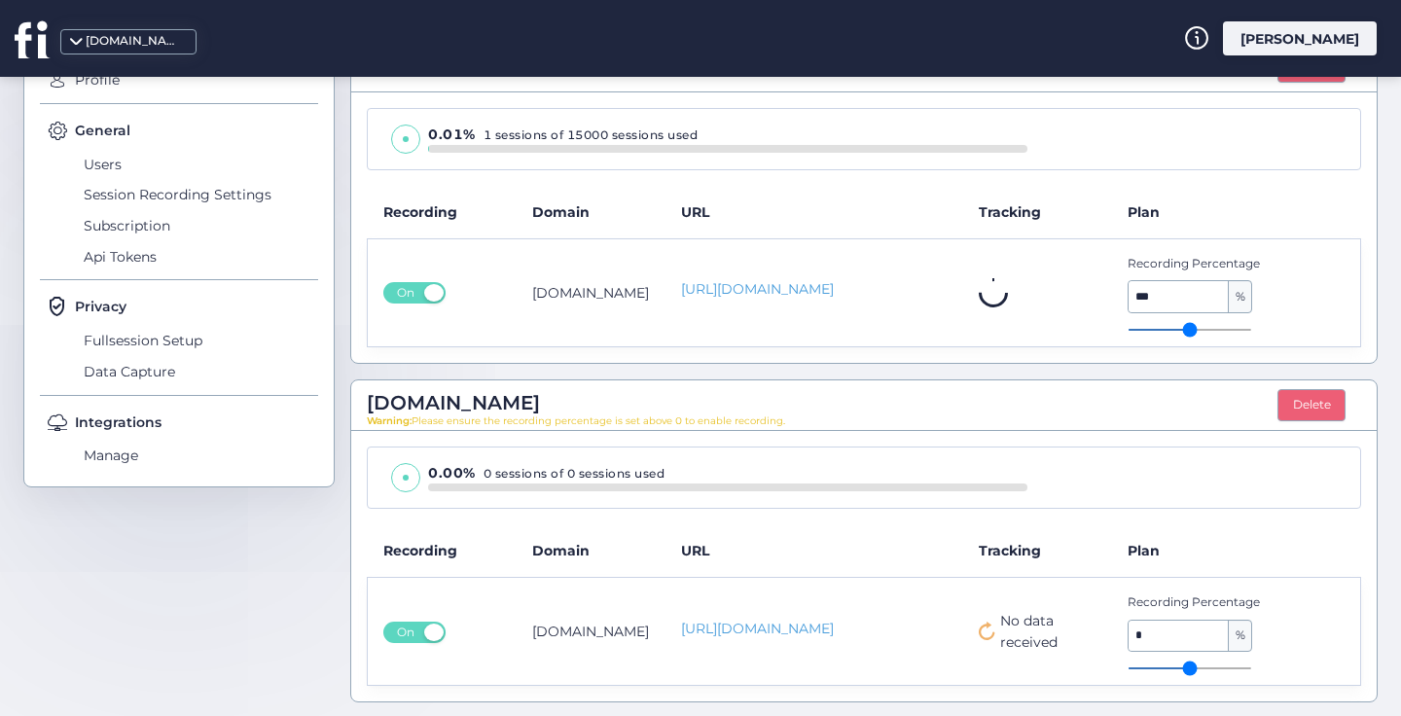
click at [985, 635] on icon at bounding box center [987, 631] width 17 height 18
type input "*"
drag, startPoint x: 1131, startPoint y: 667, endPoint x: 1170, endPoint y: 661, distance: 39.4
click at [1170, 668] on input "range" at bounding box center [1190, 669] width 125 height 2
click at [1232, 632] on span "%" at bounding box center [1240, 636] width 22 height 31
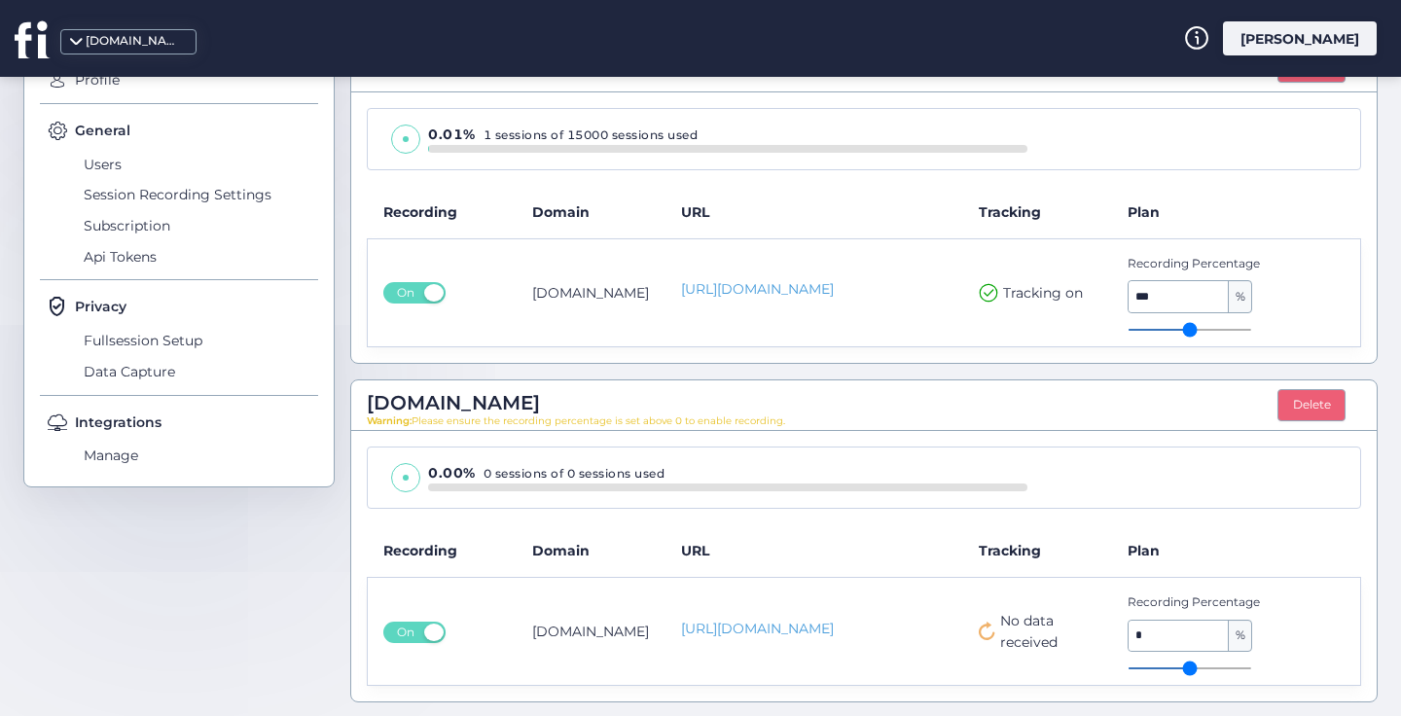
type input "**"
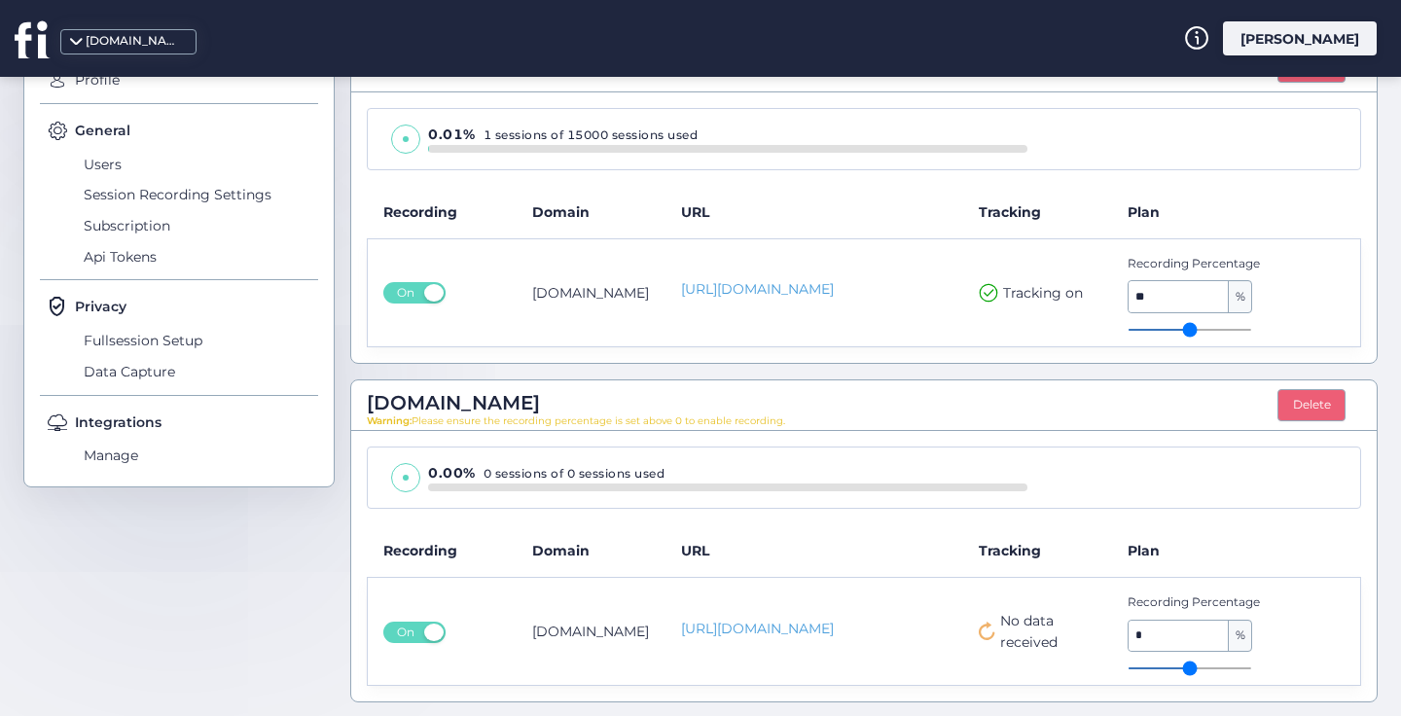
type input "**"
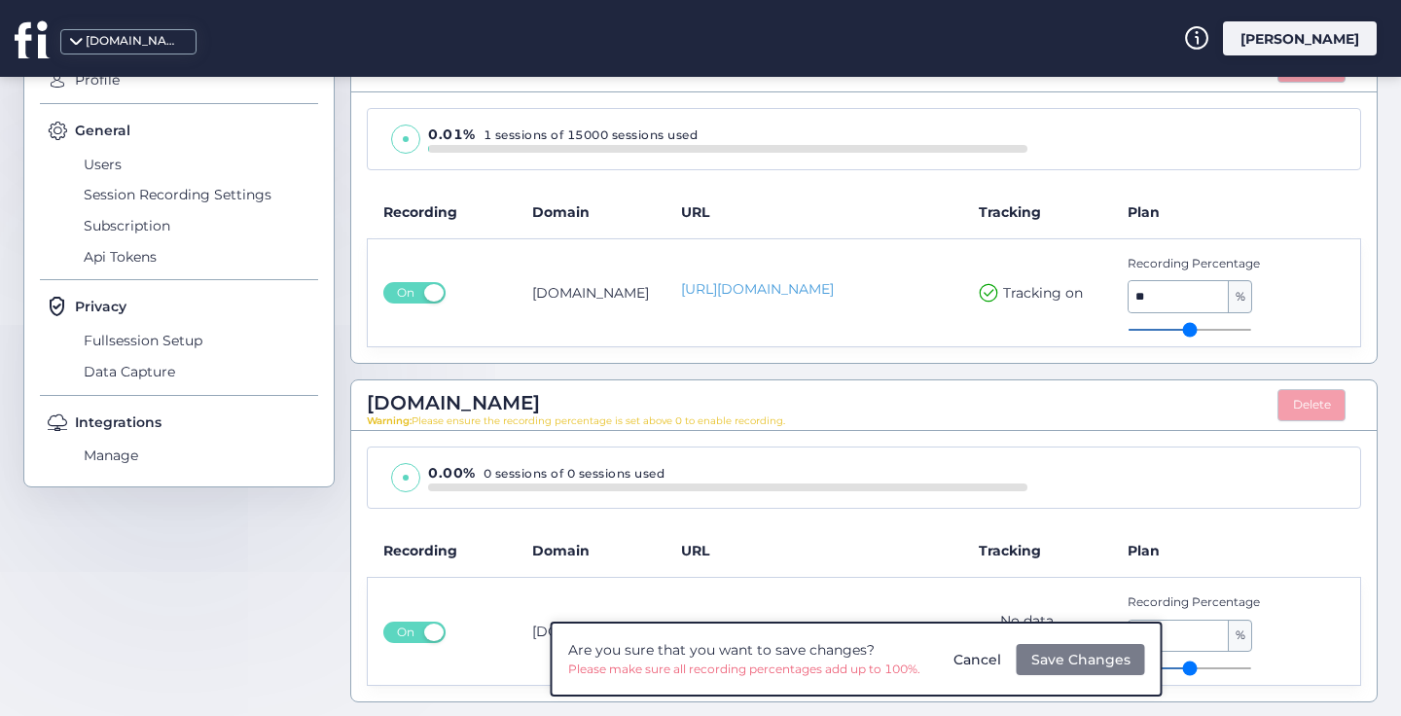
type input "**"
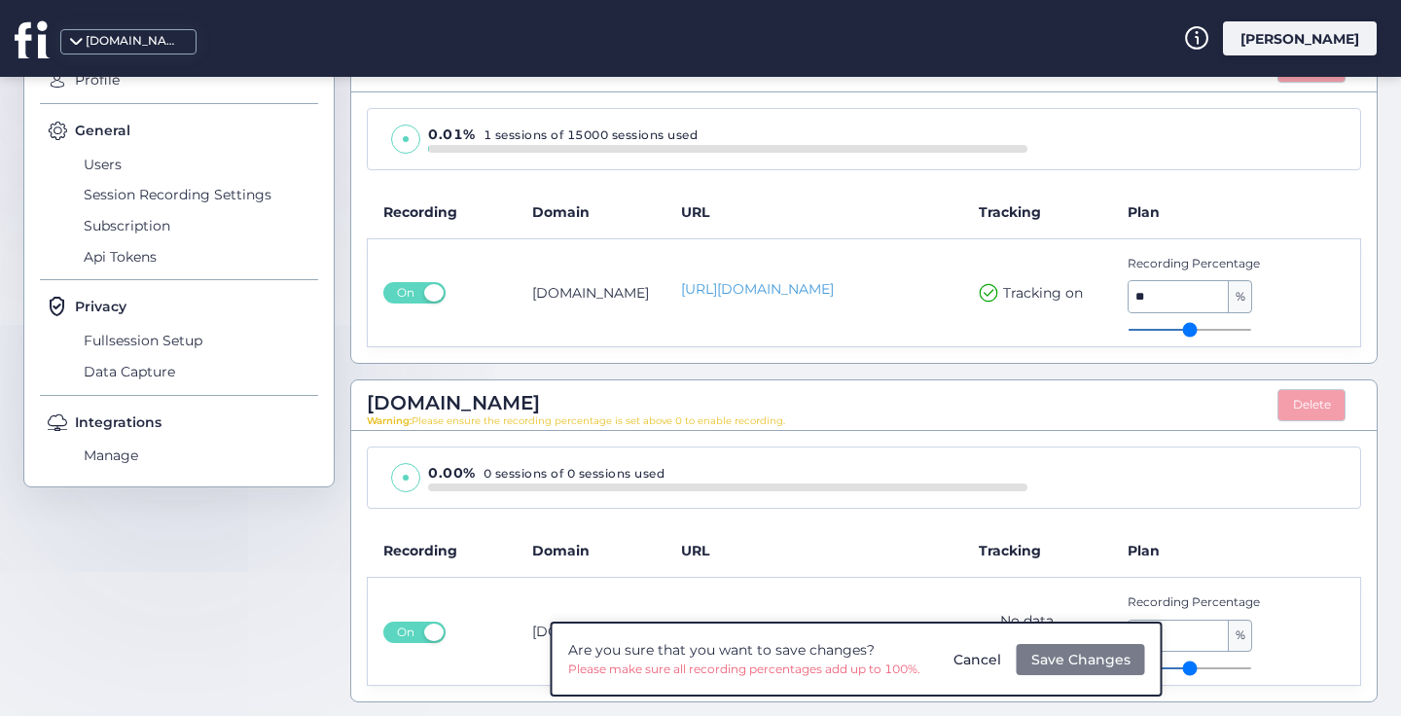
type input "**"
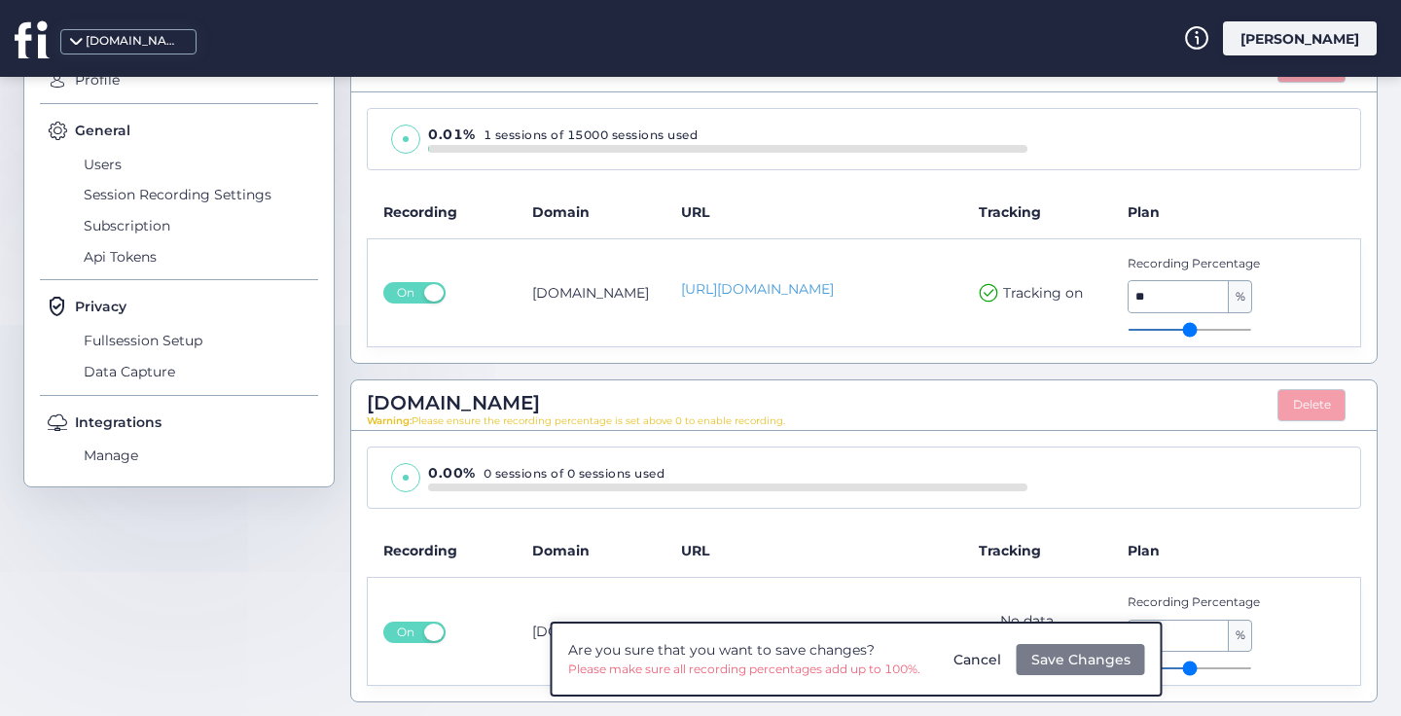
type input "**"
type input "***"
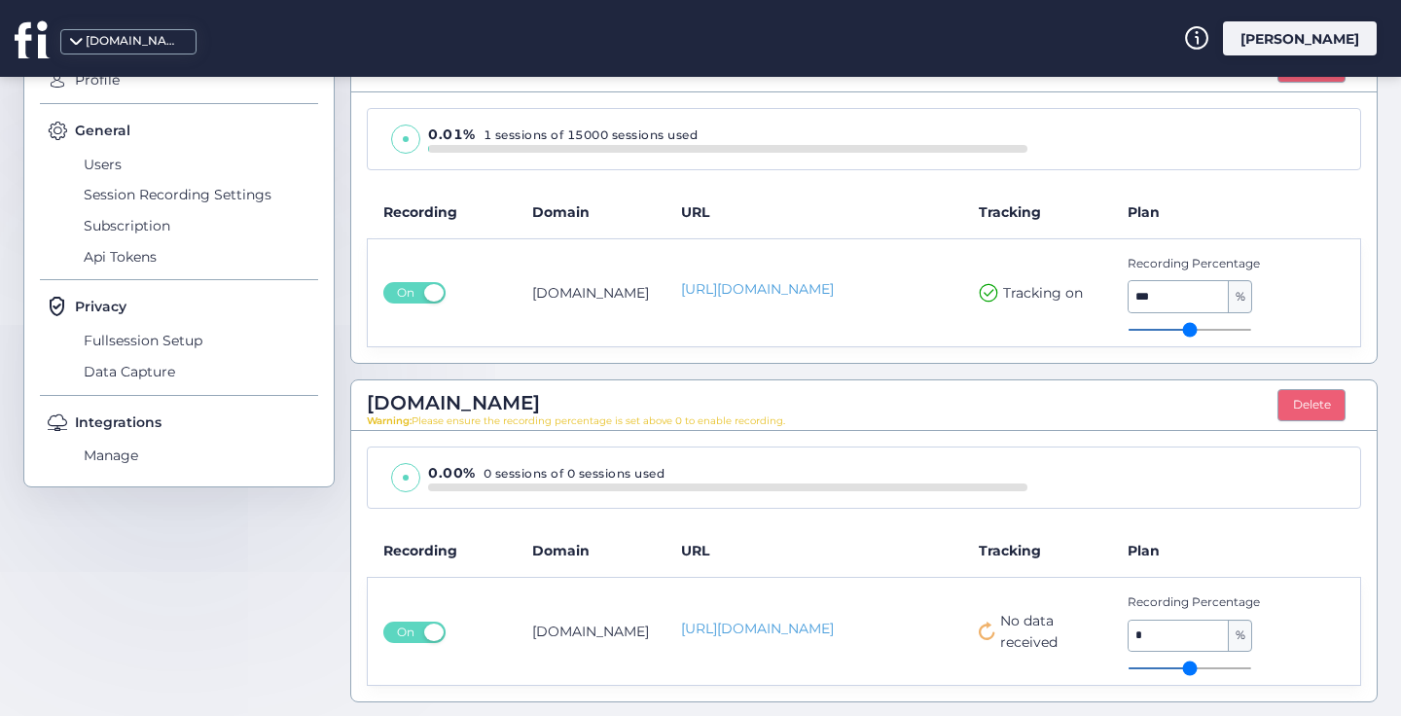
drag, startPoint x: 1235, startPoint y: 322, endPoint x: 1245, endPoint y: 324, distance: 9.9
click at [1245, 324] on div "Recording Percentage *** %" at bounding box center [1214, 293] width 173 height 76
click at [417, 475] on span at bounding box center [405, 477] width 29 height 29
click at [410, 475] on span at bounding box center [405, 477] width 29 height 29
click at [174, 365] on span "Data Capture" at bounding box center [198, 371] width 239 height 31
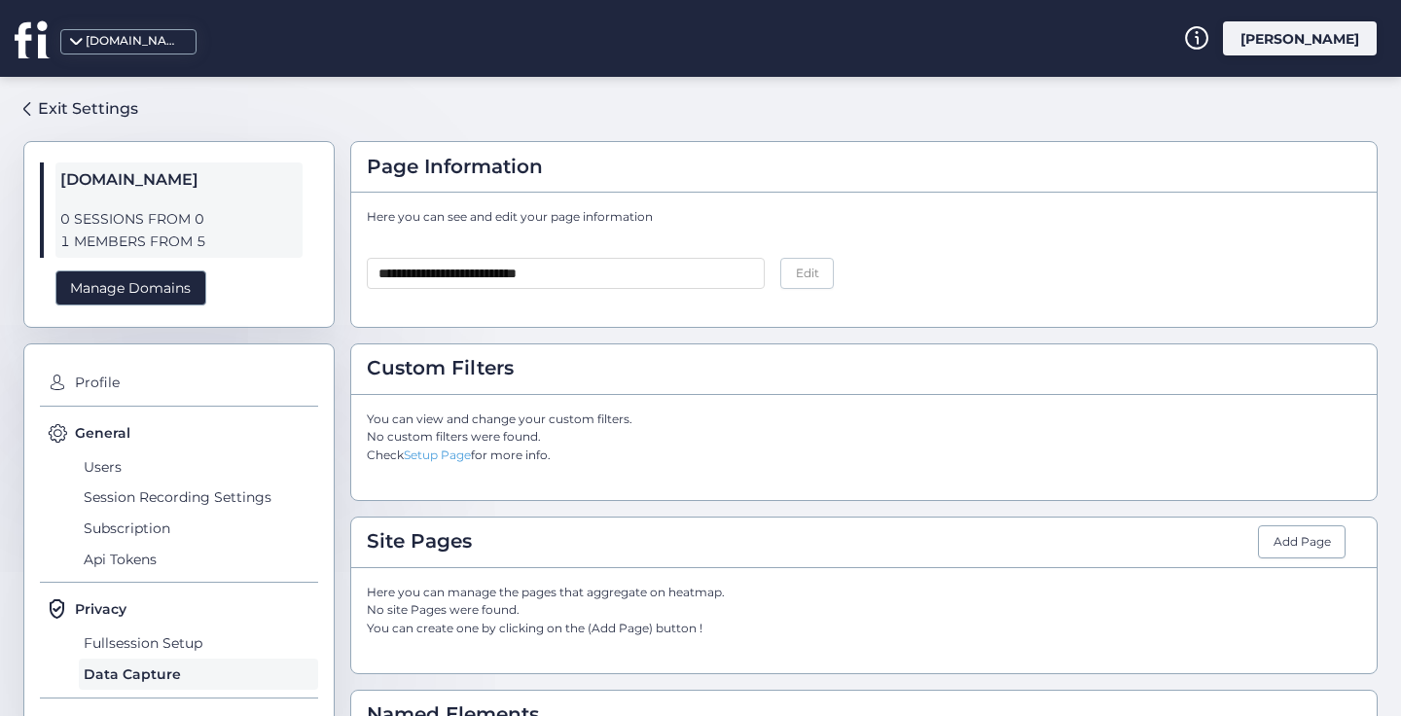
scroll to position [274, 0]
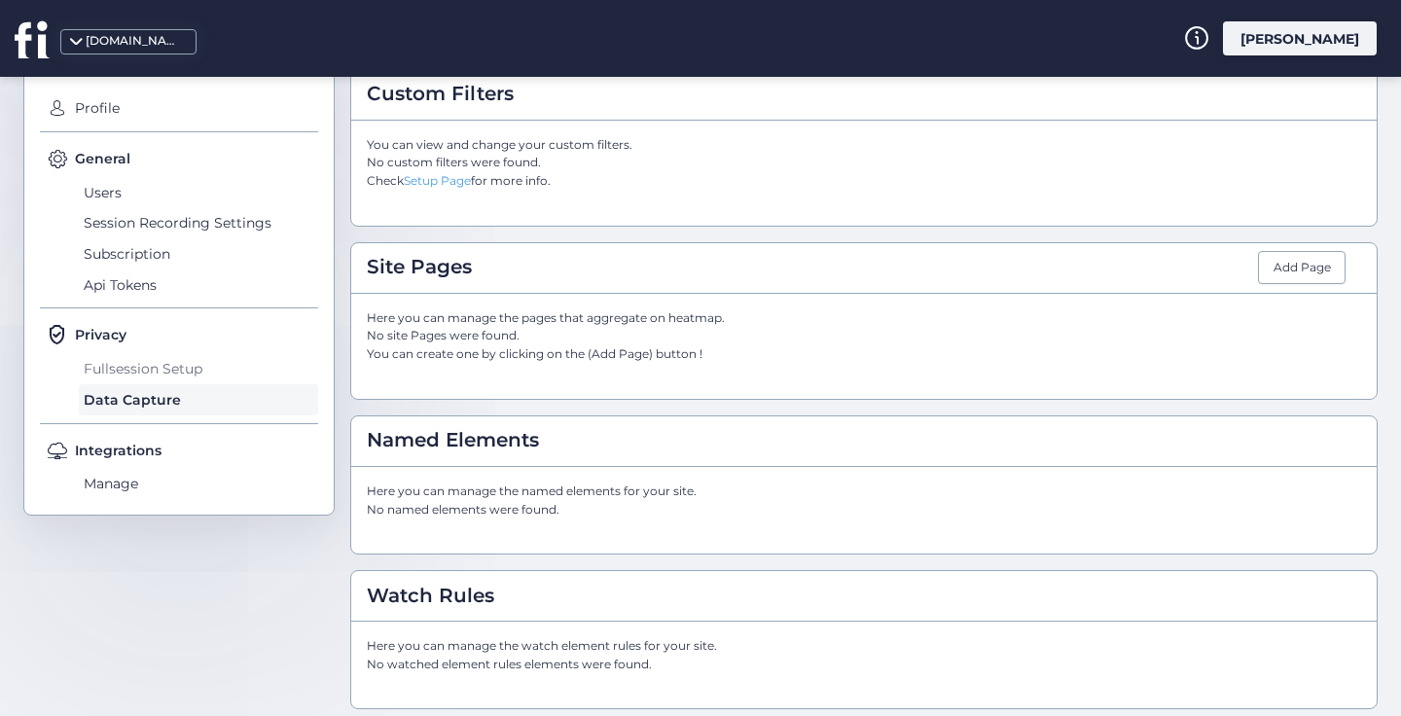
click at [124, 358] on span "Fullsession Setup" at bounding box center [198, 368] width 239 height 31
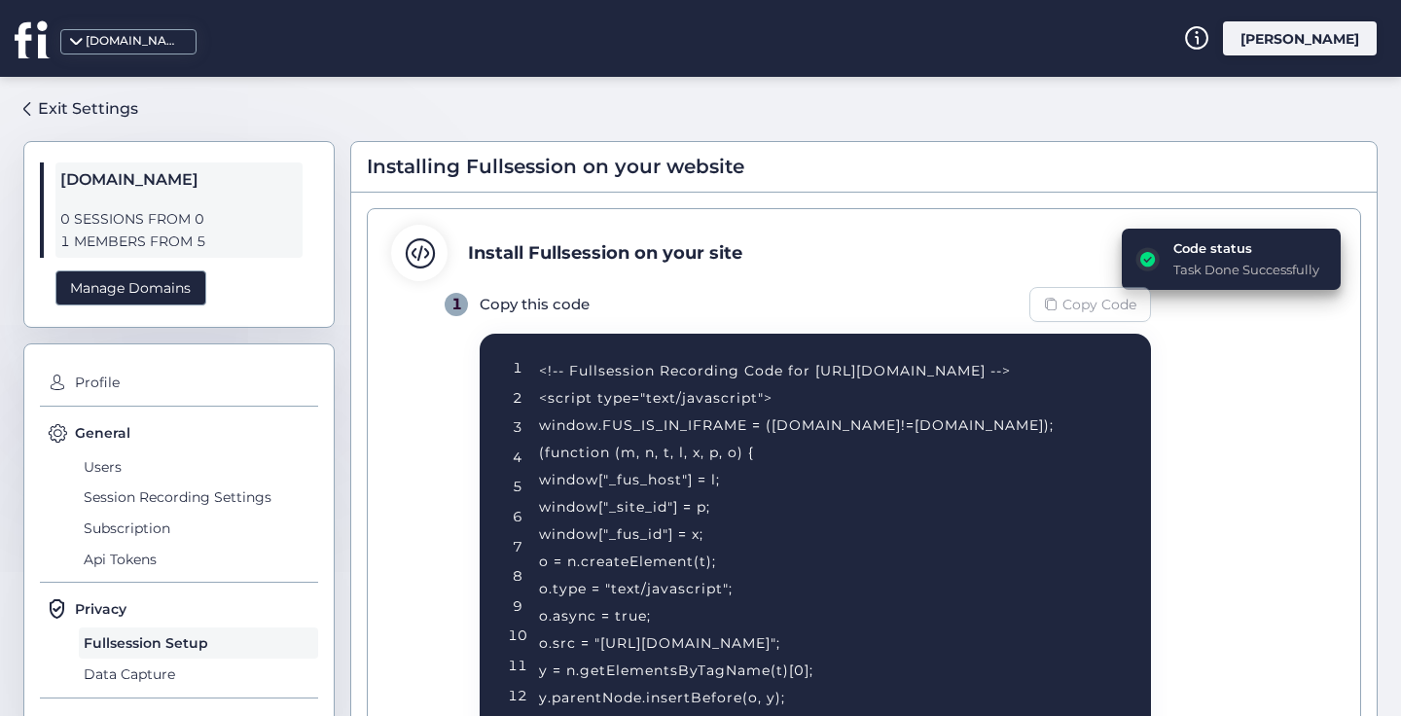
click at [1062, 307] on div "Copy Code" at bounding box center [1091, 304] width 122 height 35
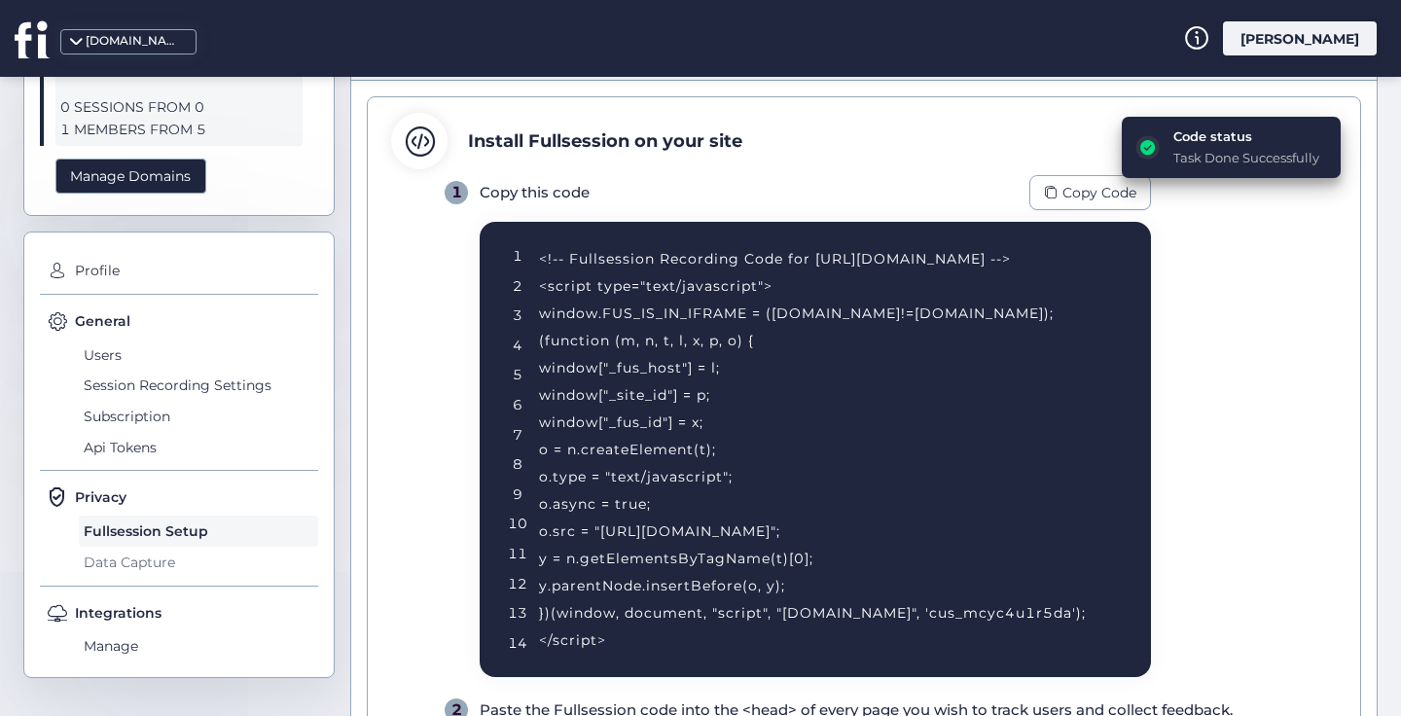
click at [141, 559] on span "Data Capture" at bounding box center [198, 562] width 239 height 31
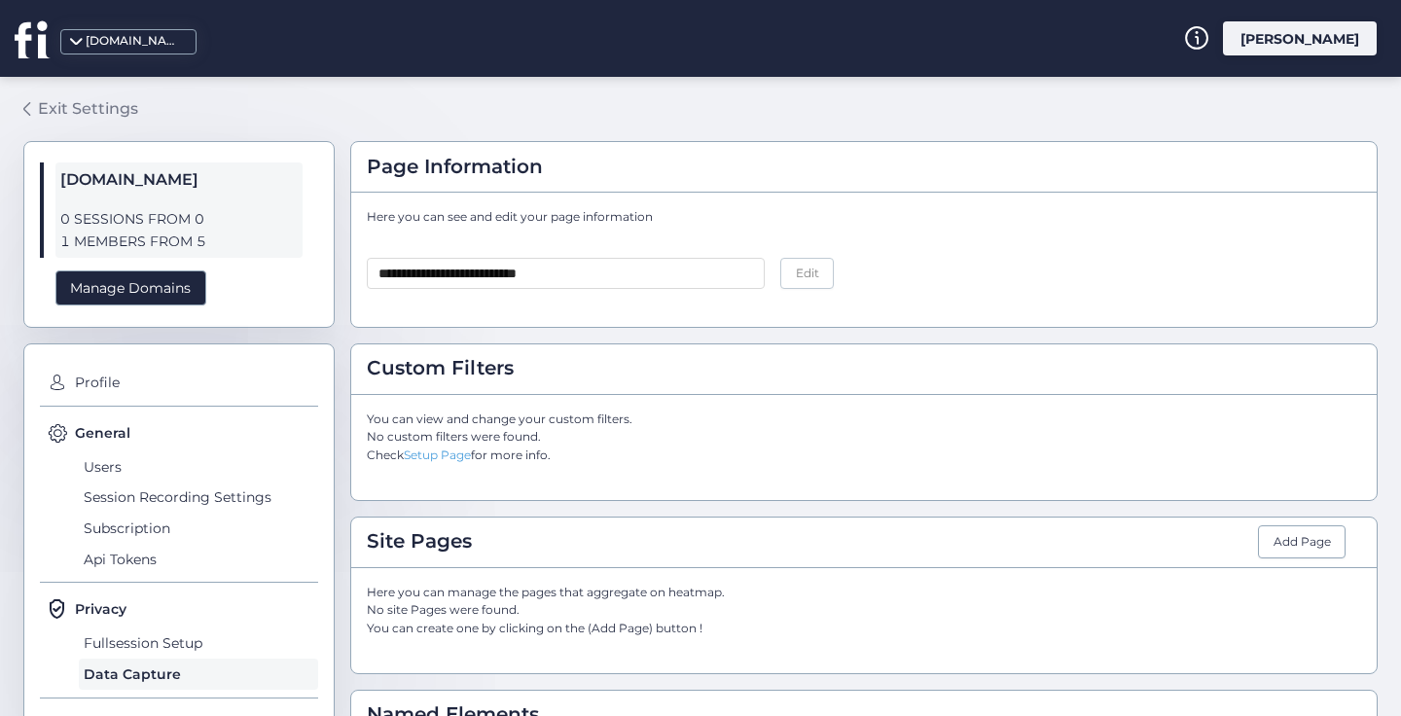
click at [75, 99] on div "Exit Settings" at bounding box center [88, 108] width 100 height 24
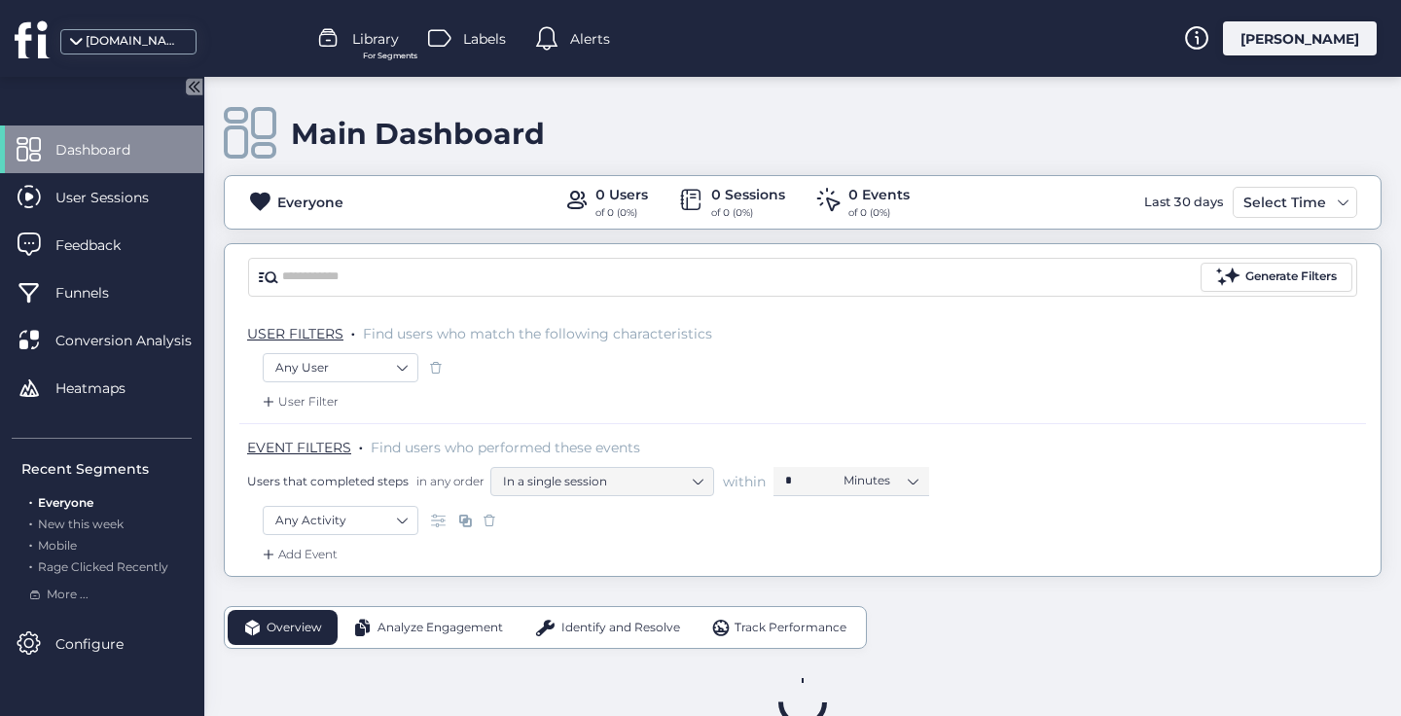
scroll to position [54, 0]
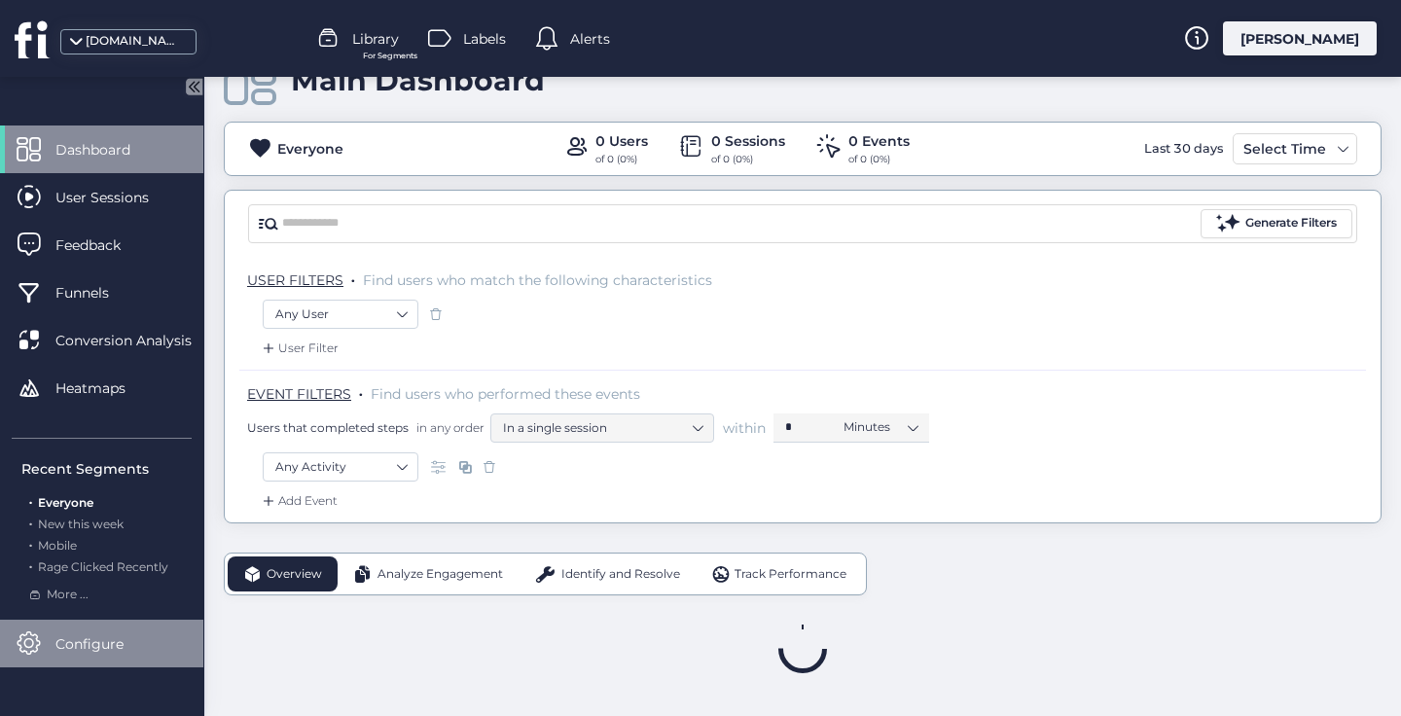
click at [116, 651] on span "Configure" at bounding box center [103, 644] width 97 height 21
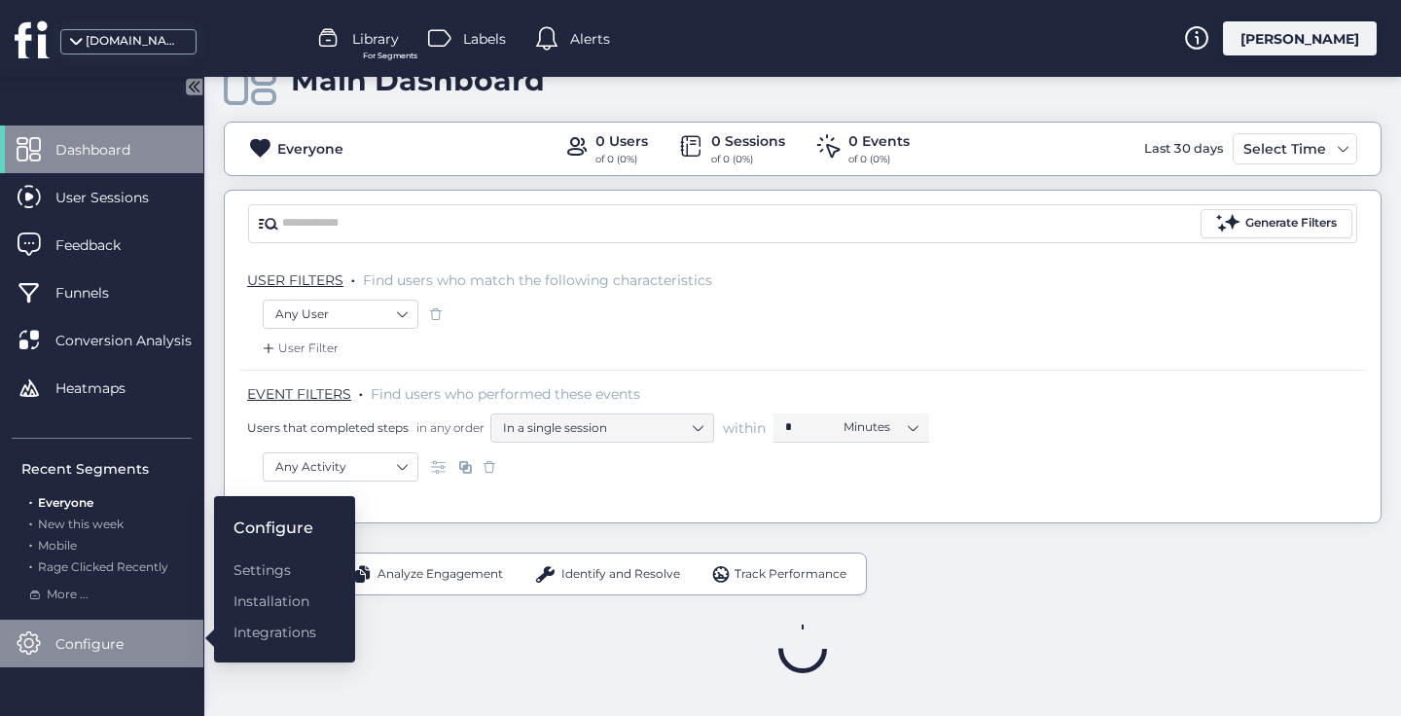
click at [903, 603] on cards "Overview Analyze Engagement Identify and Resolve Track Performance" at bounding box center [803, 613] width 1158 height 121
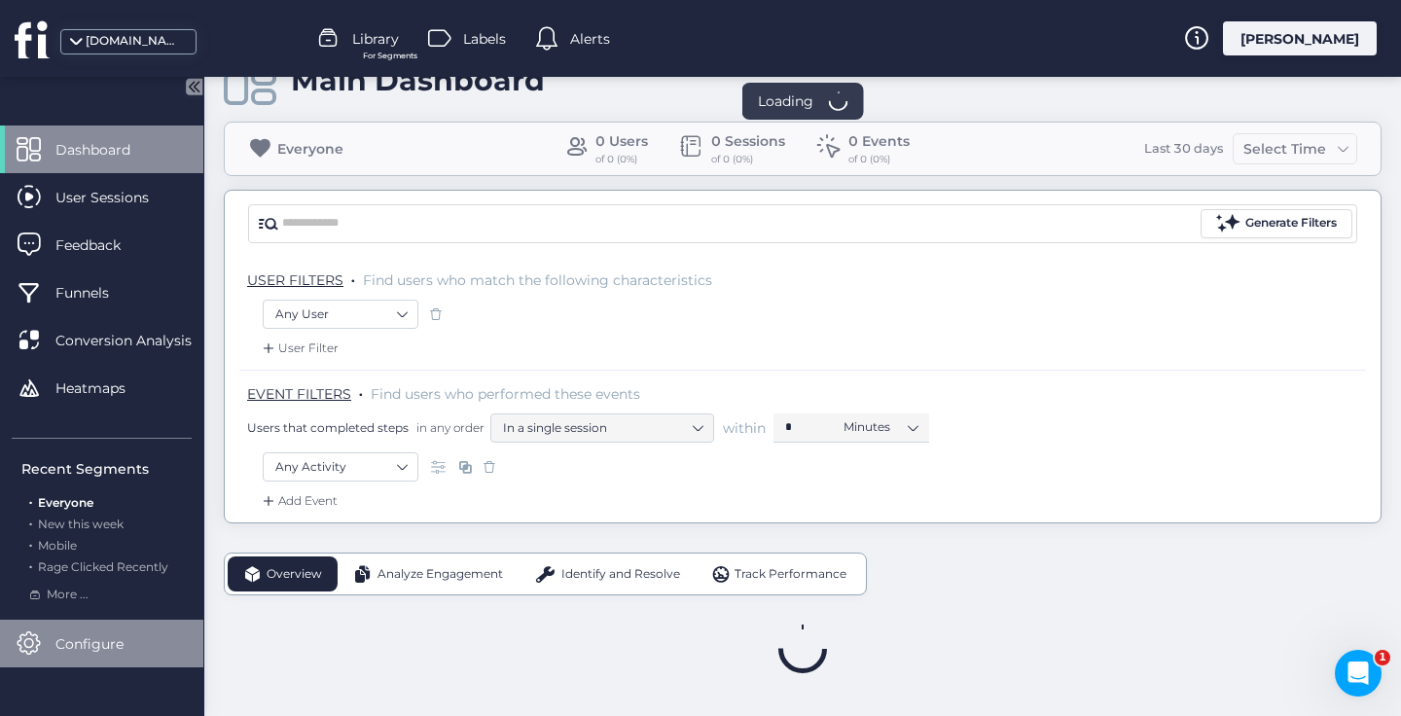
click at [91, 640] on span "Configure" at bounding box center [103, 644] width 97 height 21
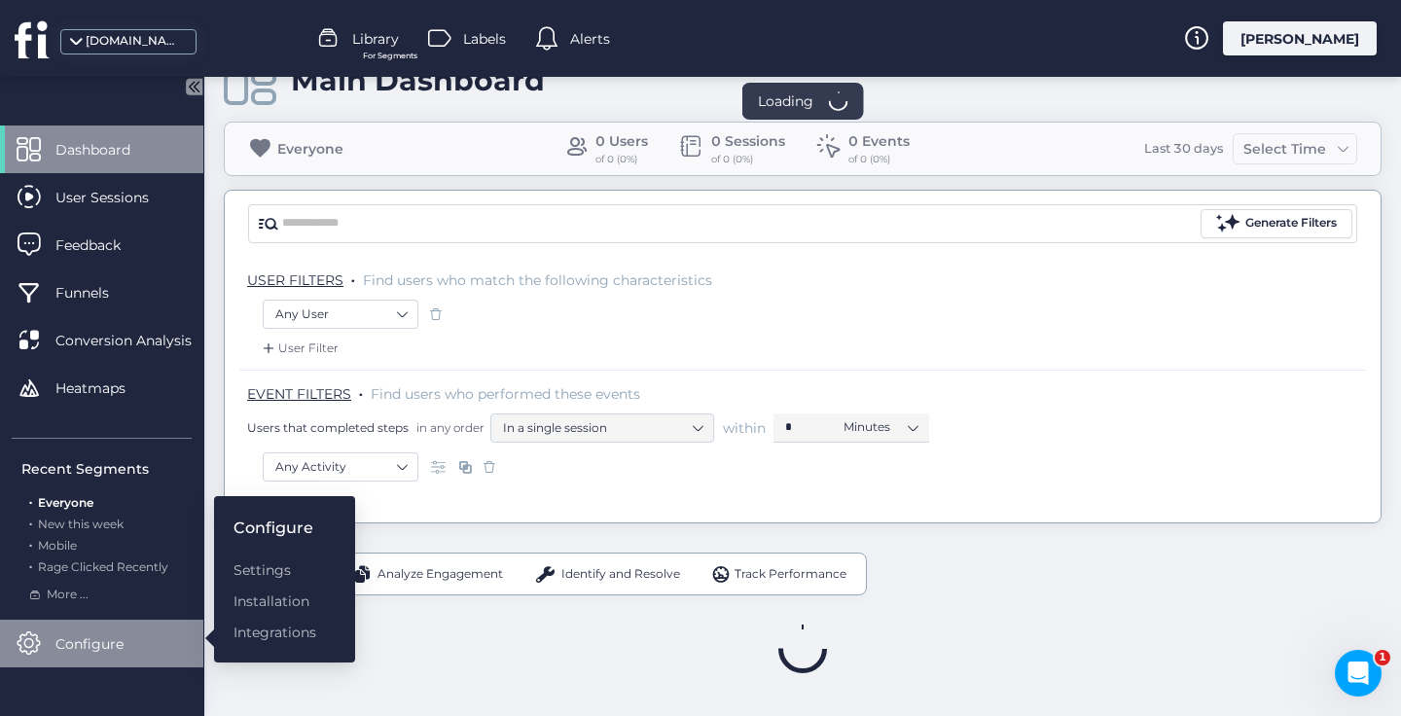
click at [472, 615] on cards "Overview Analyze Engagement Identify and Resolve Track Performance" at bounding box center [803, 613] width 1158 height 121
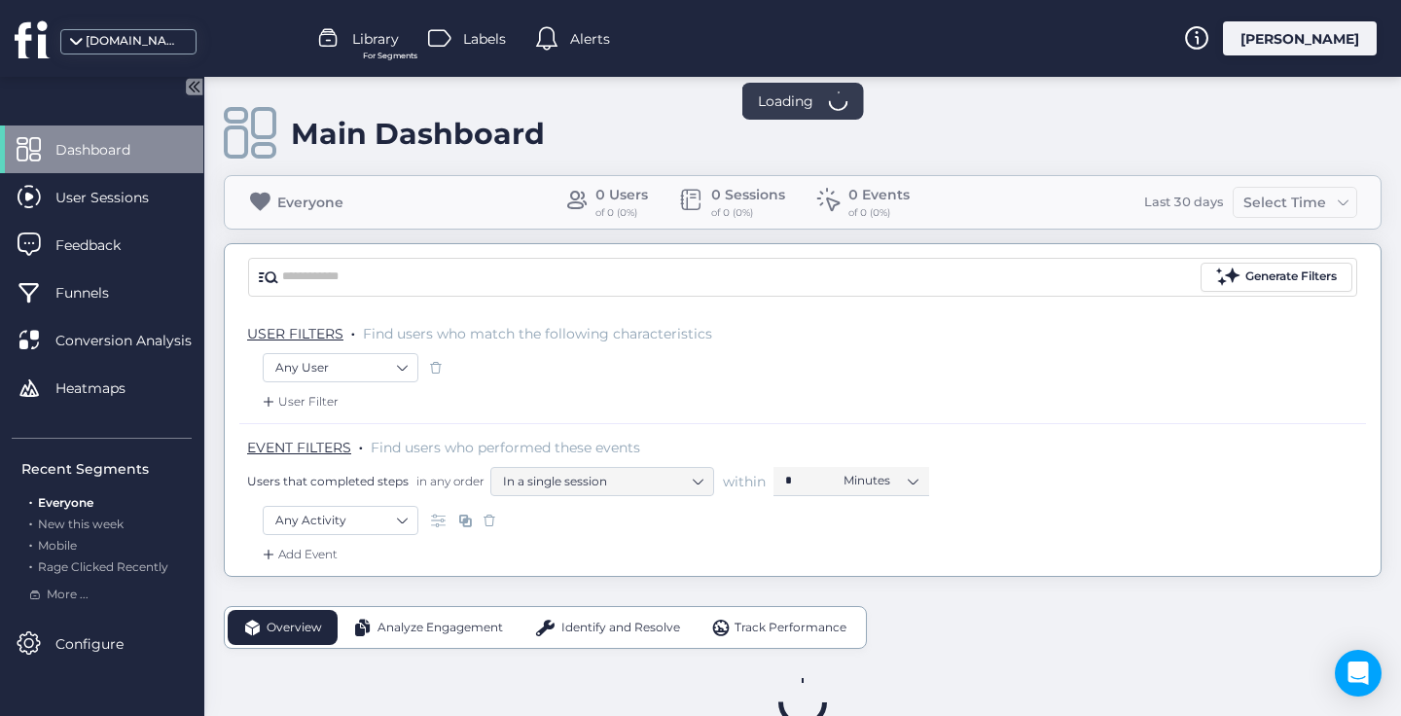
click at [104, 141] on span "Dashboard" at bounding box center [107, 149] width 104 height 21
click at [110, 144] on span "Dashboard" at bounding box center [107, 149] width 104 height 21
click at [107, 40] on div "[DOMAIN_NAME]" at bounding box center [134, 41] width 97 height 18
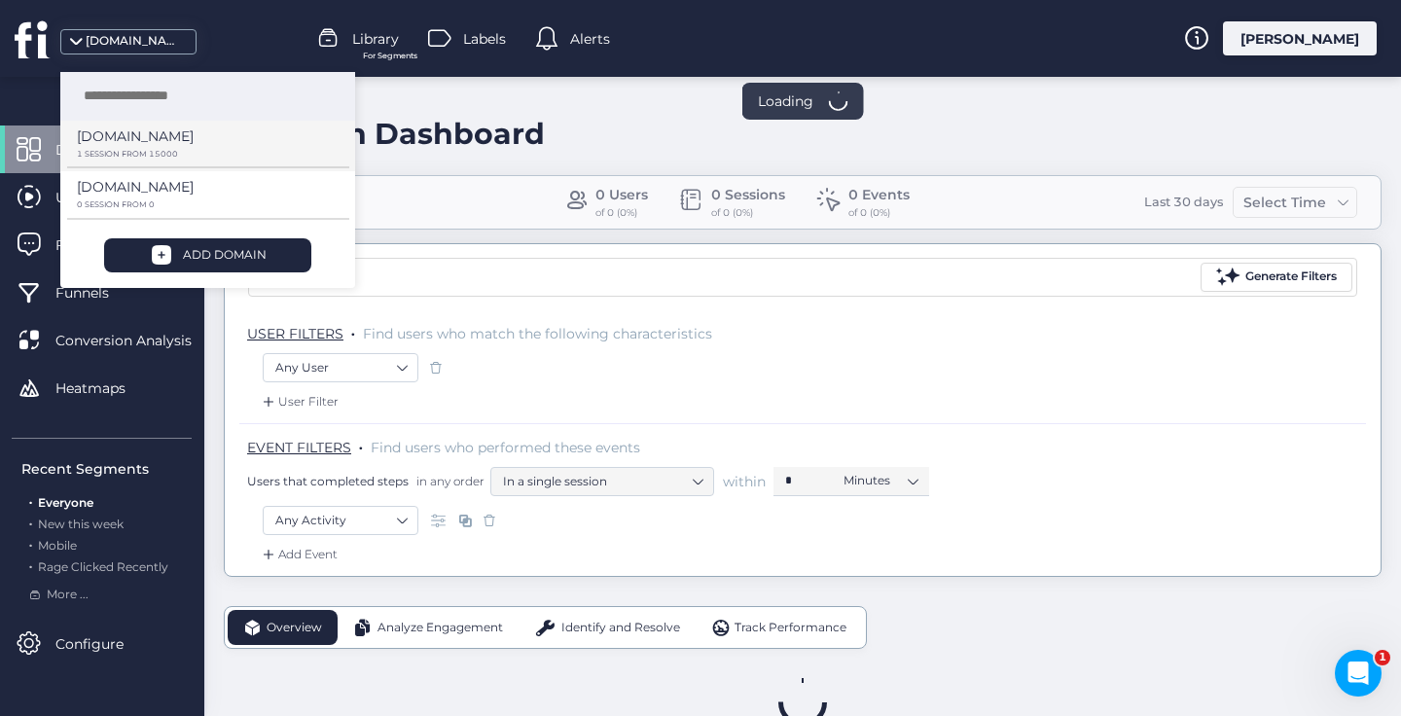
click at [122, 144] on p "[DOMAIN_NAME]" at bounding box center [135, 136] width 117 height 21
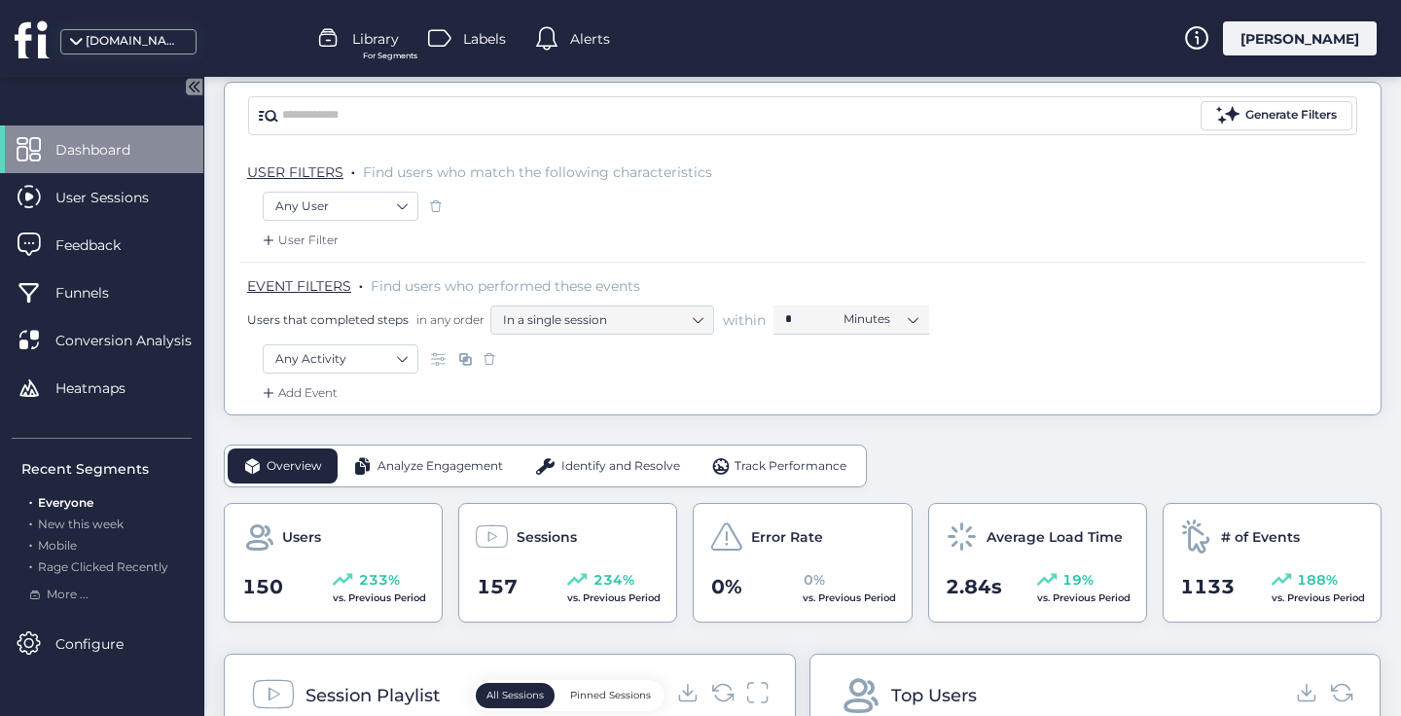
scroll to position [595, 0]
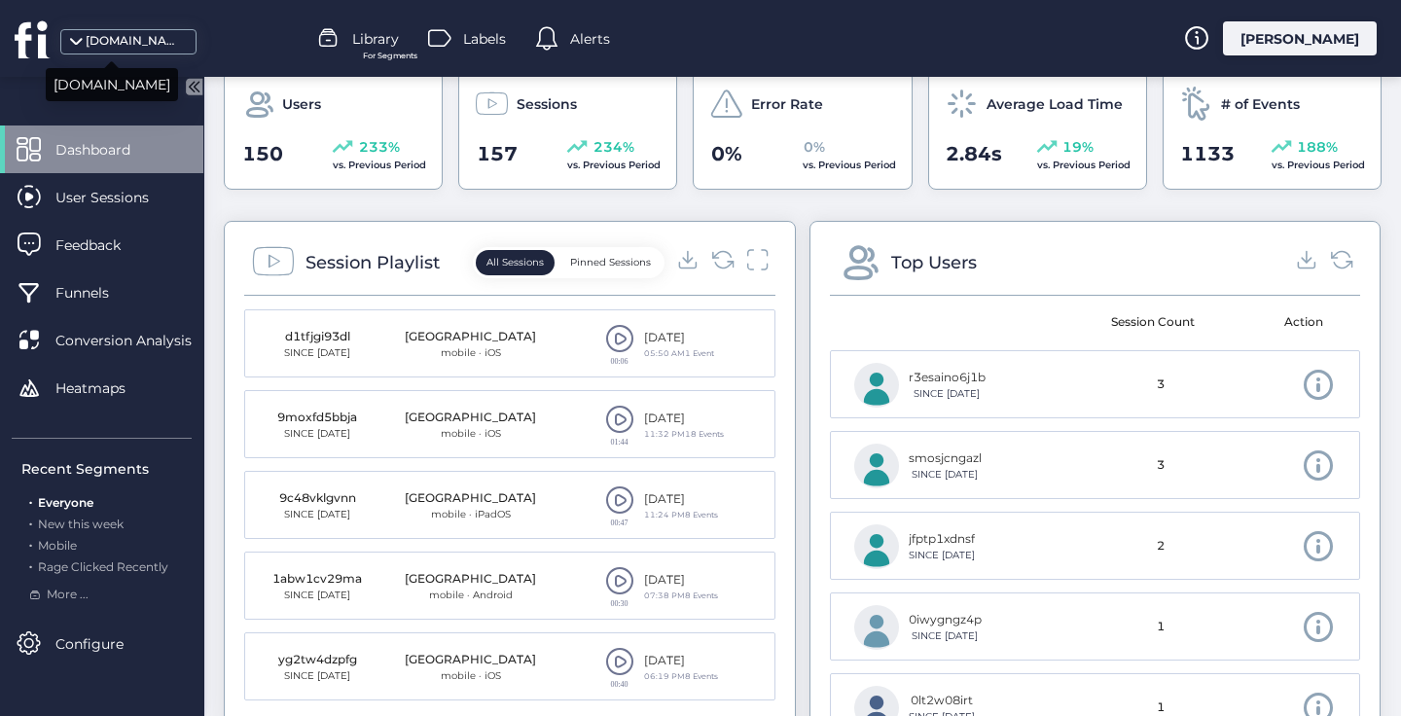
click at [152, 39] on div "[DOMAIN_NAME]" at bounding box center [134, 41] width 97 height 18
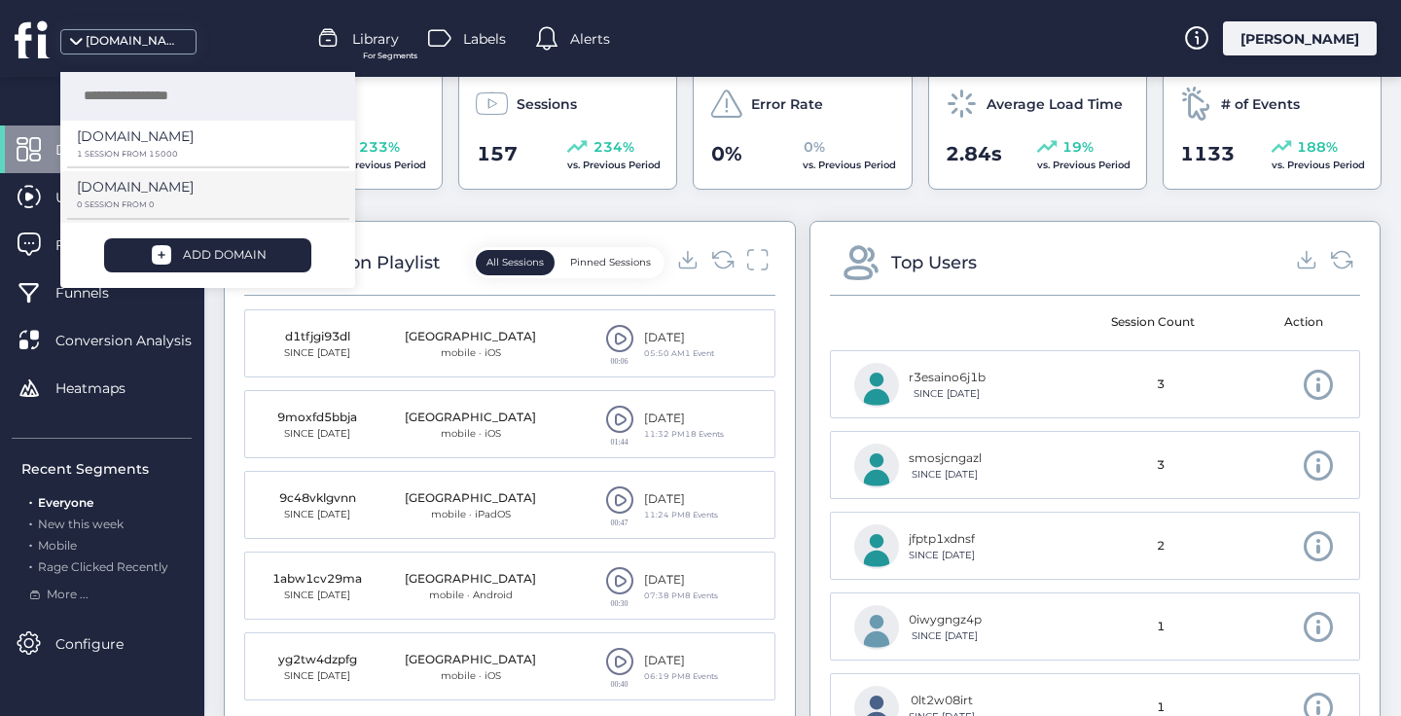
click at [124, 147] on p "[DOMAIN_NAME]" at bounding box center [135, 136] width 117 height 21
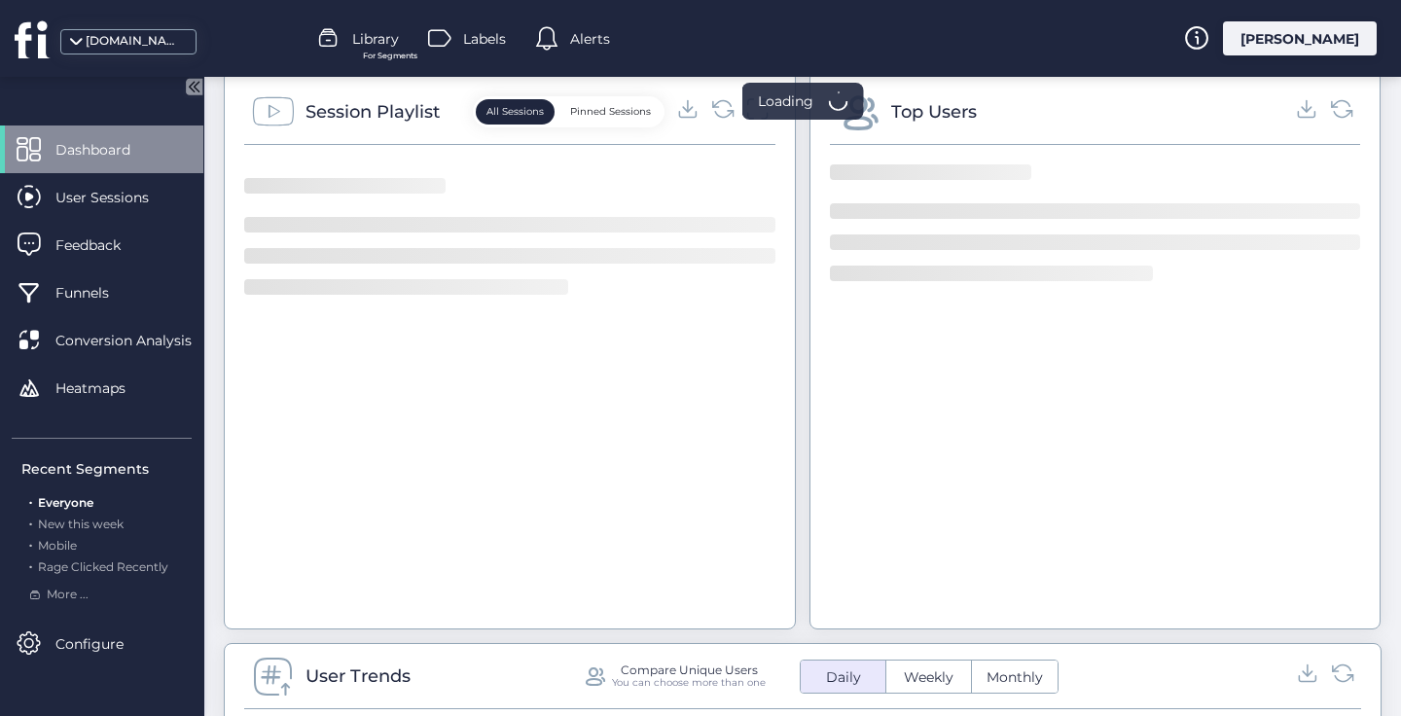
scroll to position [22, 0]
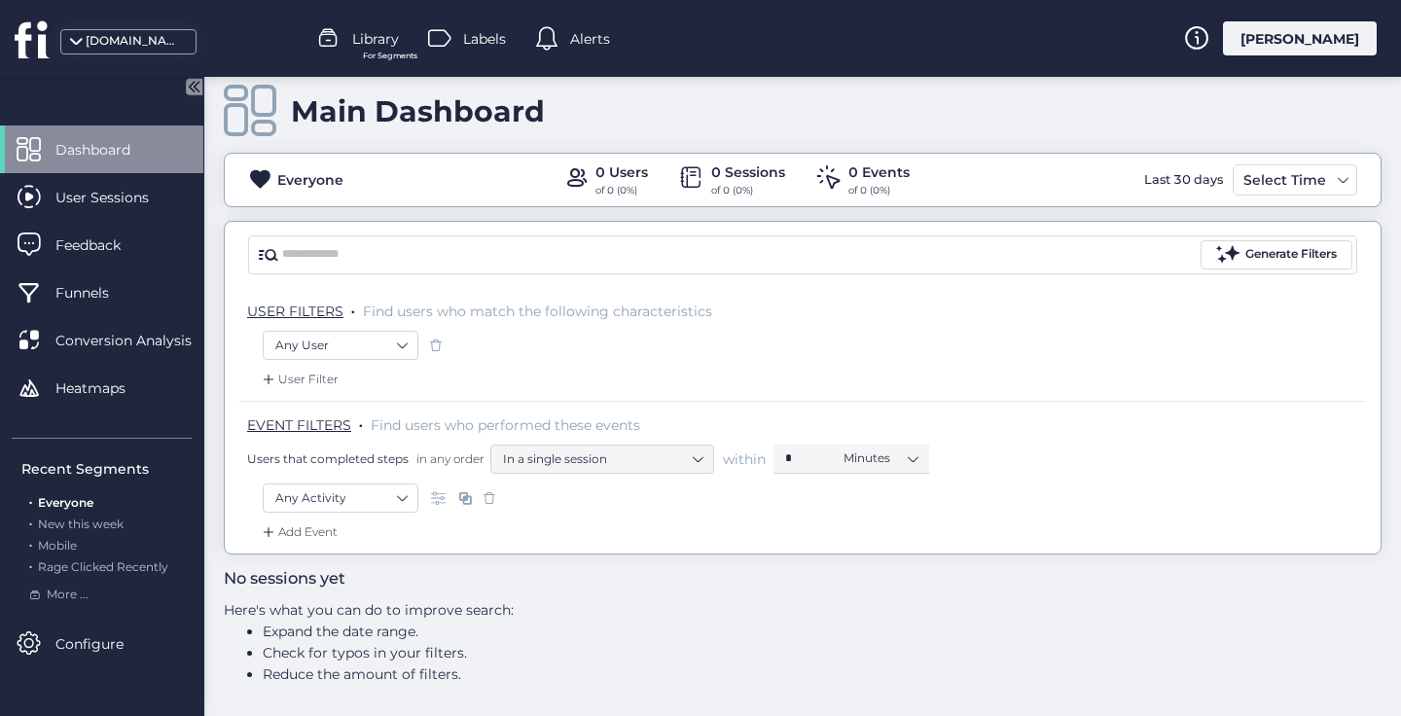
click at [87, 43] on div "[DOMAIN_NAME]" at bounding box center [134, 41] width 97 height 18
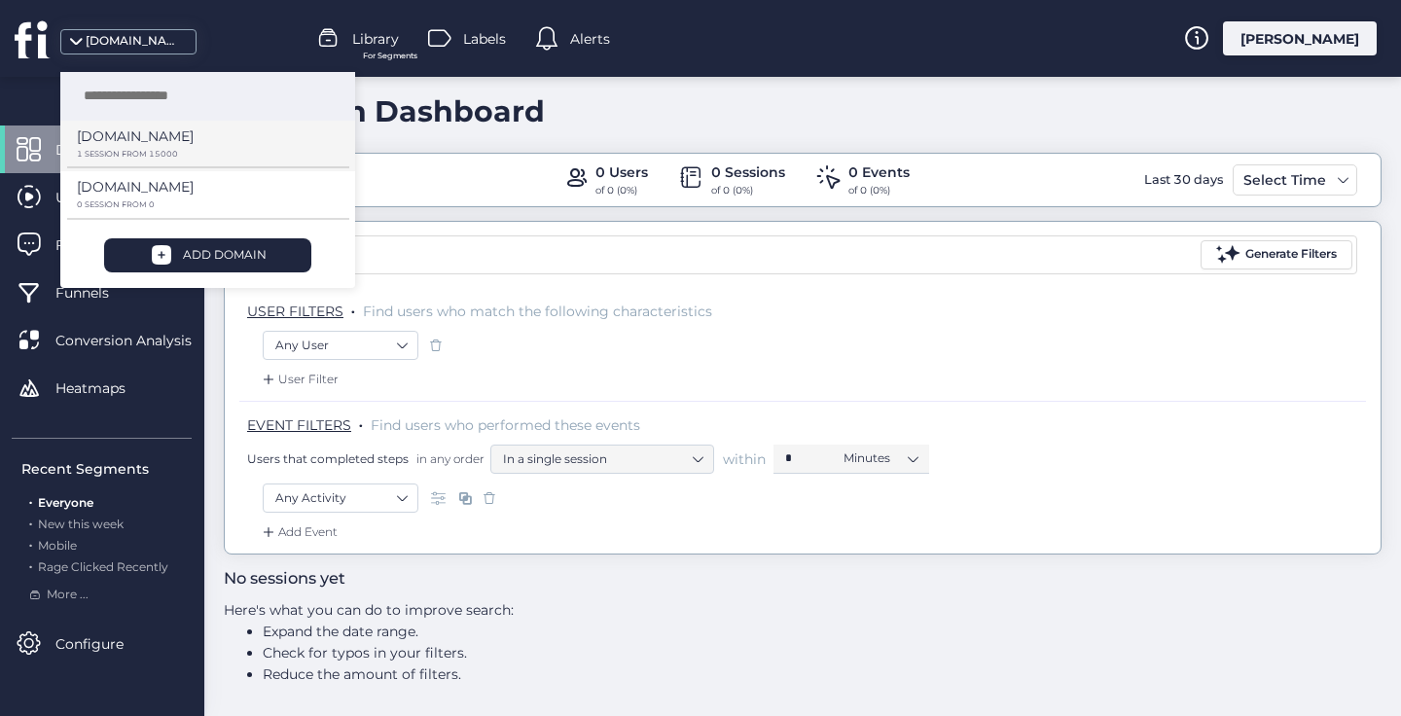
click at [117, 139] on p "[DOMAIN_NAME]" at bounding box center [135, 136] width 117 height 21
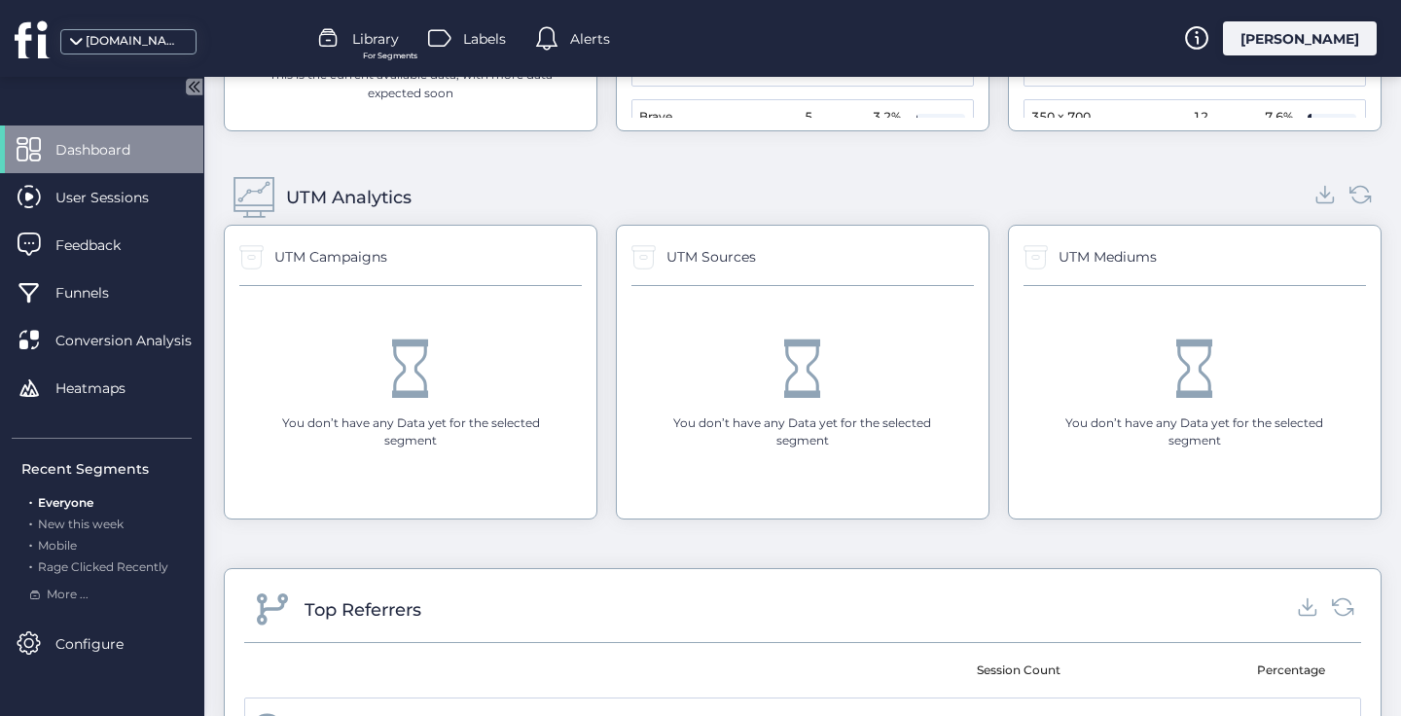
scroll to position [2397, 0]
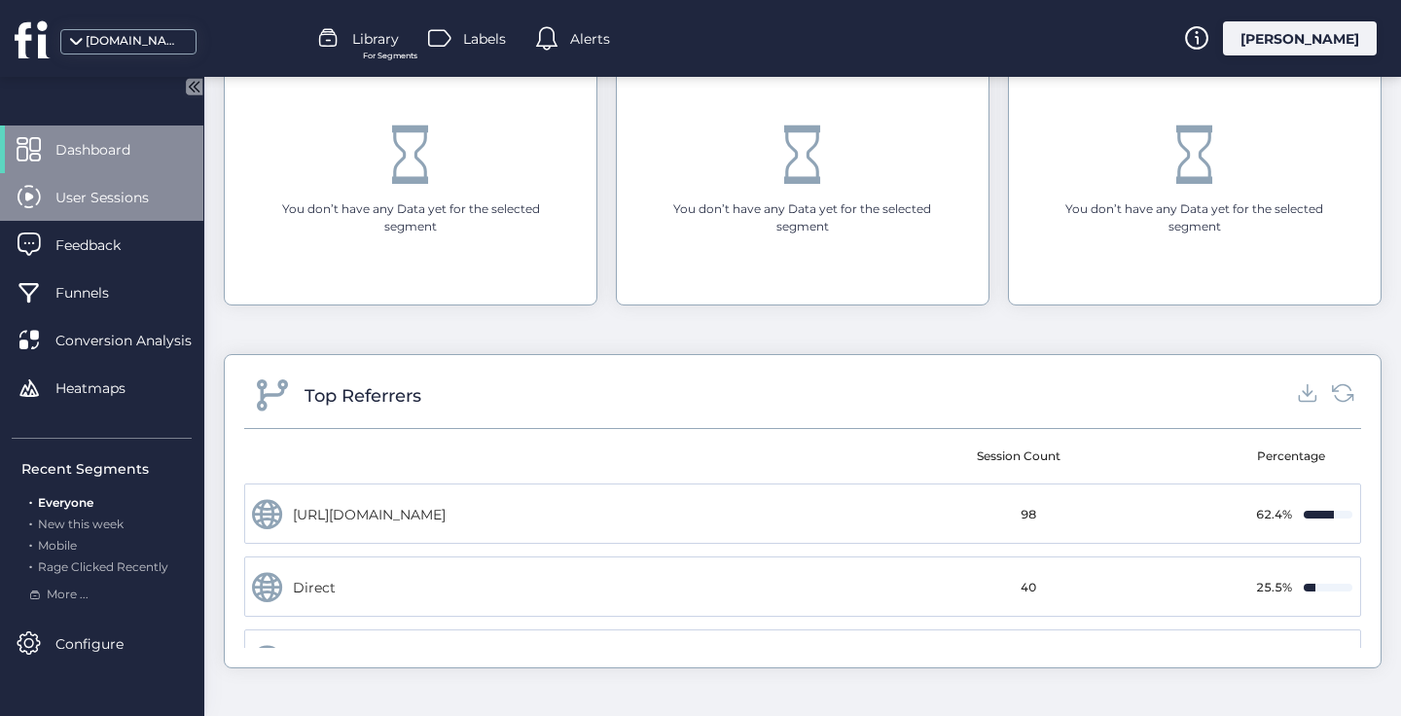
click at [89, 200] on span "User Sessions" at bounding box center [116, 197] width 123 height 21
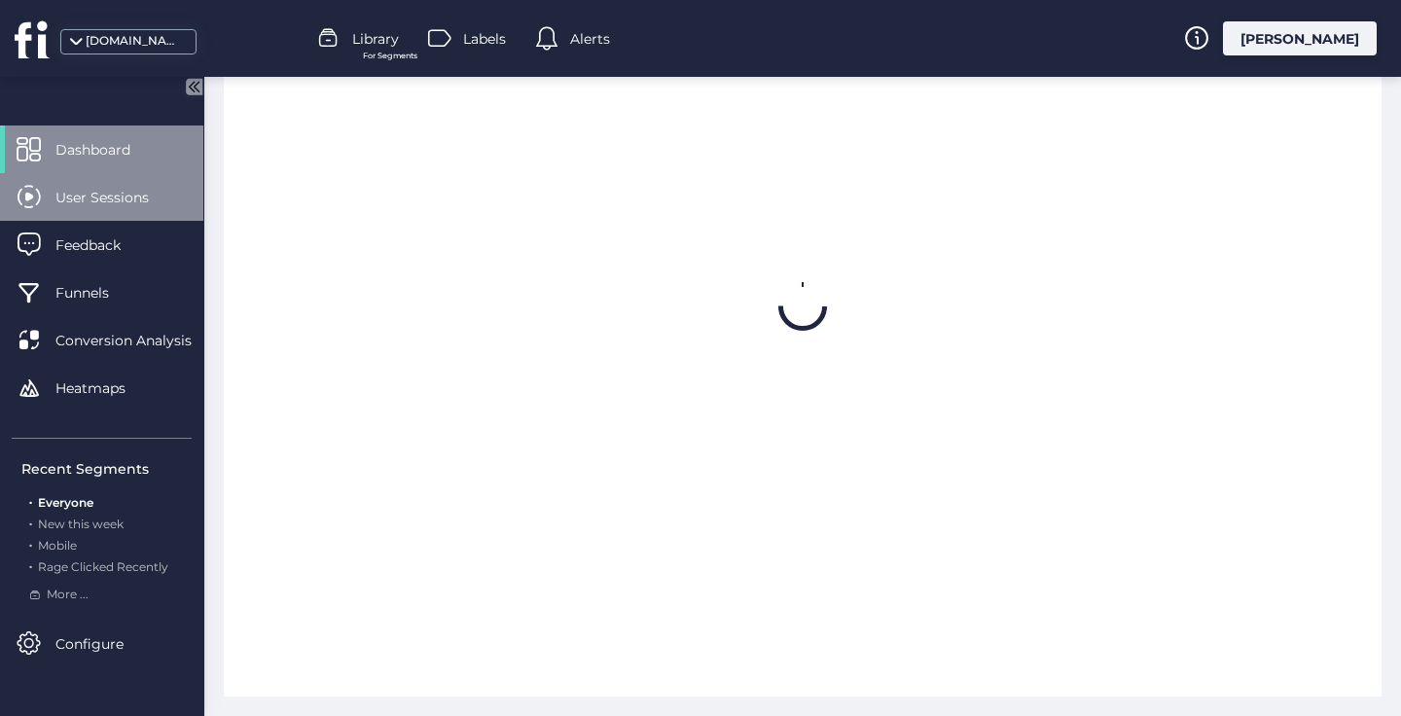
scroll to position [755, 0]
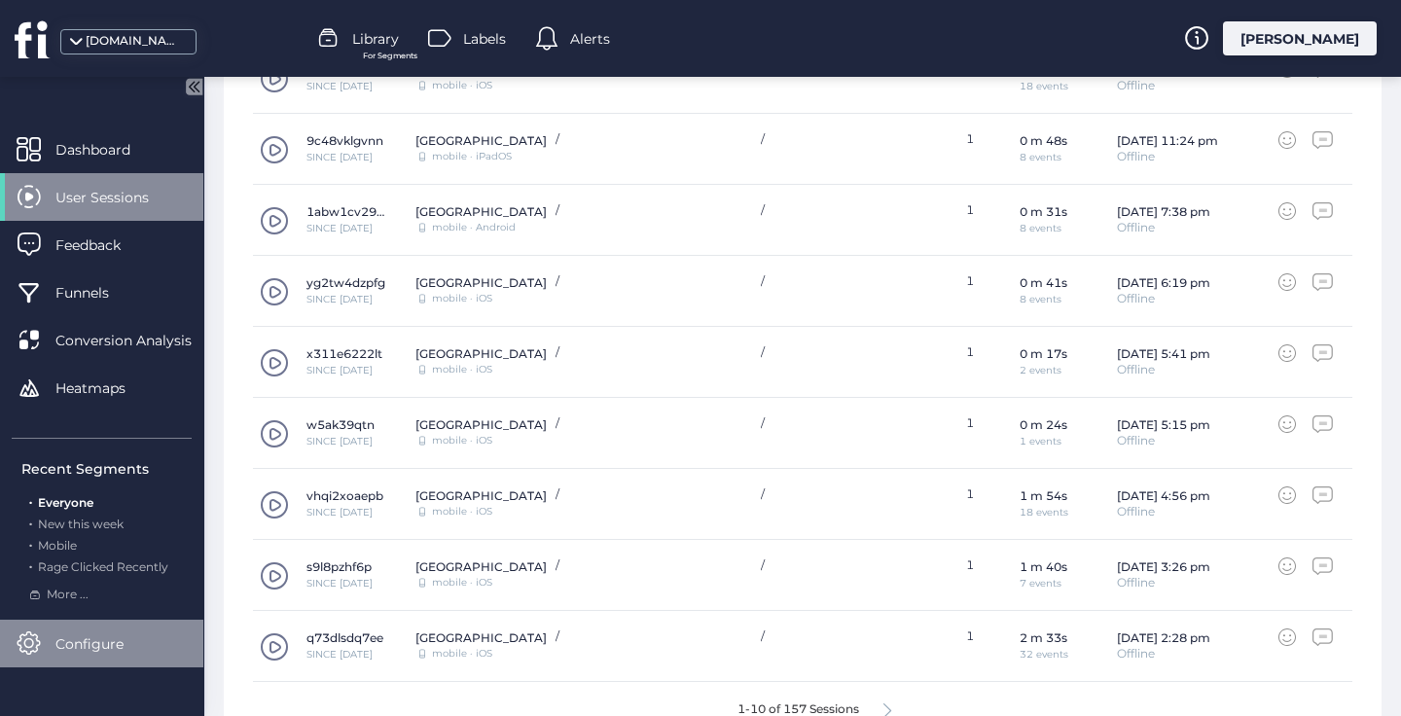
click at [78, 640] on span "Configure" at bounding box center [103, 644] width 97 height 21
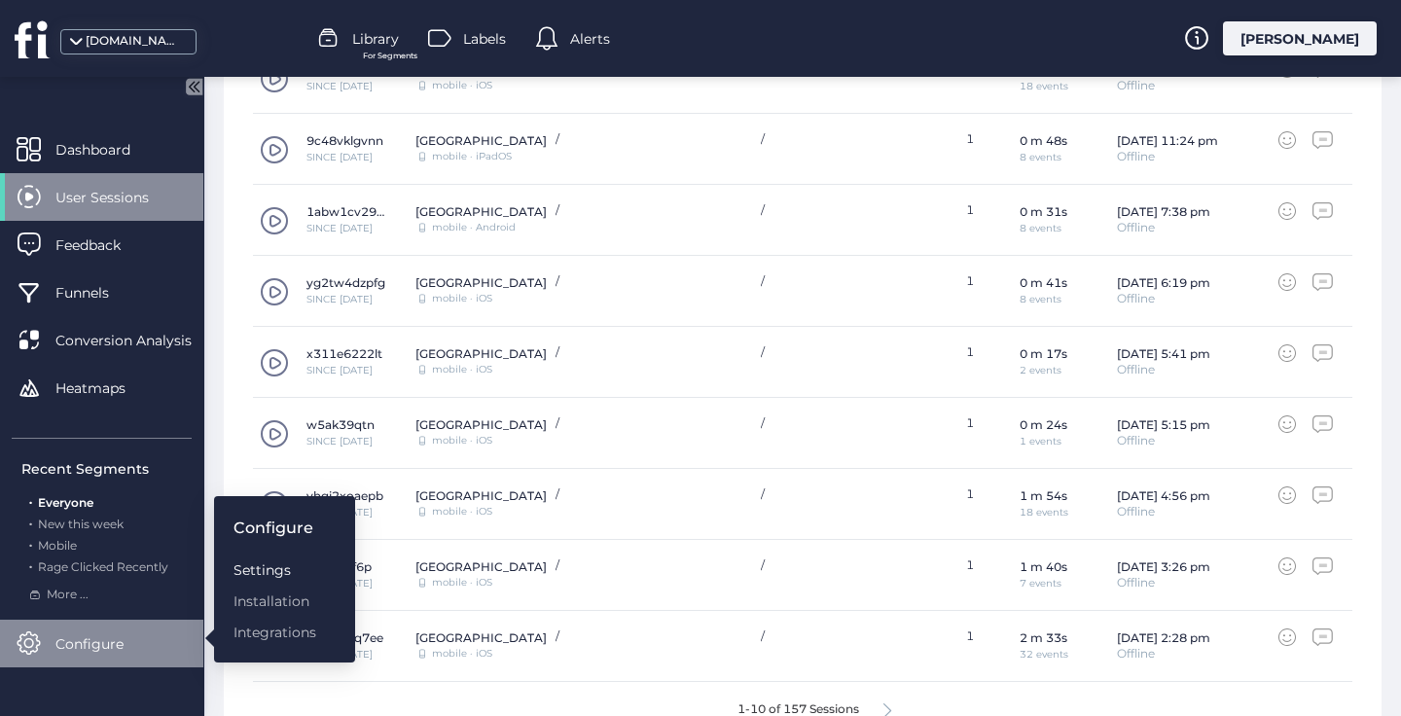
click at [272, 573] on div "Settings" at bounding box center [275, 570] width 83 height 21
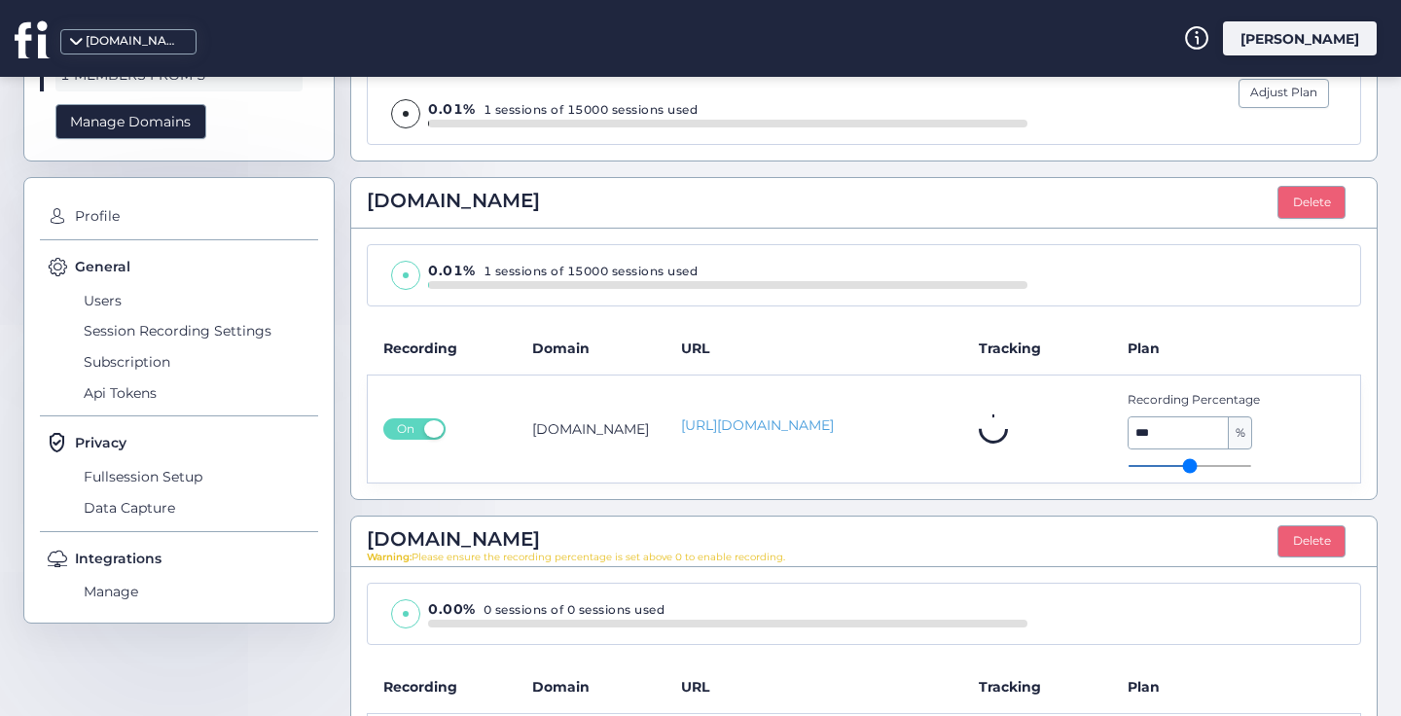
scroll to position [303, 0]
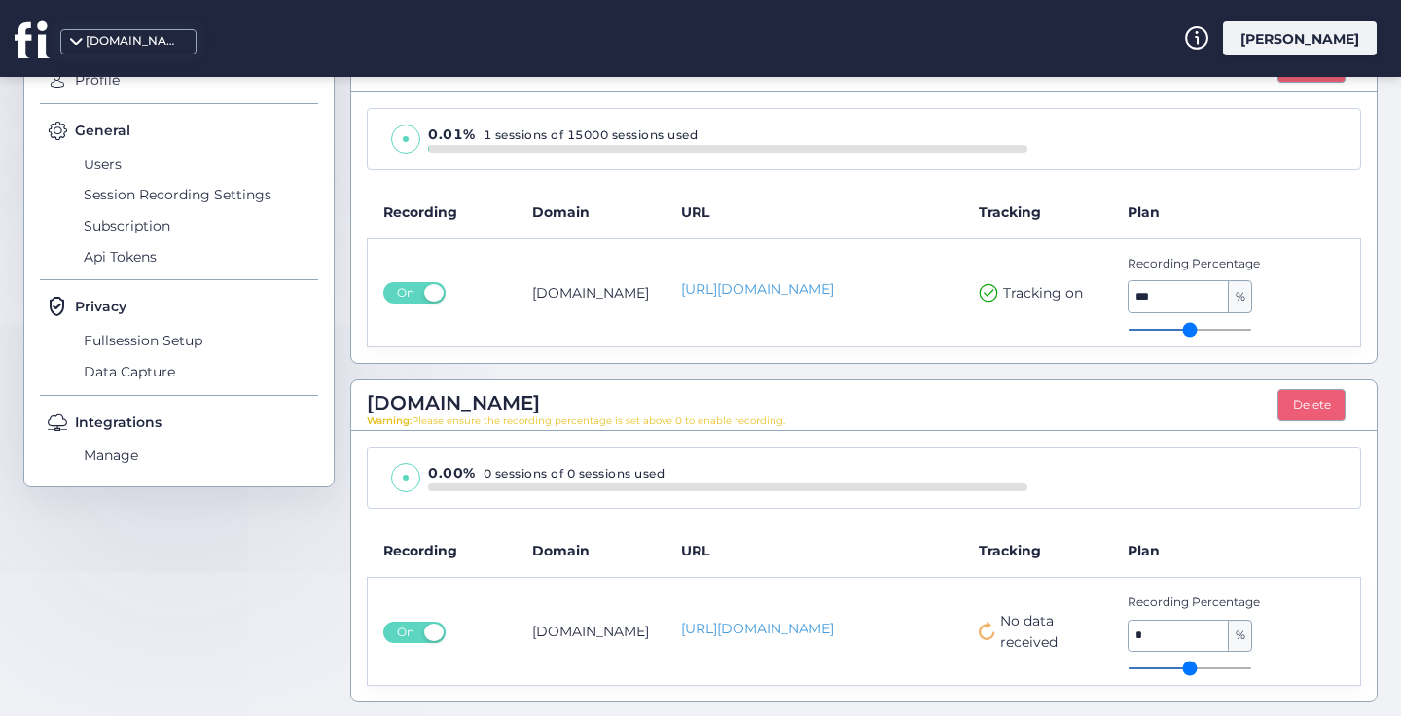
click at [1149, 622] on input "*" at bounding box center [1179, 636] width 100 height 31
type input "*"
drag, startPoint x: 1129, startPoint y: 672, endPoint x: 1148, endPoint y: 671, distance: 19.6
click at [1148, 670] on input "range" at bounding box center [1190, 669] width 125 height 2
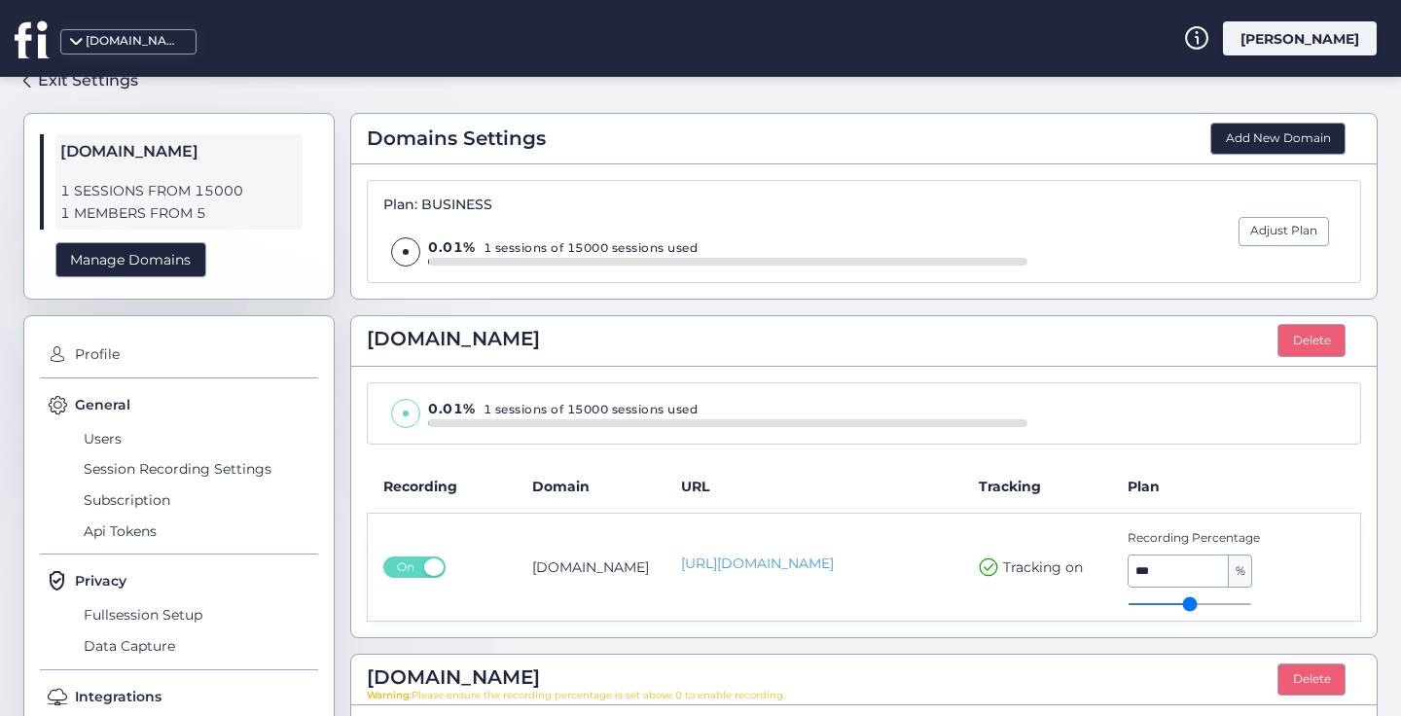
scroll to position [0, 0]
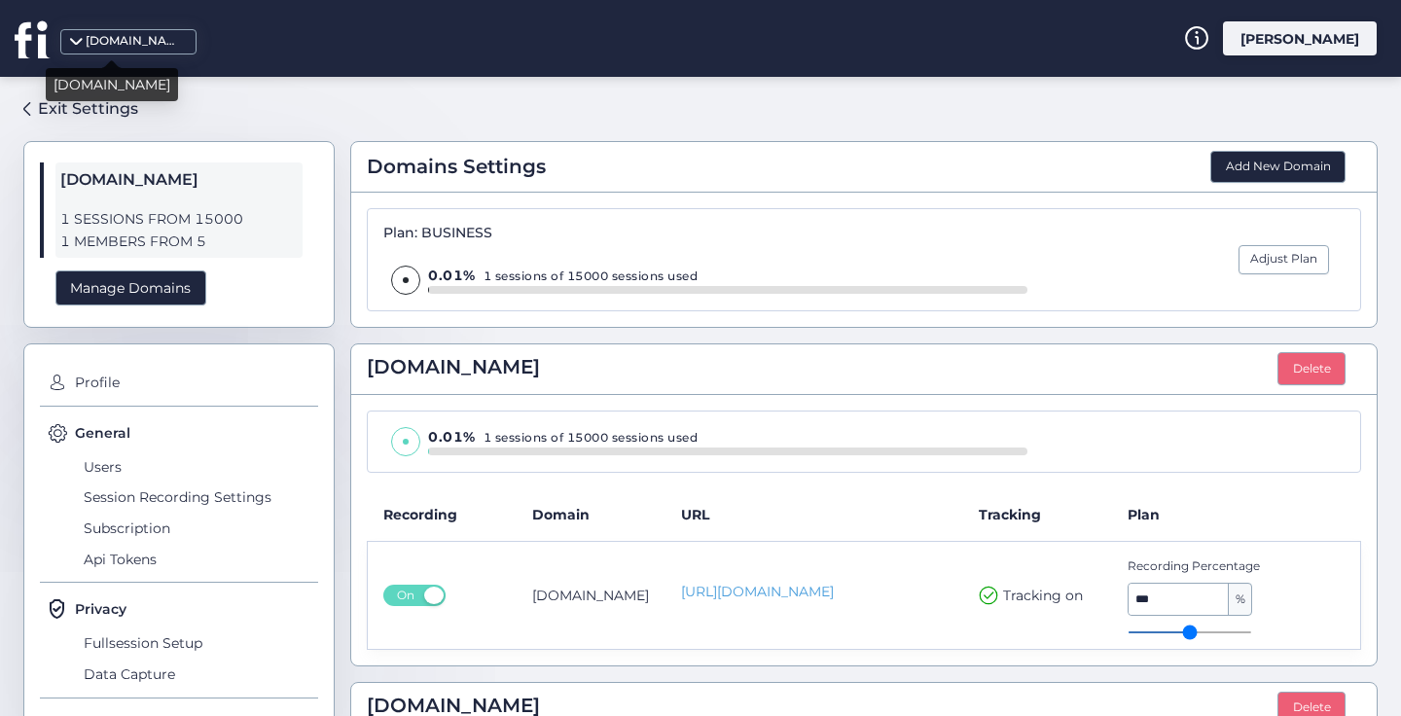
click at [133, 38] on div "[DOMAIN_NAME]" at bounding box center [134, 41] width 97 height 18
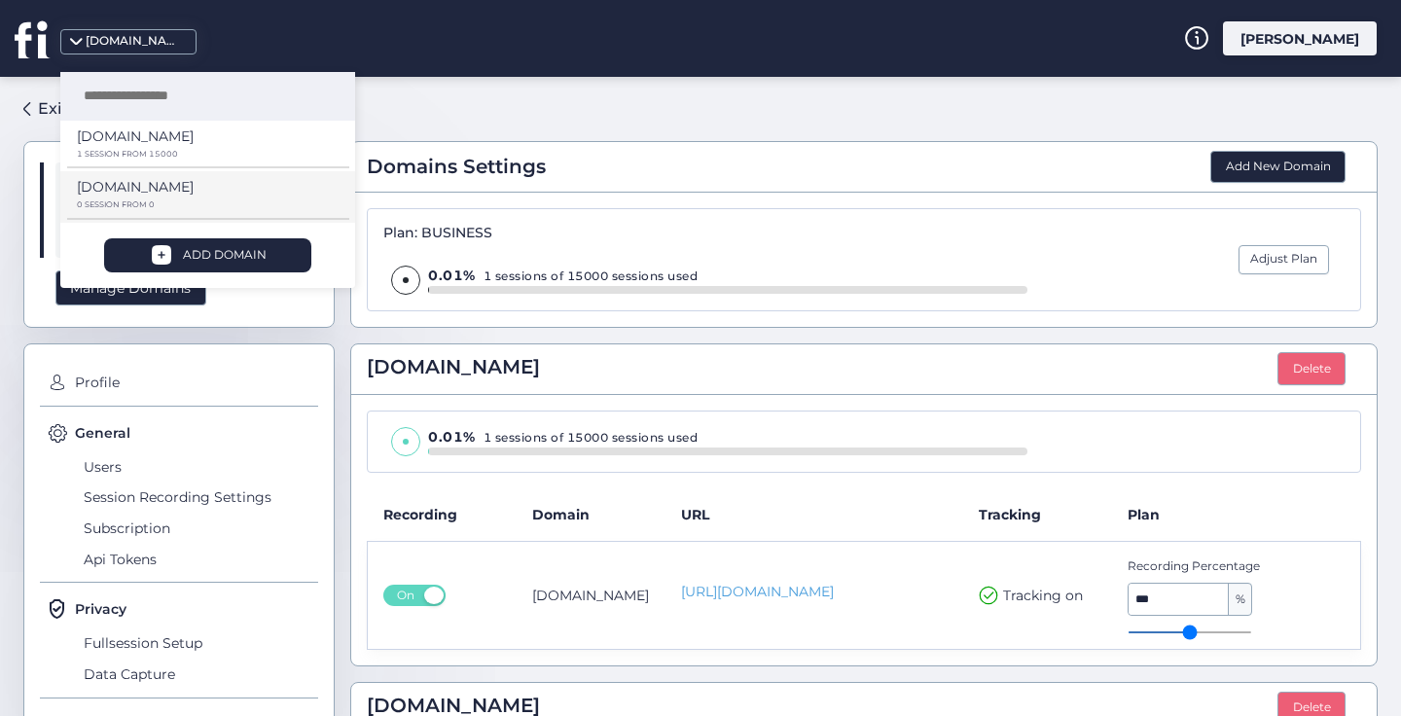
click at [126, 147] on p "[DOMAIN_NAME]" at bounding box center [135, 136] width 117 height 21
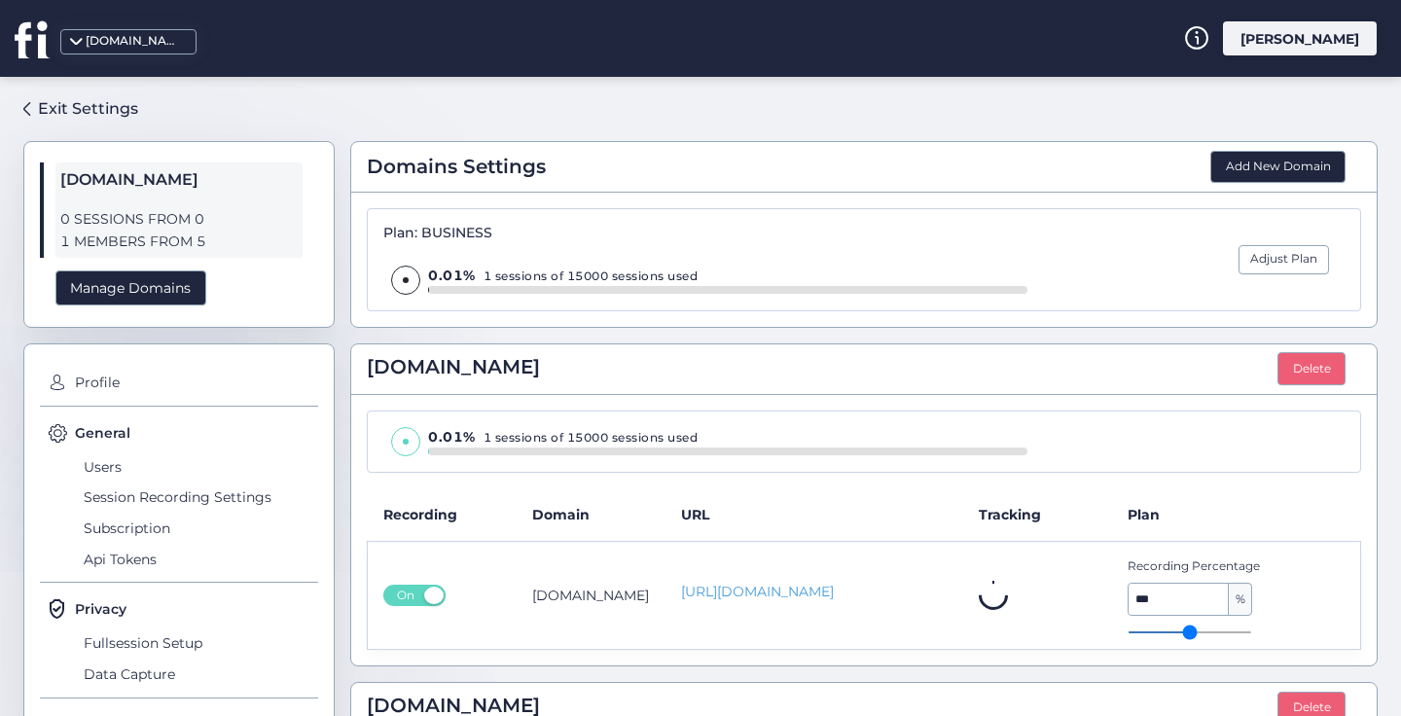
scroll to position [303, 0]
